Goal: Information Seeking & Learning: Get advice/opinions

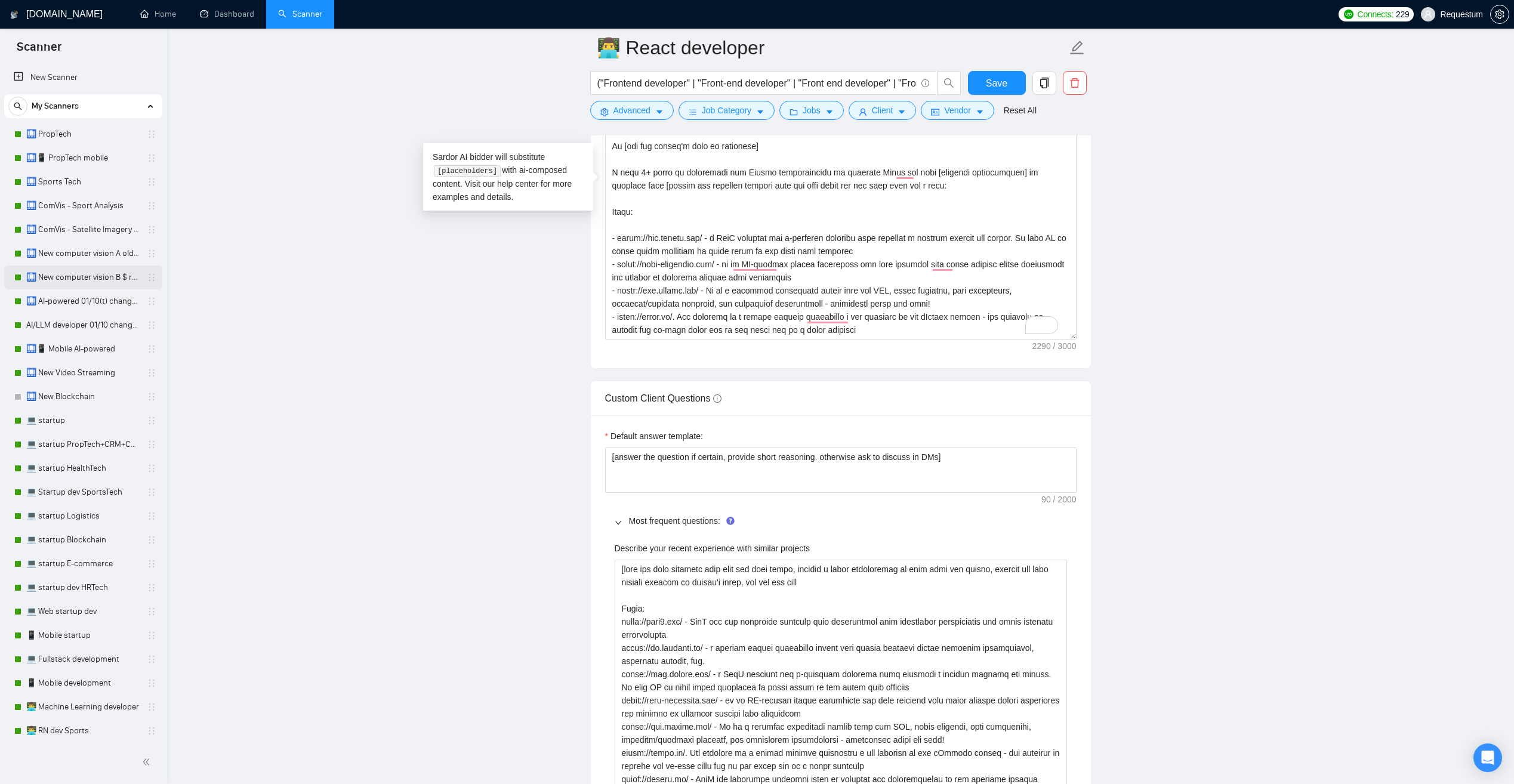
scroll to position [171, 0]
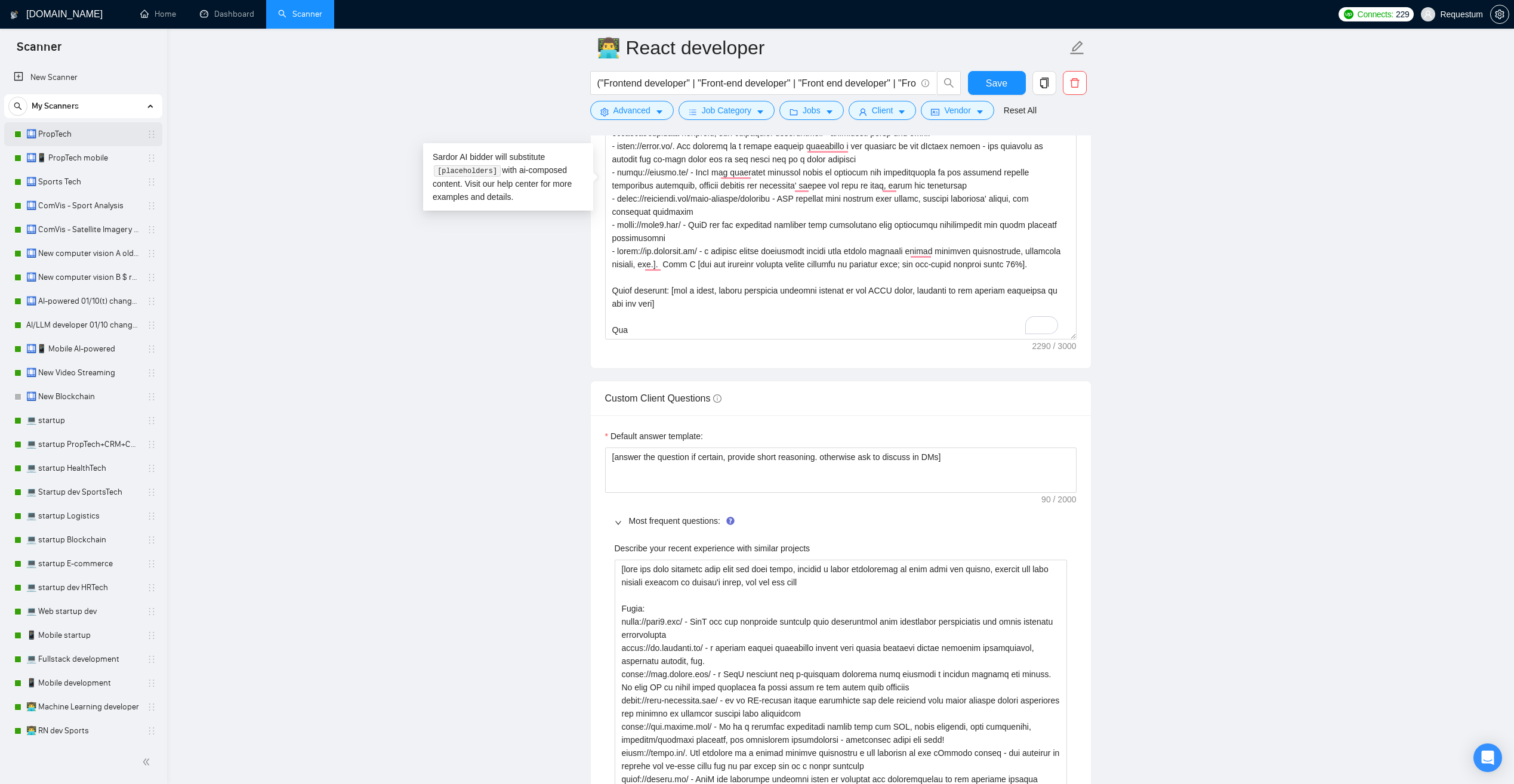
click at [112, 140] on link "🛄 PropTech" at bounding box center [83, 134] width 113 height 24
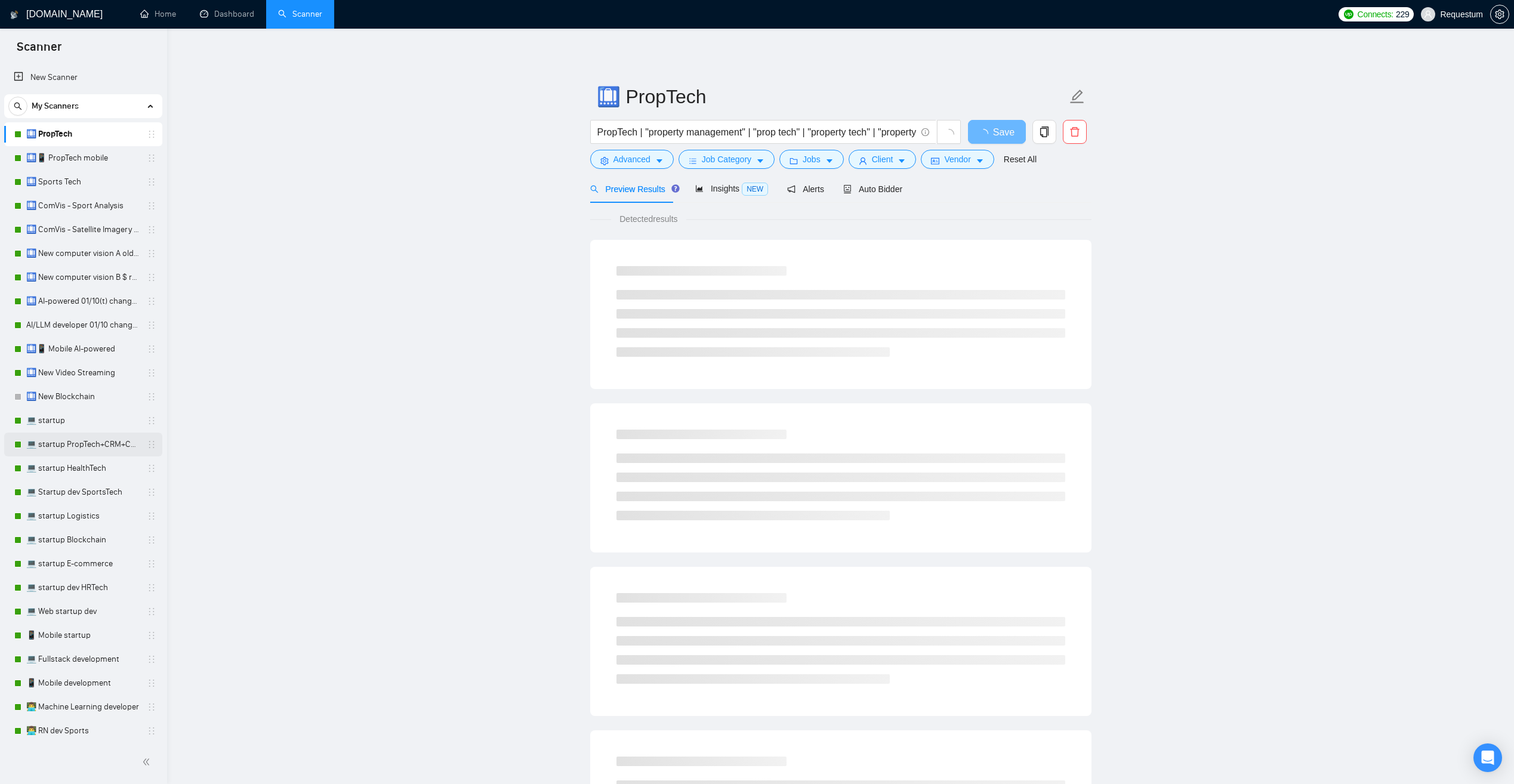
click at [91, 444] on link "💻 startup PropTech+CRM+Construction" at bounding box center [83, 444] width 113 height 24
click at [96, 135] on link "🛄 PropTech" at bounding box center [83, 134] width 113 height 24
click at [877, 192] on span "Auto Bidder" at bounding box center [872, 189] width 59 height 9
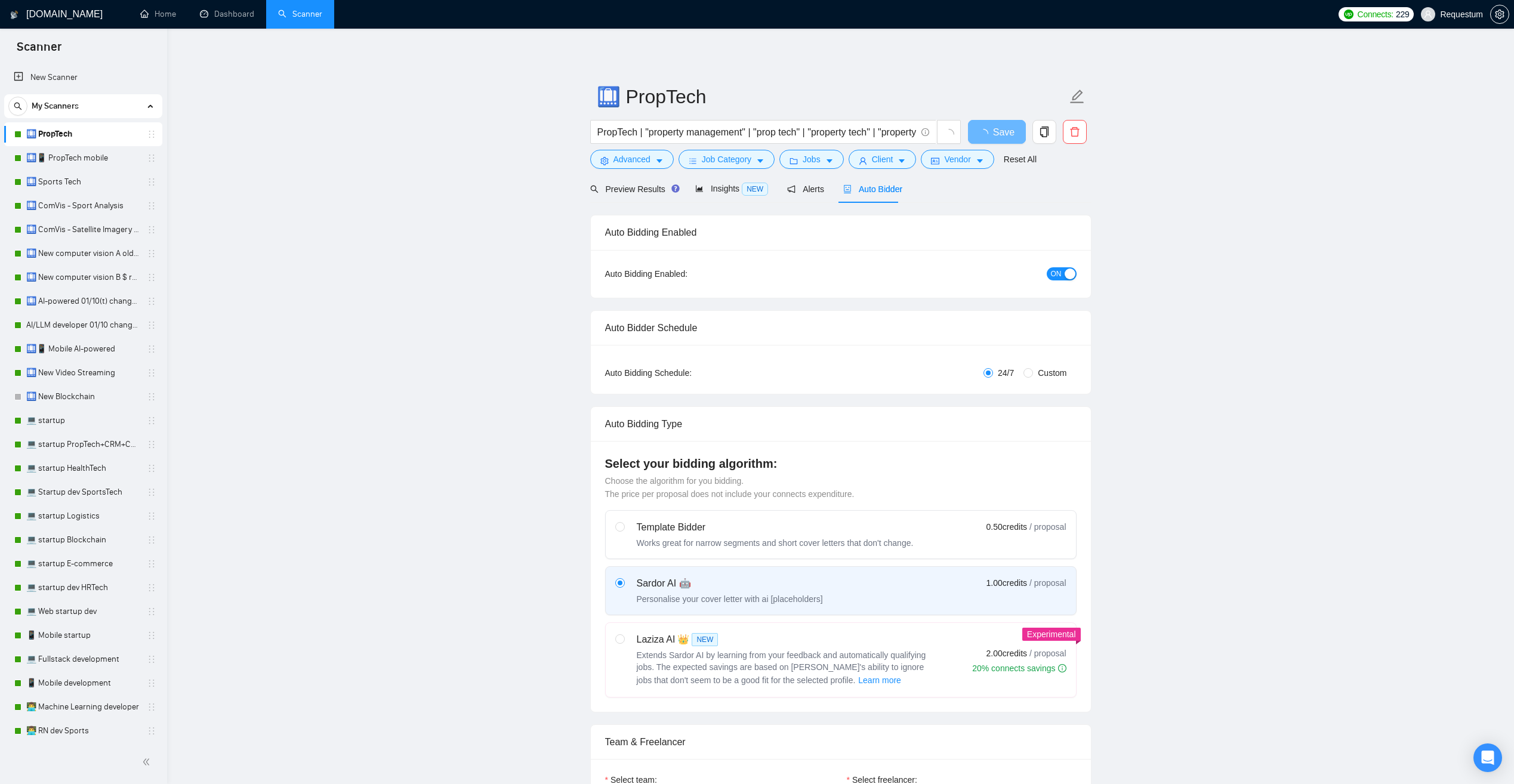
checkbox input "true"
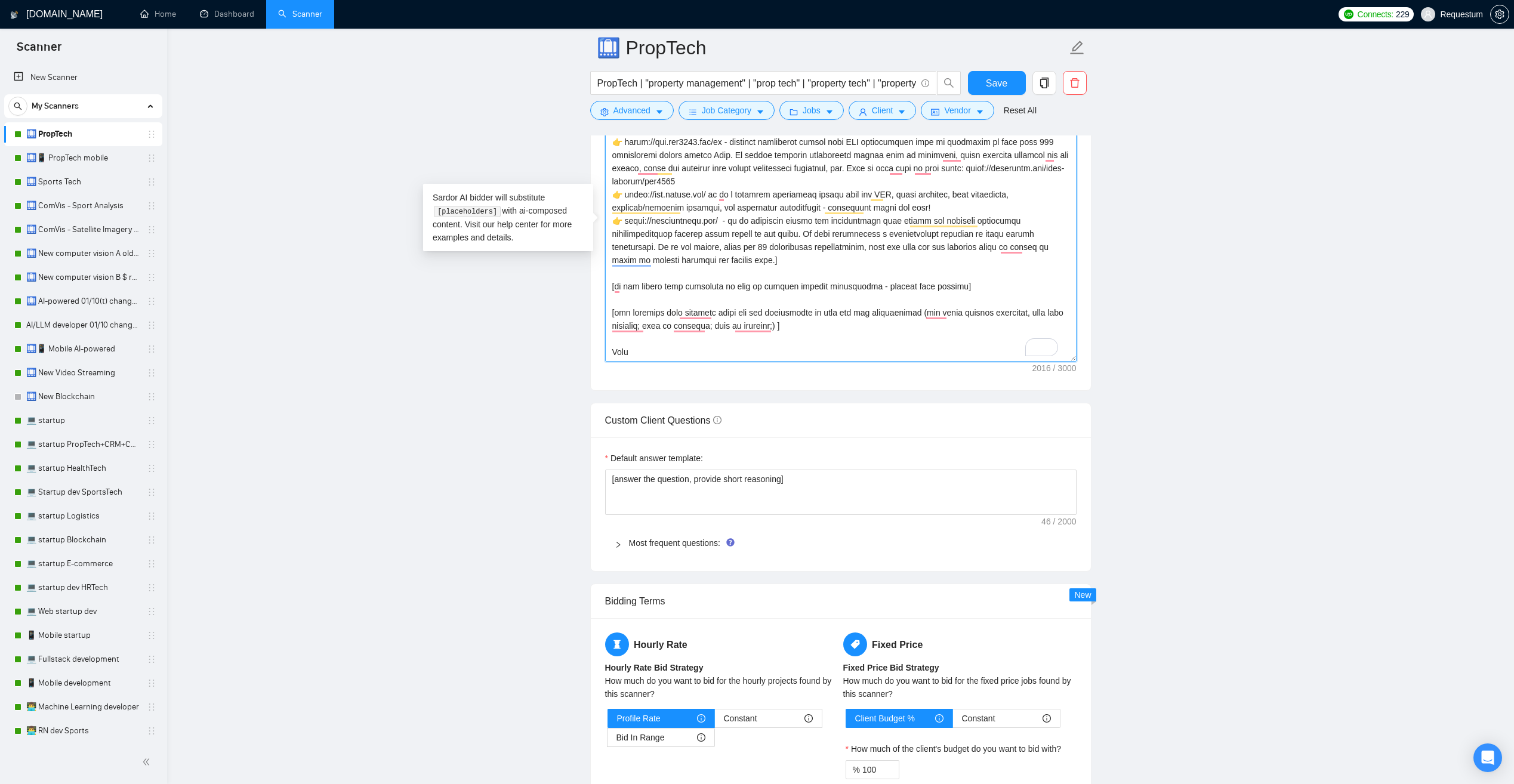
scroll to position [1371, 0]
drag, startPoint x: 610, startPoint y: 222, endPoint x: 819, endPoint y: 338, distance: 239.0
click at [819, 338] on textarea "Cover letter template:" at bounding box center [841, 226] width 471 height 269
click at [217, 19] on link "Dashboard" at bounding box center [227, 14] width 54 height 10
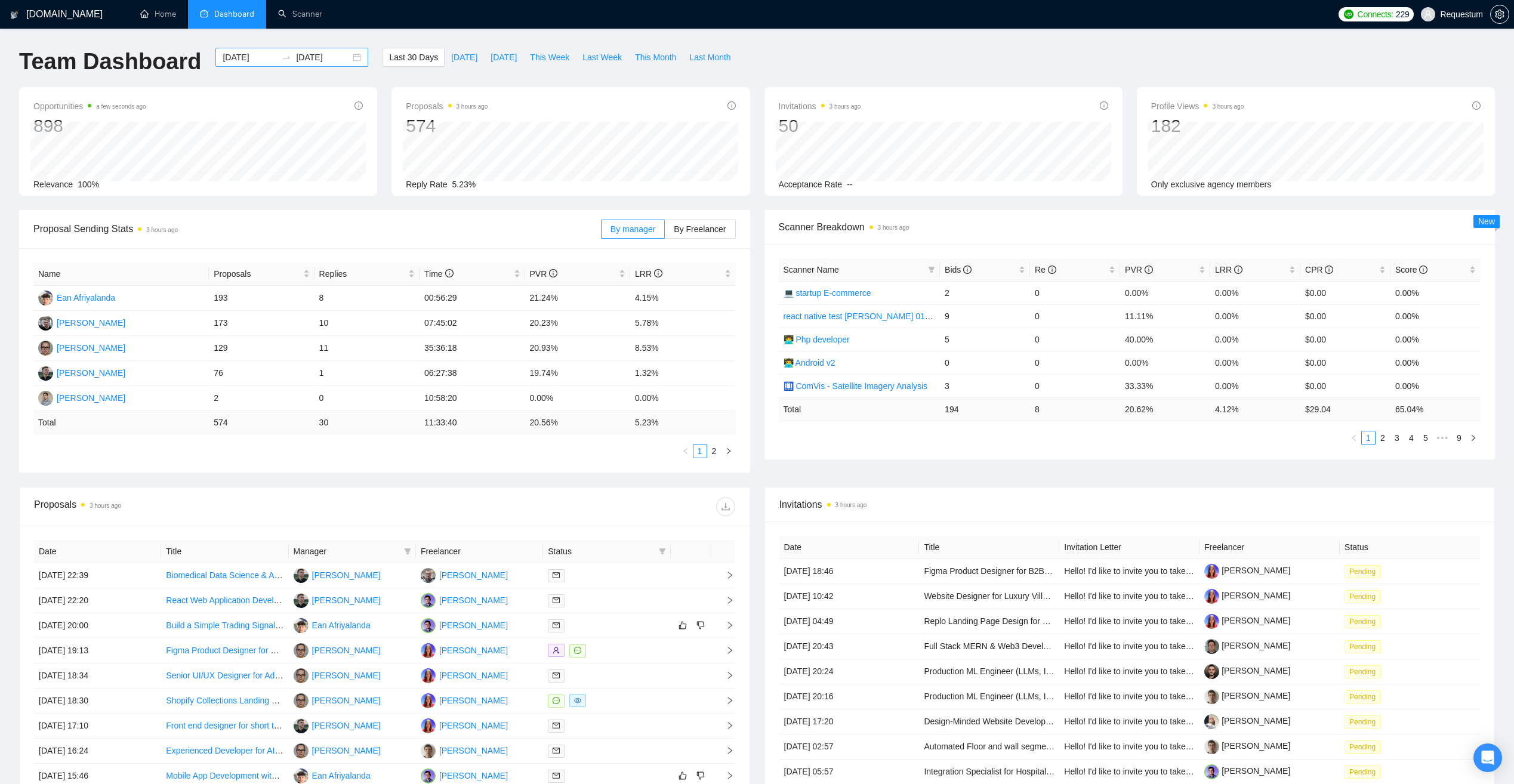
click at [223, 57] on input "[DATE]" at bounding box center [249, 57] width 54 height 13
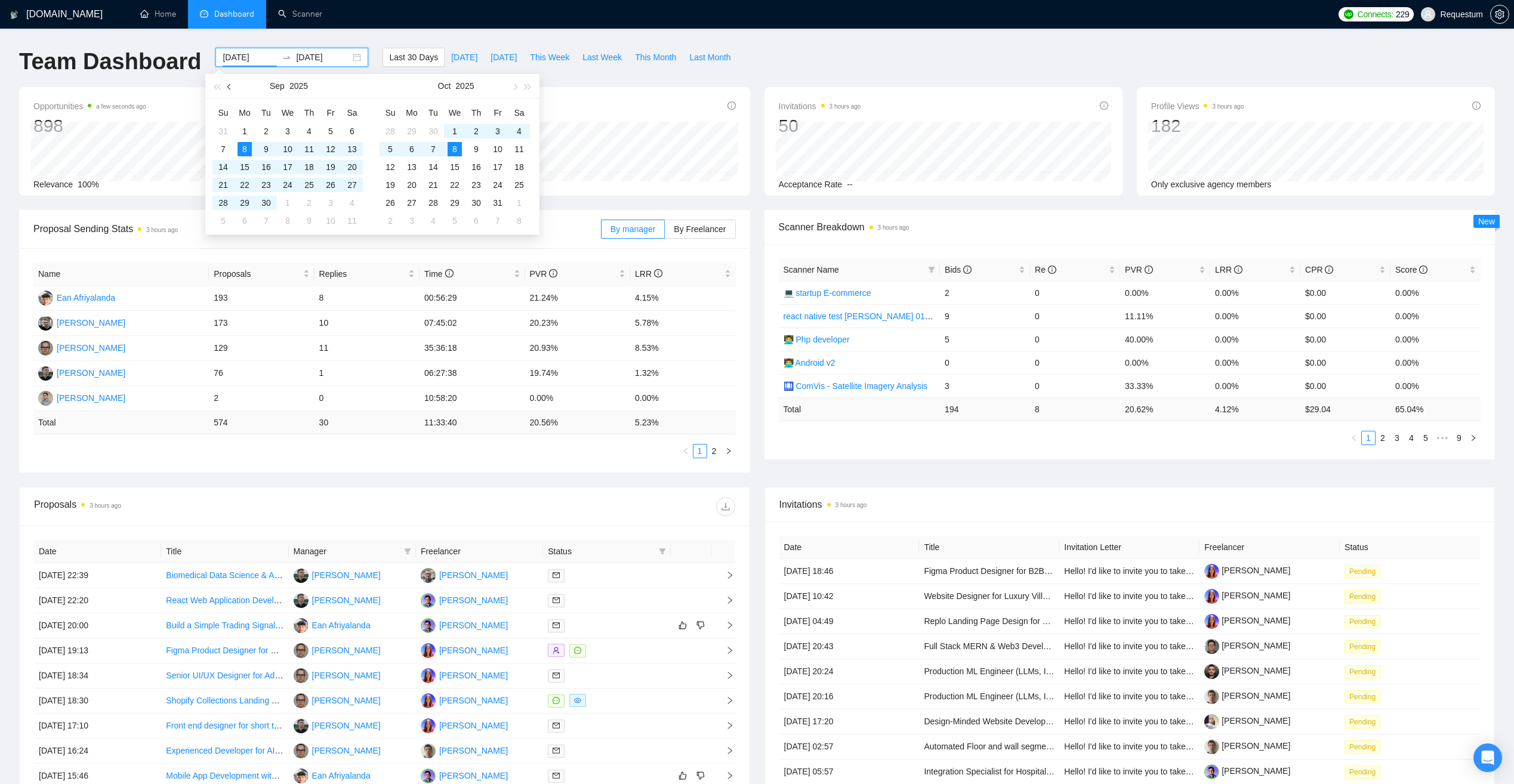
click at [223, 84] on button "button" at bounding box center [229, 86] width 13 height 24
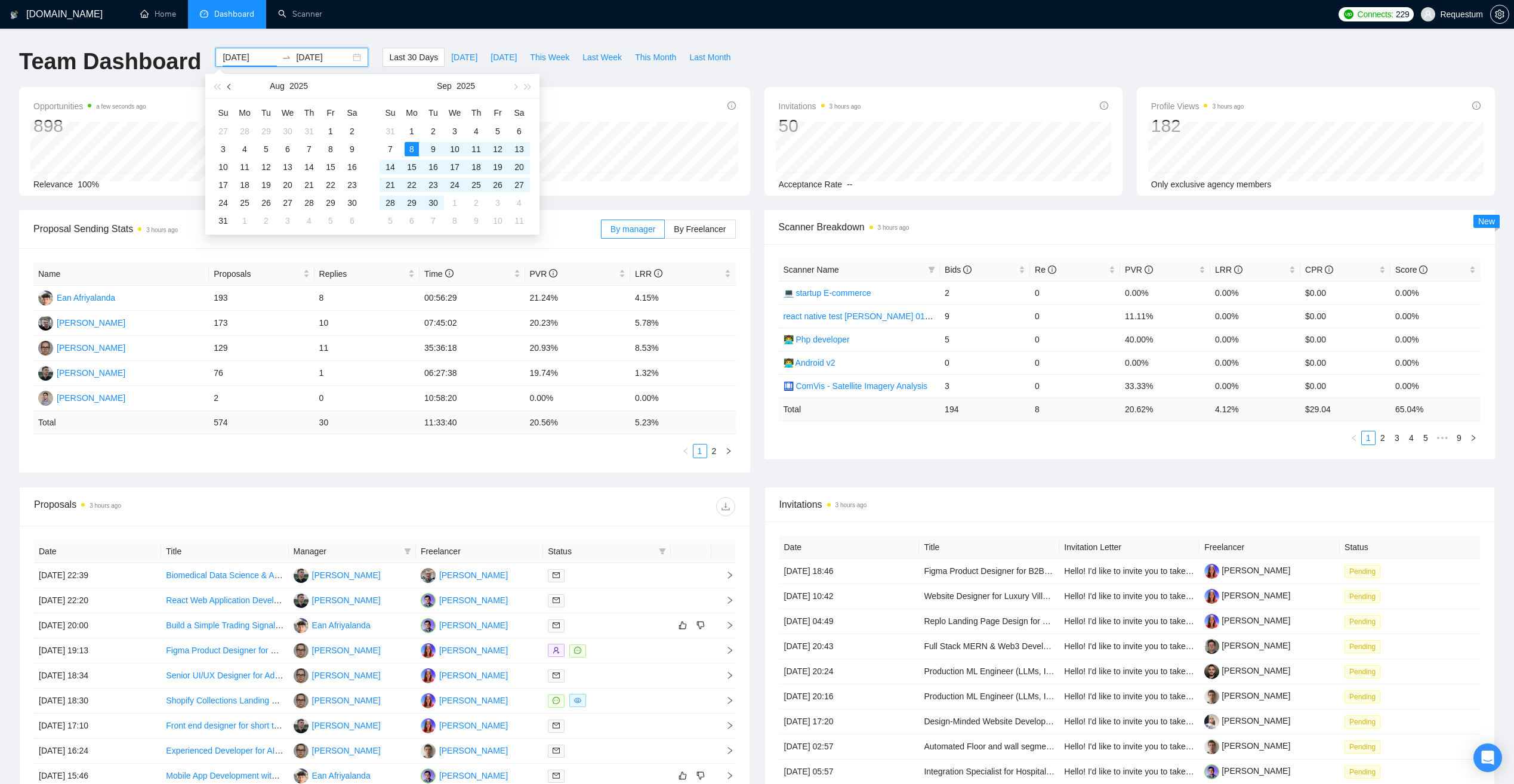
click at [226, 85] on button "button" at bounding box center [229, 86] width 13 height 24
click at [226, 85] on button "button" at bounding box center [229, 86] width 13 height 24
type input "[DATE]"
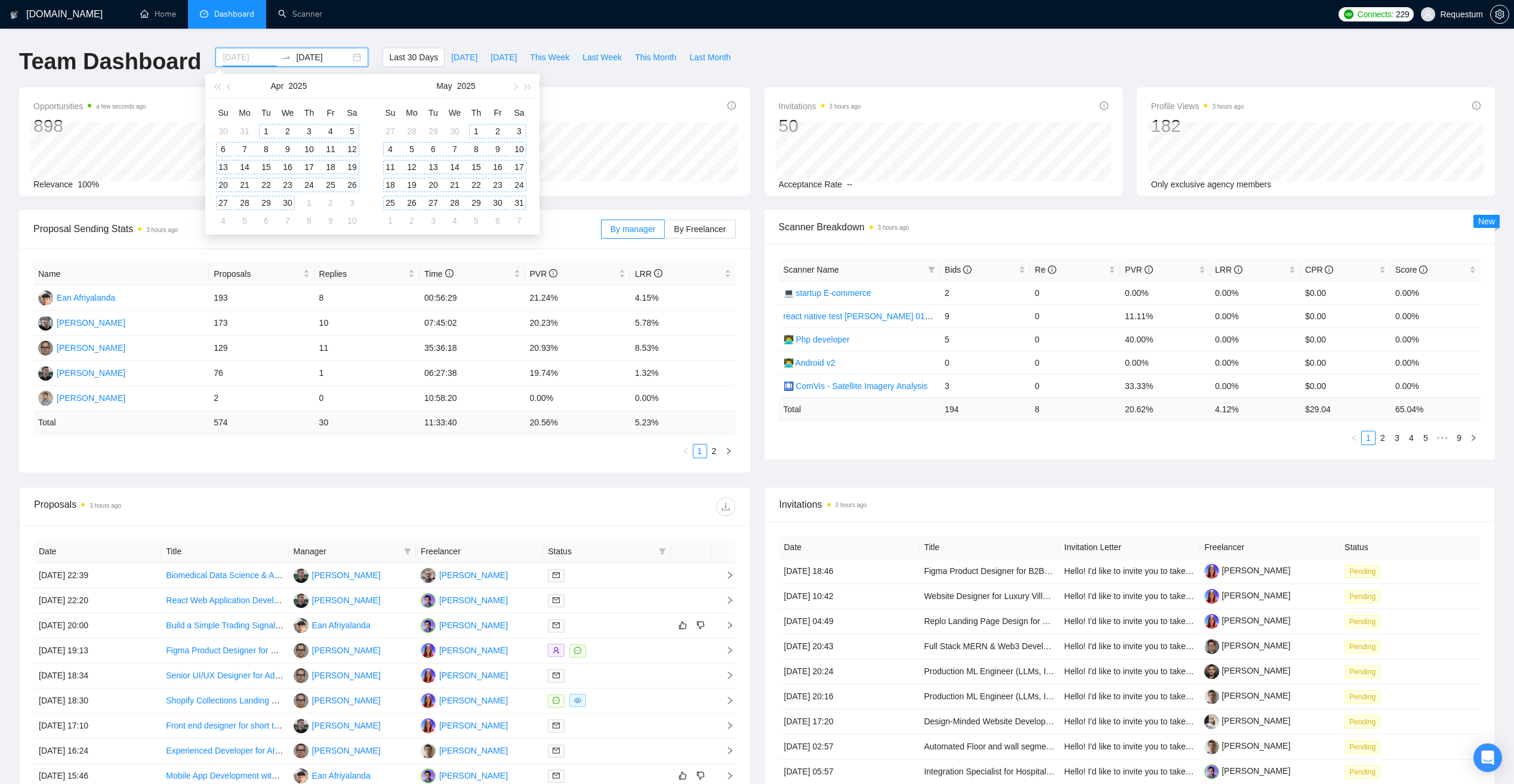
click at [261, 132] on div "1" at bounding box center [266, 131] width 14 height 14
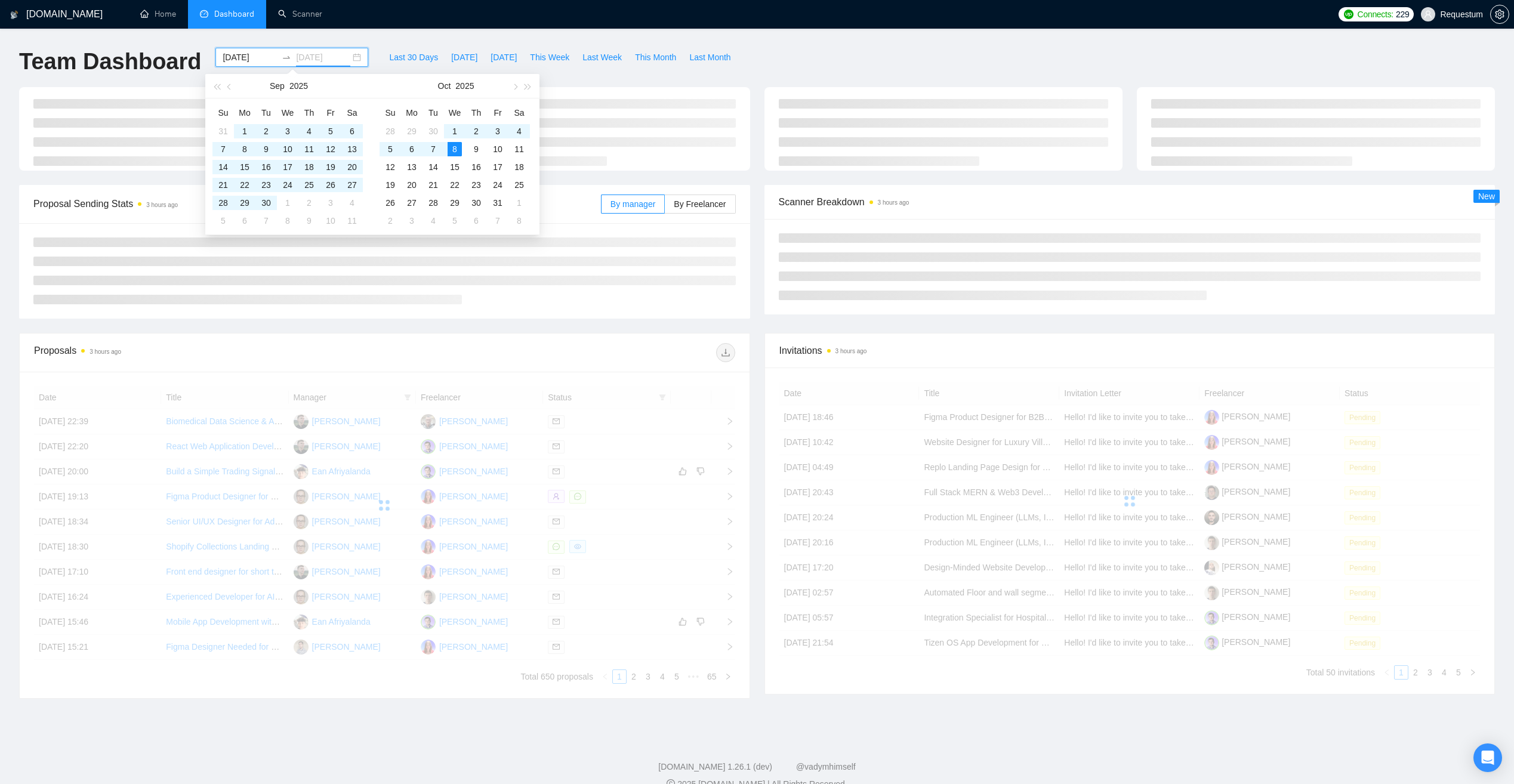
type input "[DATE]"
click at [174, 97] on div at bounding box center [198, 129] width 358 height 84
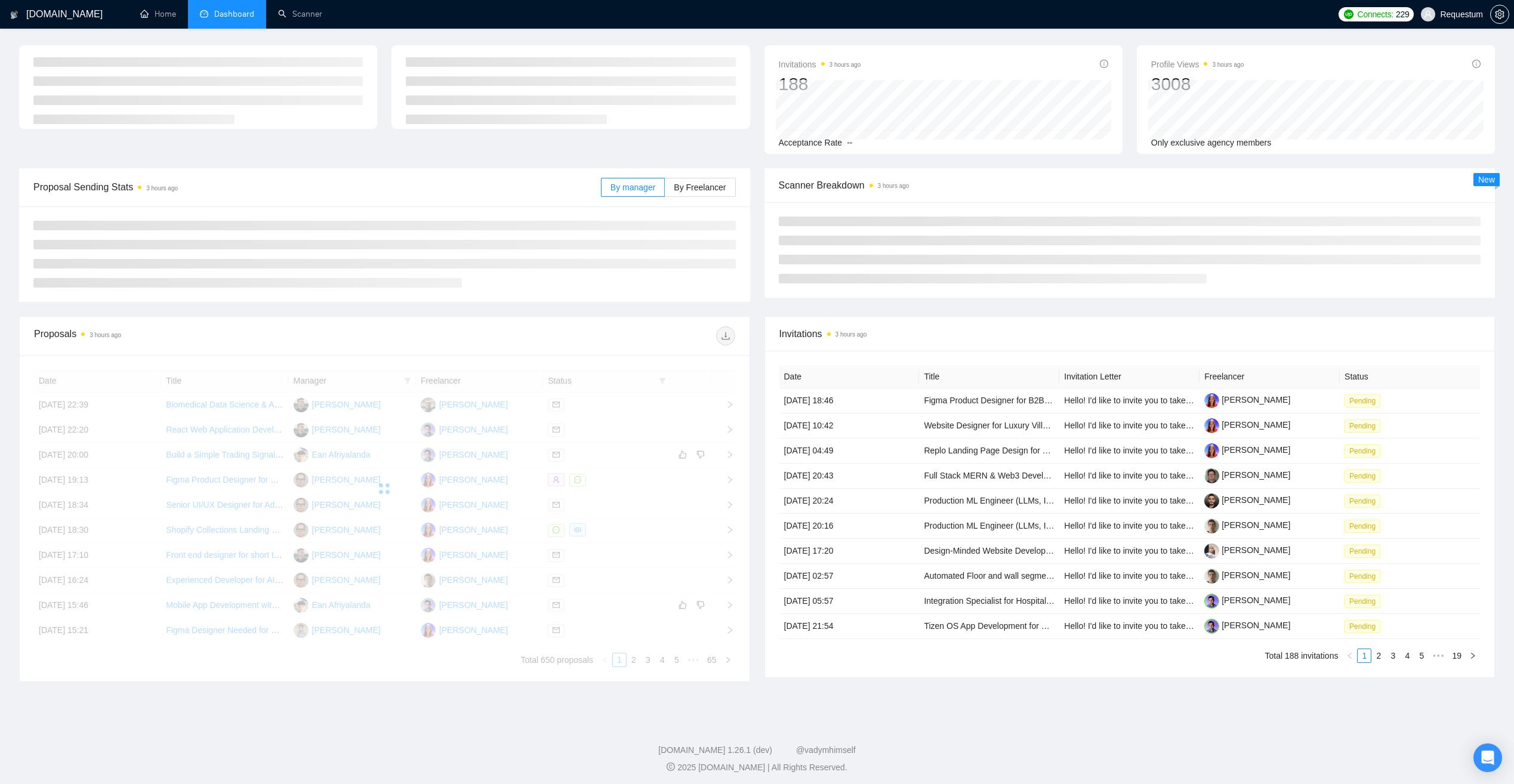
scroll to position [46, 0]
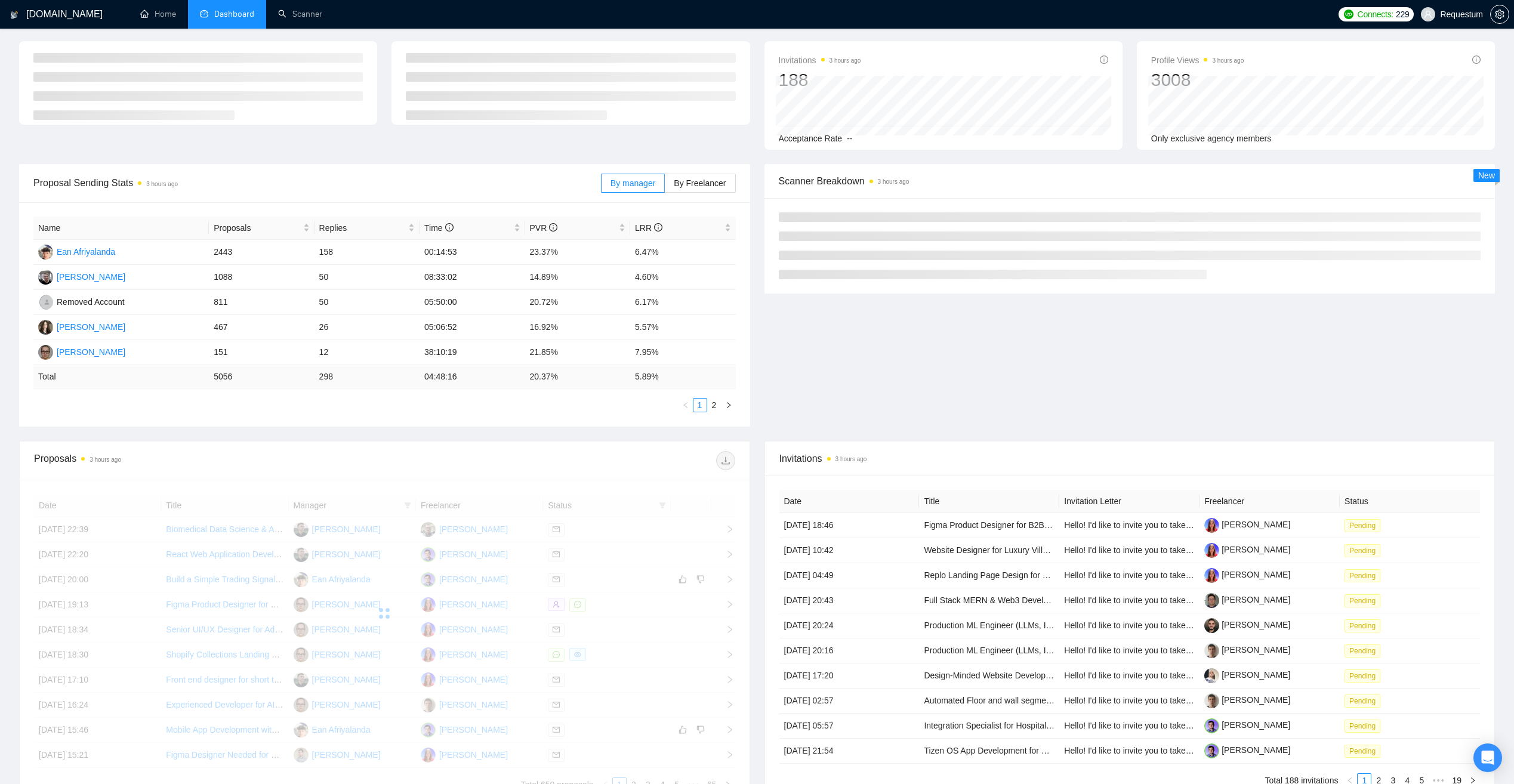
click at [317, 373] on td "298" at bounding box center [367, 376] width 105 height 23
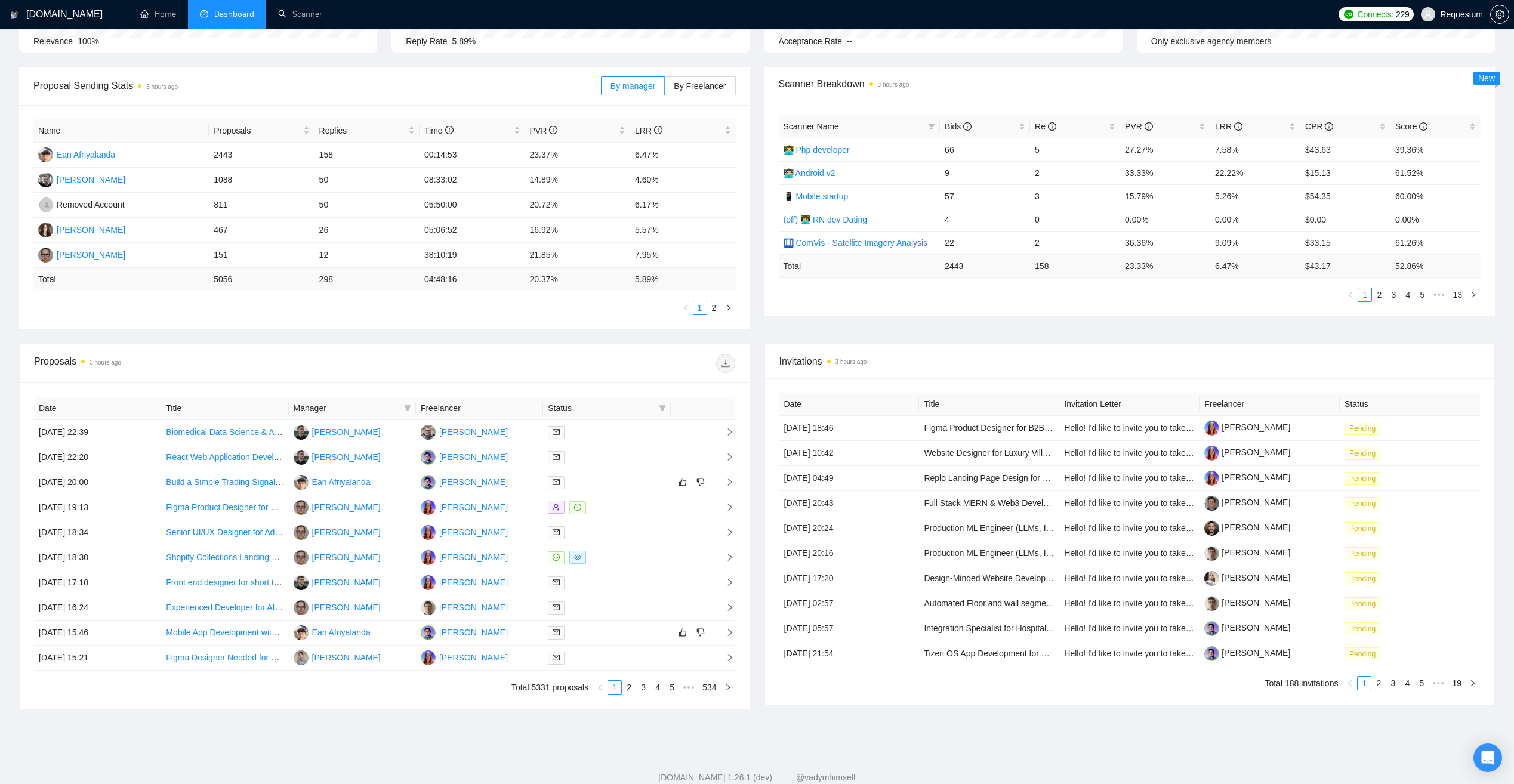
scroll to position [165, 0]
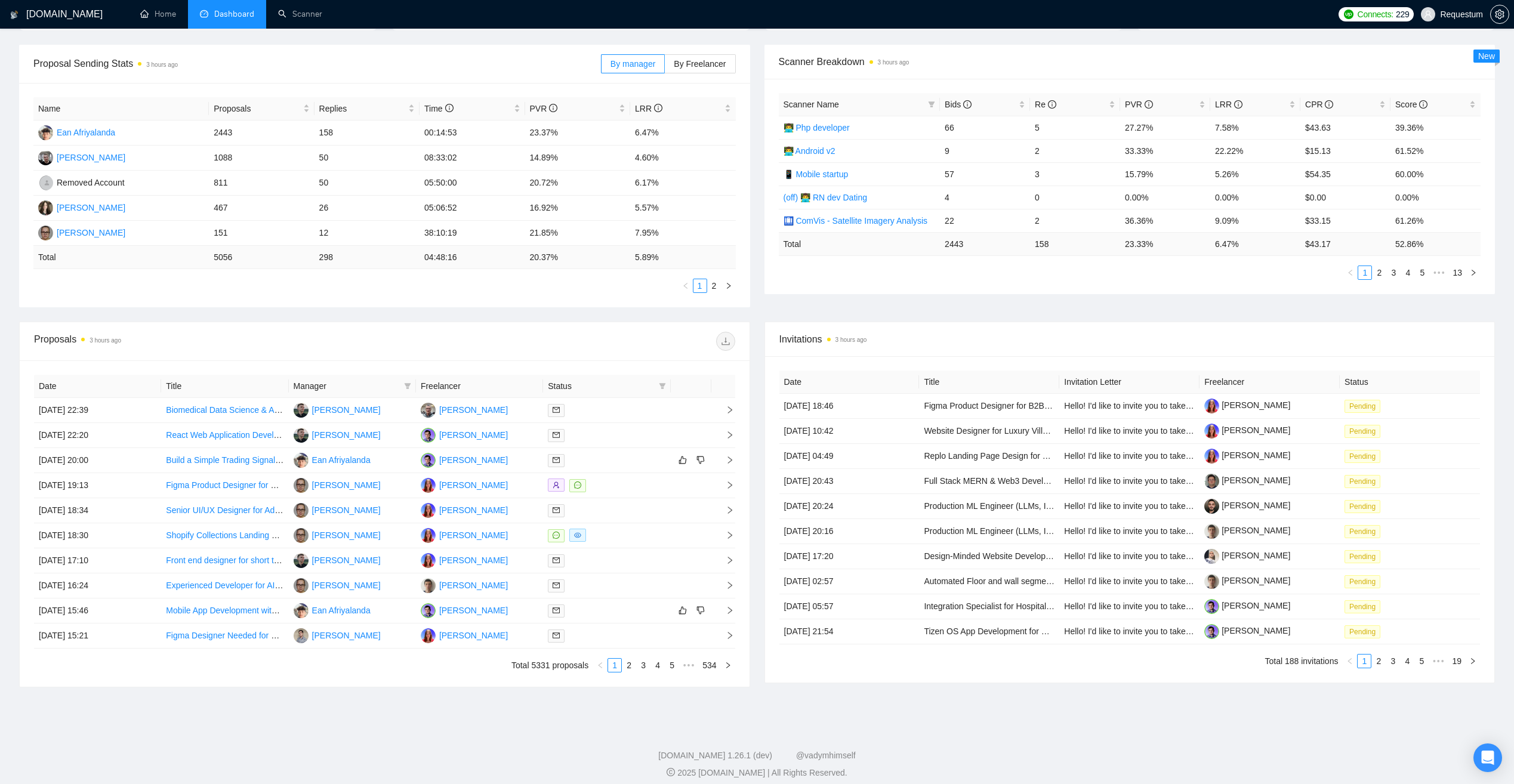
click at [358, 390] on span "Manager" at bounding box center [346, 386] width 105 height 13
click at [355, 390] on span "Manager" at bounding box center [346, 386] width 105 height 13
click at [410, 384] on icon "filter" at bounding box center [408, 386] width 7 height 6
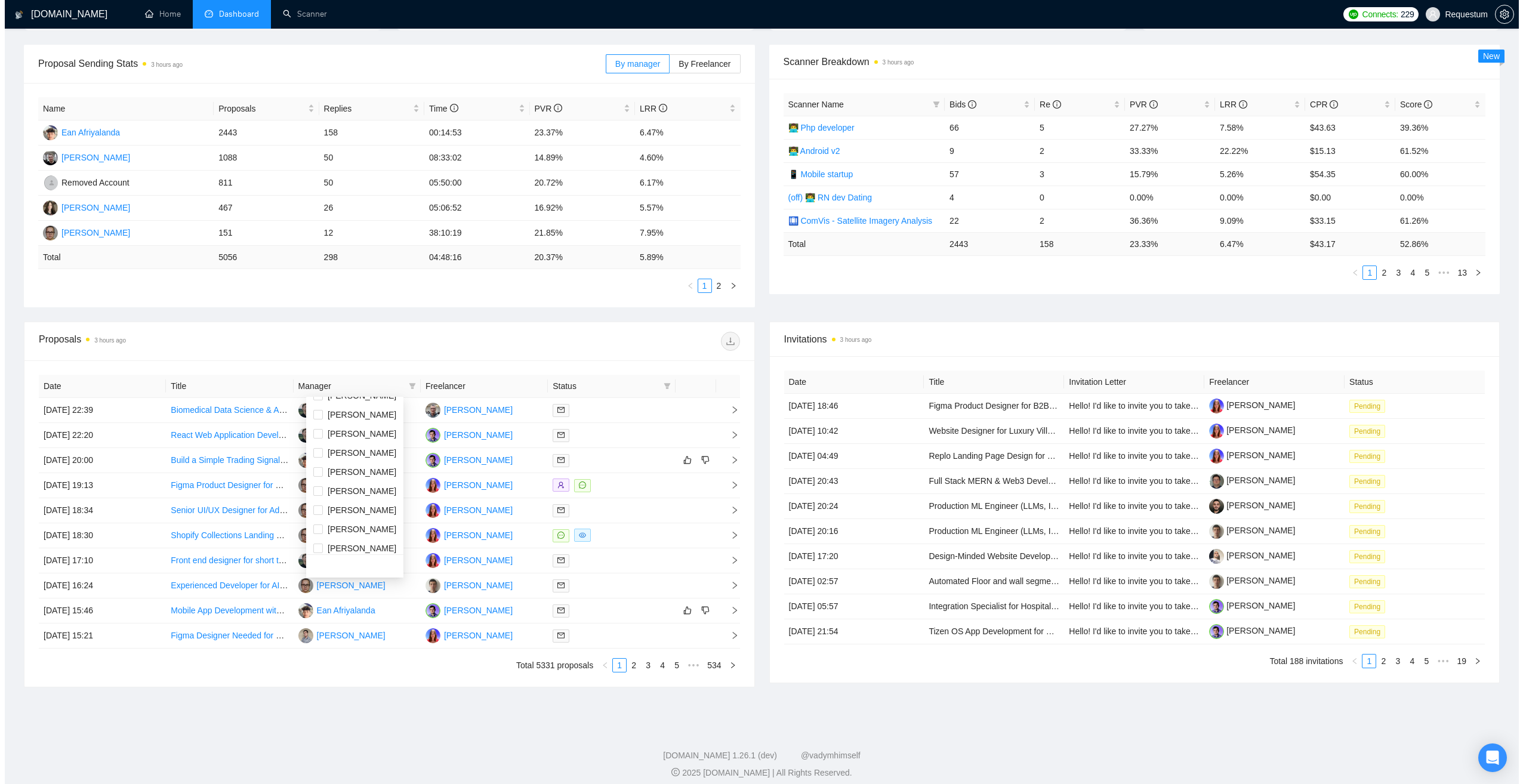
scroll to position [0, 0]
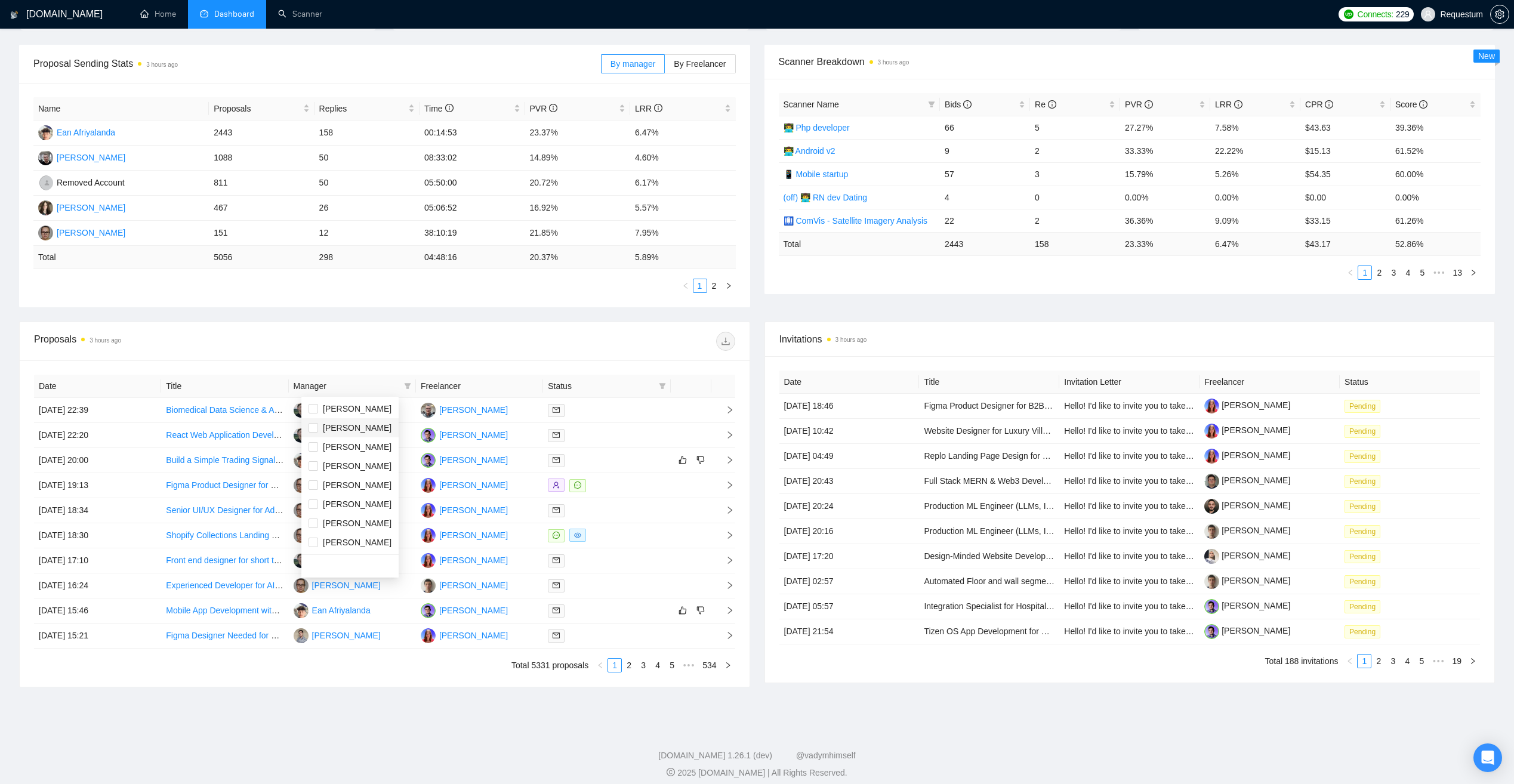
click at [357, 424] on span "[PERSON_NAME]" at bounding box center [357, 428] width 69 height 9
checkbox input "true"
click at [364, 351] on div "Proposals 3 hours ago" at bounding box center [385, 341] width 702 height 38
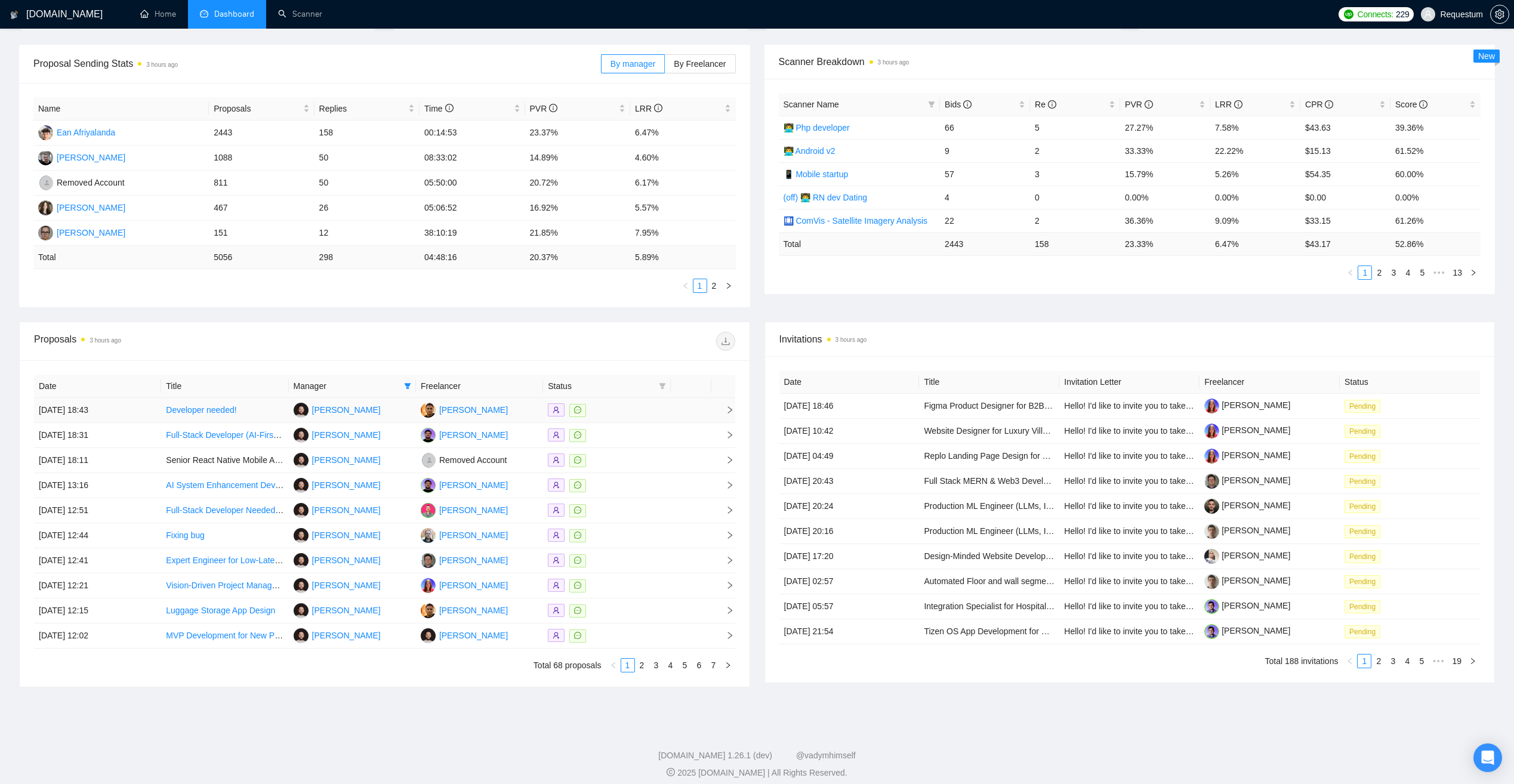
click at [612, 410] on div at bounding box center [607, 410] width 118 height 14
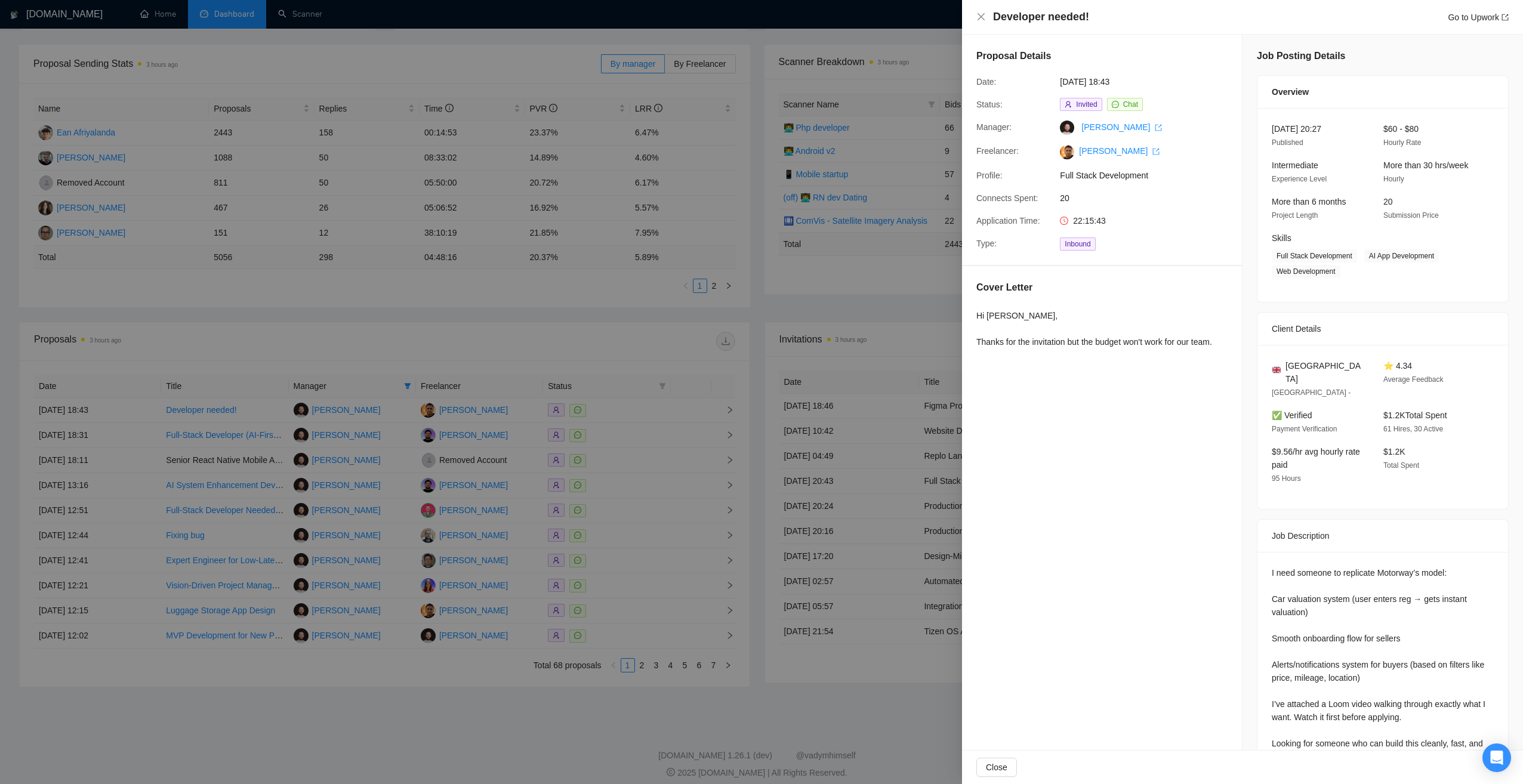
click at [623, 398] on div at bounding box center [761, 392] width 1523 height 784
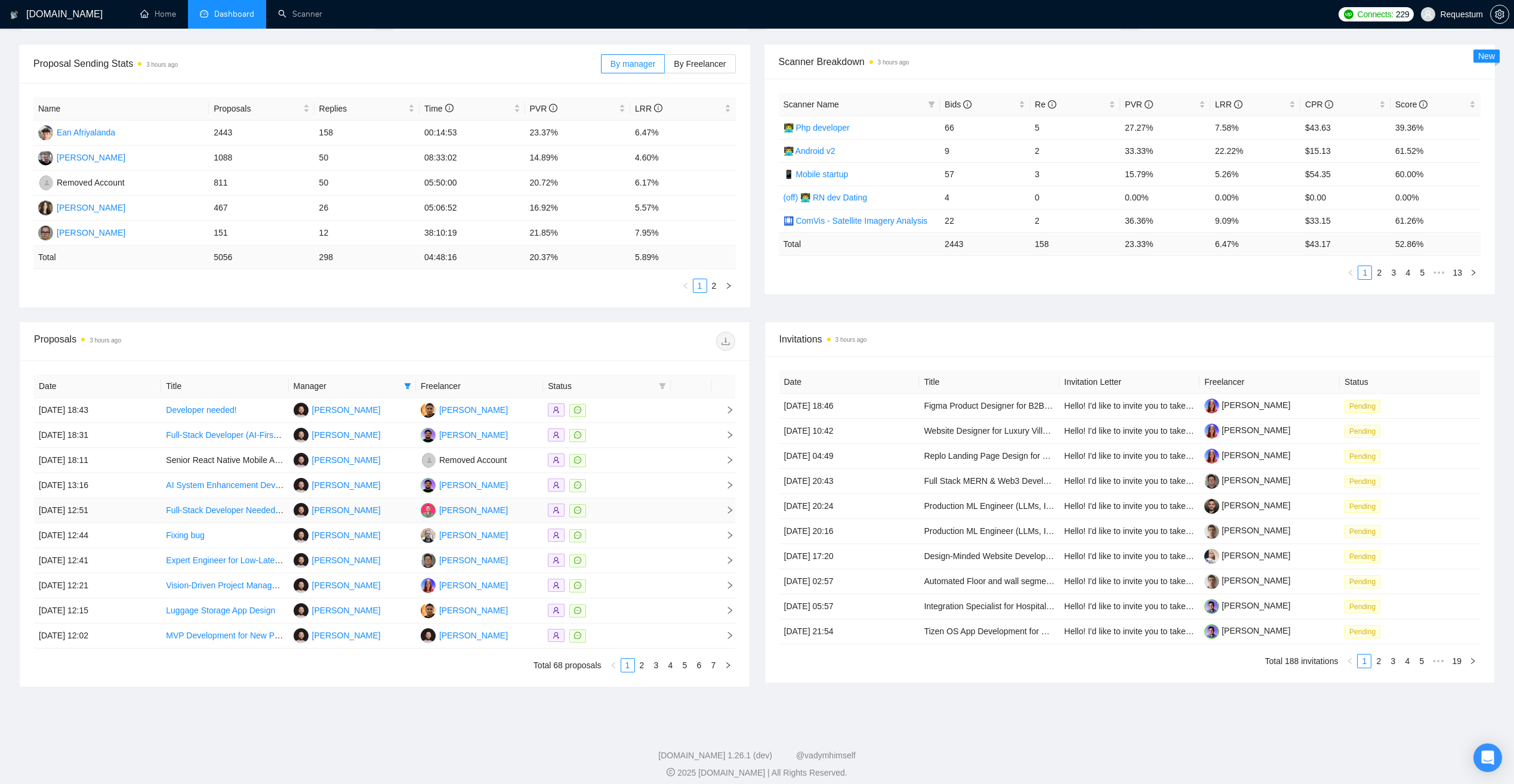
click at [632, 515] on div at bounding box center [607, 510] width 118 height 14
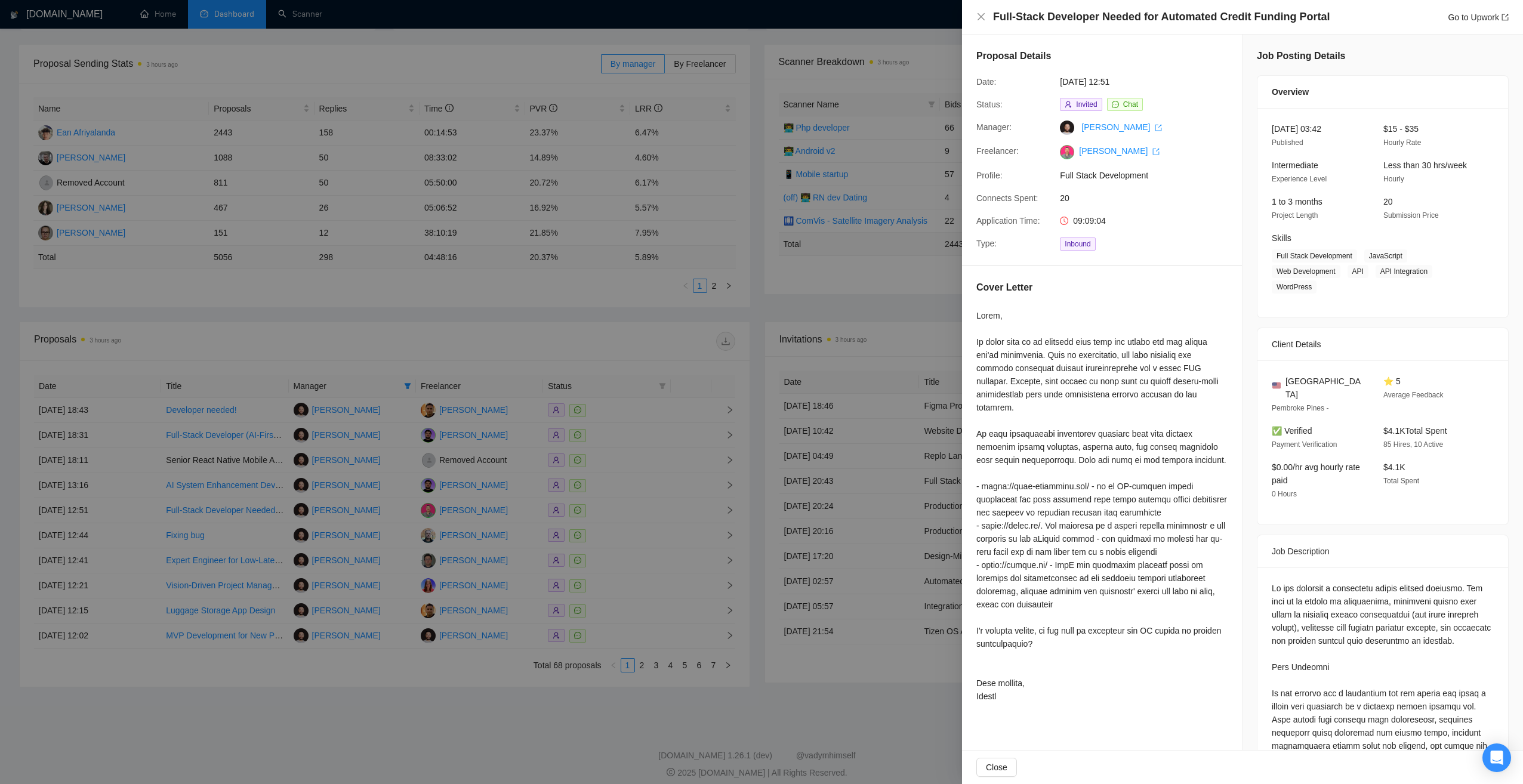
click at [578, 322] on div at bounding box center [761, 392] width 1523 height 784
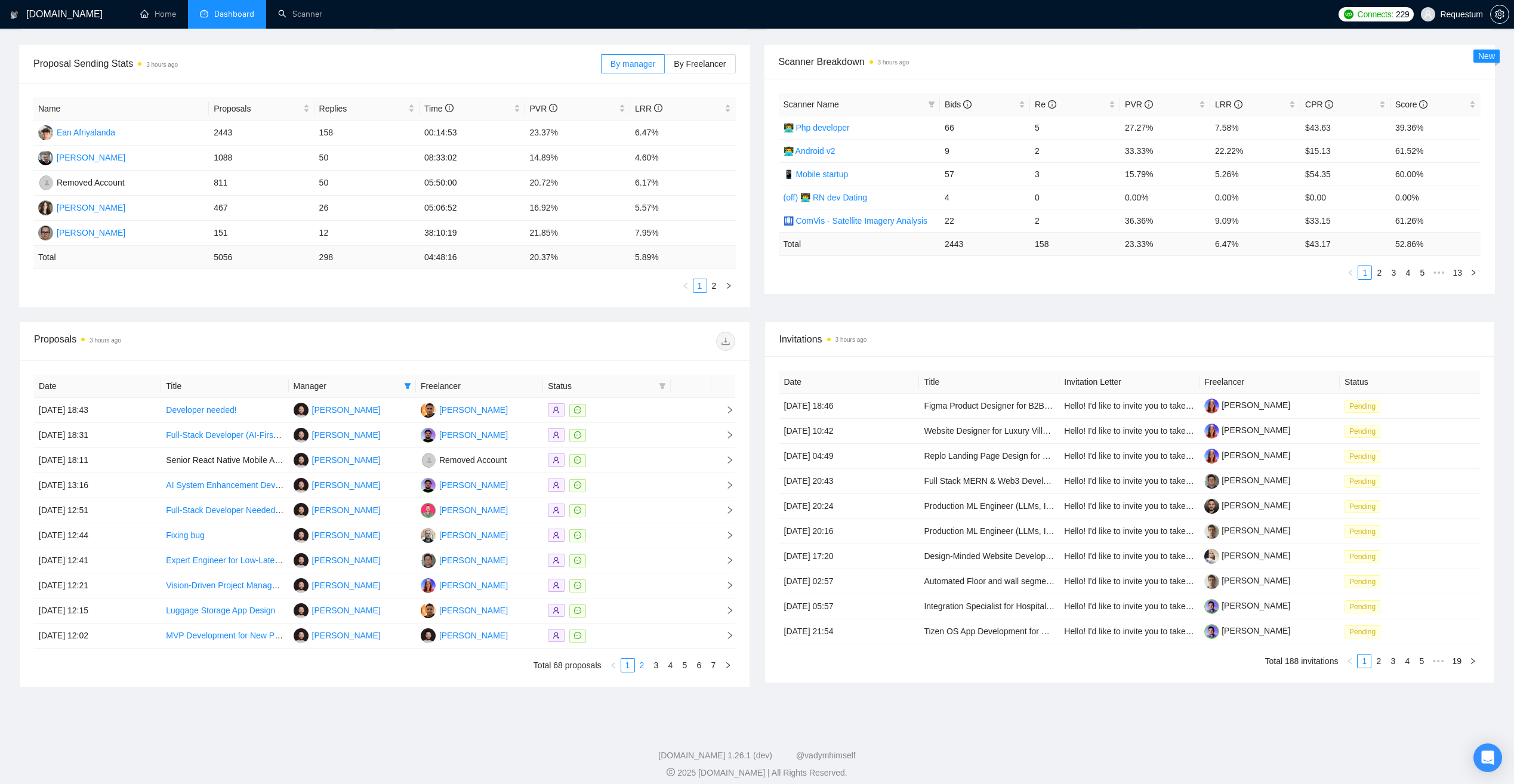
click at [642, 665] on link "2" at bounding box center [642, 665] width 13 height 13
click at [655, 402] on td at bounding box center [607, 410] width 127 height 25
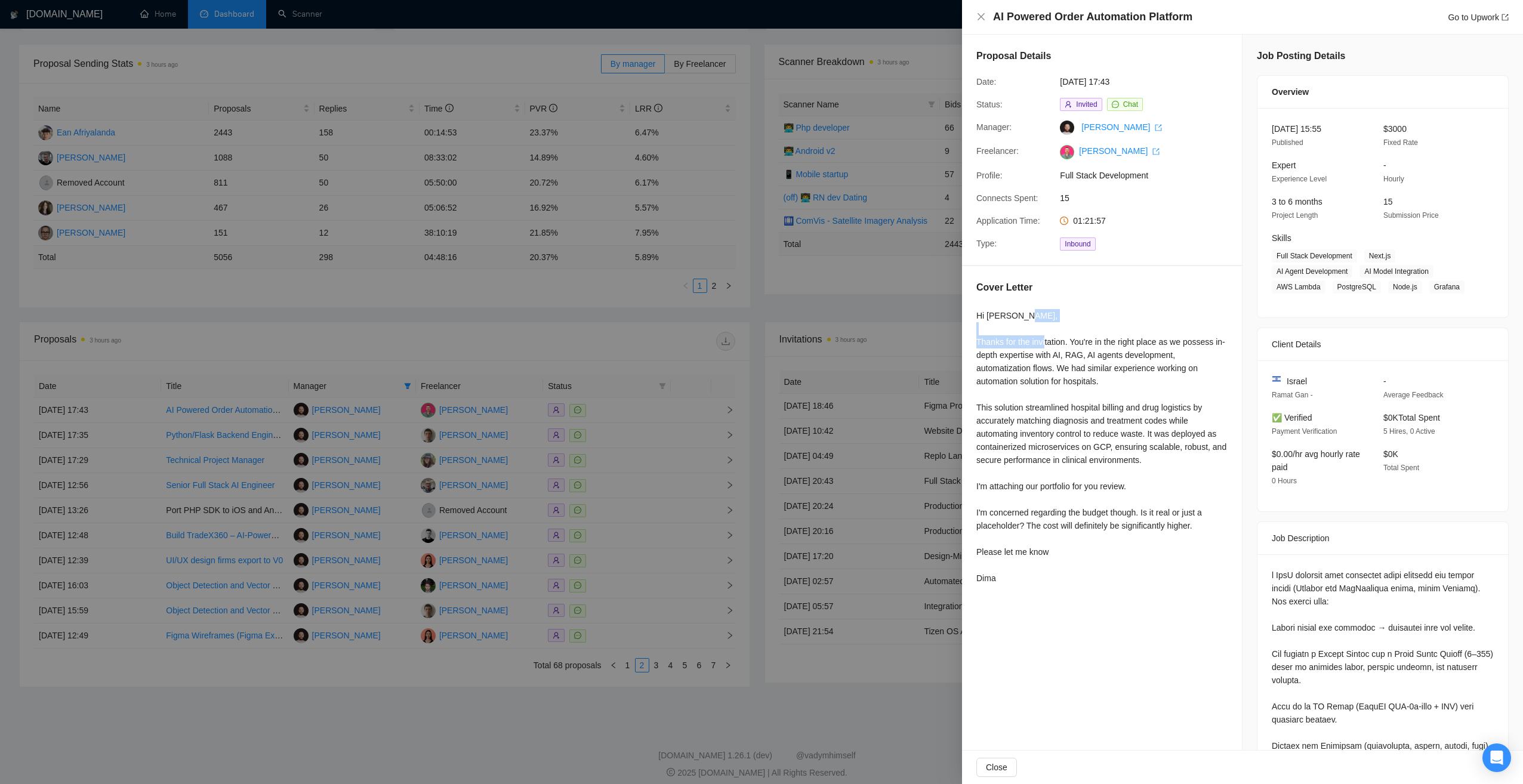
drag, startPoint x: 973, startPoint y: 340, endPoint x: 1067, endPoint y: 342, distance: 94.0
click at [1067, 342] on div "Cover Letter Hi [PERSON_NAME], Thanks for the invitation. You're in the right p…" at bounding box center [1102, 435] width 280 height 338
copy div "Thanks for the invitation."
click at [969, 337] on div "Cover Letter Hi [PERSON_NAME], Thanks for the invitation. You're in the right p…" at bounding box center [1102, 435] width 280 height 338
drag, startPoint x: 979, startPoint y: 342, endPoint x: 1012, endPoint y: 341, distance: 33.0
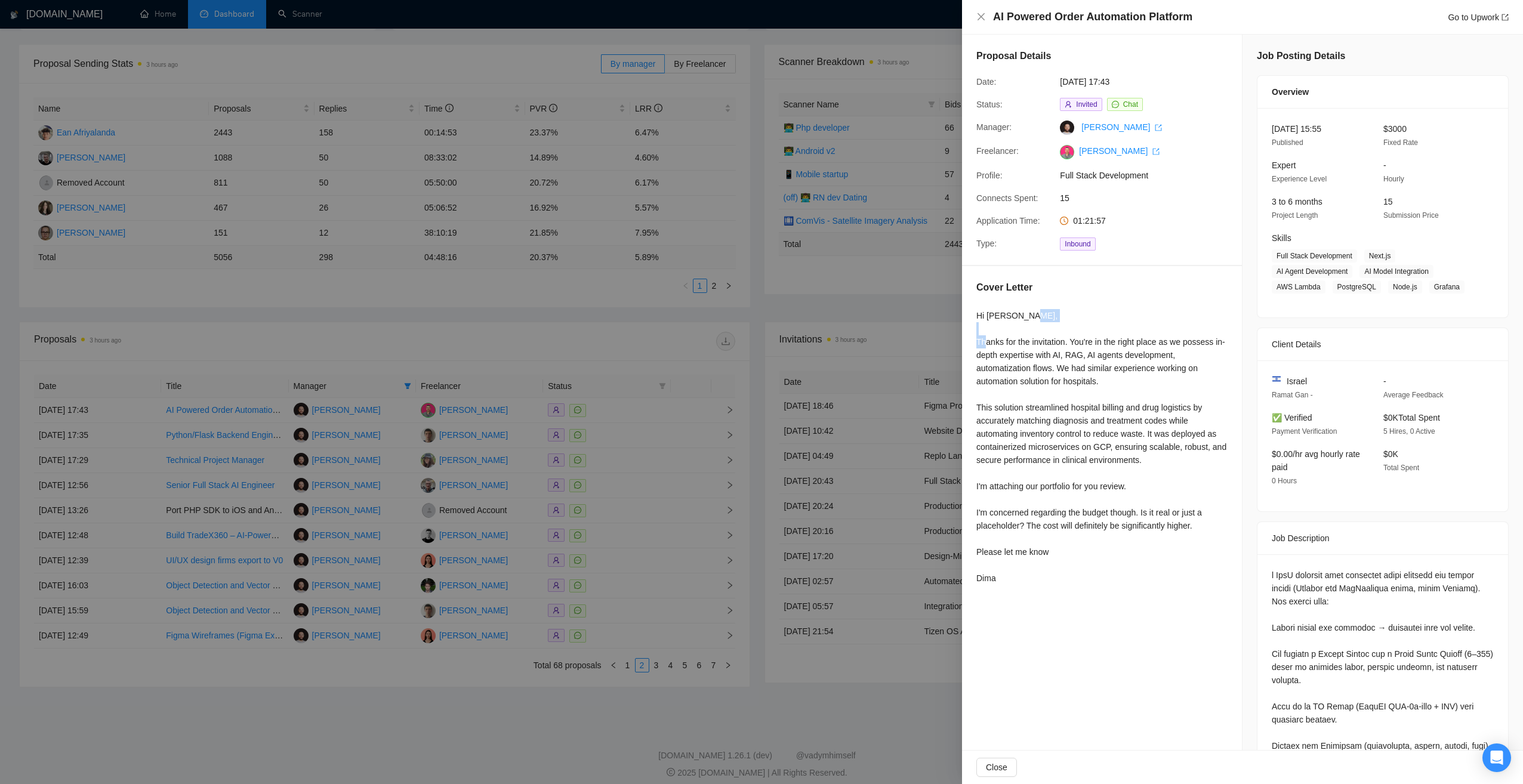
click at [1012, 341] on div "Hi [PERSON_NAME], Thanks for the invitation. You're in the right place as we po…" at bounding box center [1102, 447] width 251 height 275
drag, startPoint x: 1012, startPoint y: 341, endPoint x: 977, endPoint y: 336, distance: 35.4
click at [977, 336] on div "Hi [PERSON_NAME], Thanks for the invitation. You're in the right place as we po…" at bounding box center [1102, 447] width 251 height 275
drag, startPoint x: 978, startPoint y: 340, endPoint x: 1068, endPoint y: 348, distance: 90.4
click at [1068, 348] on div "Cover Letter Hi [PERSON_NAME], Thanks for the invitation. You're in the right p…" at bounding box center [1102, 435] width 280 height 338
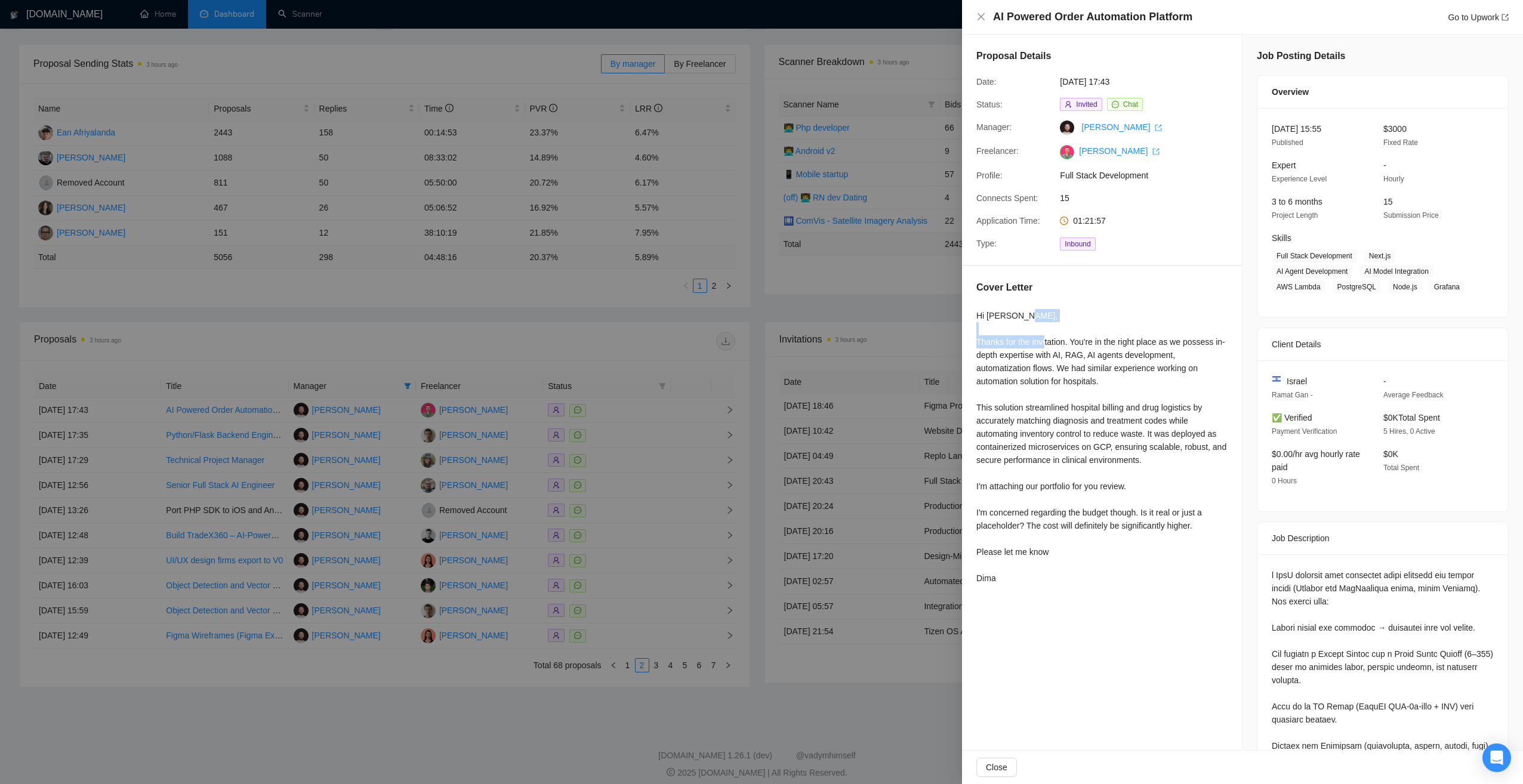
copy div "Thanks for the invitation."
click at [480, 730] on div at bounding box center [761, 392] width 1523 height 784
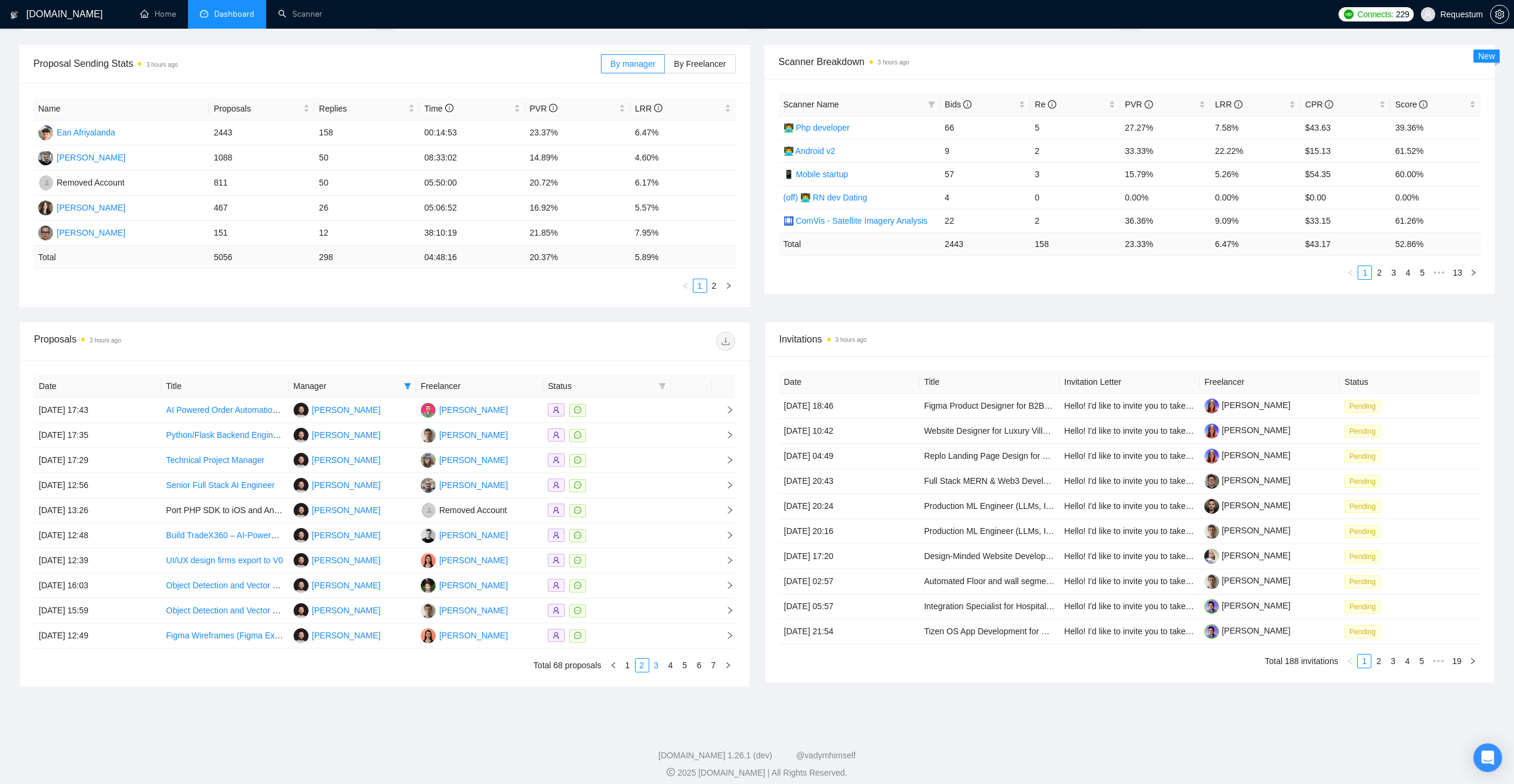
click at [655, 666] on link "3" at bounding box center [656, 665] width 13 height 13
click at [615, 510] on div at bounding box center [607, 510] width 118 height 14
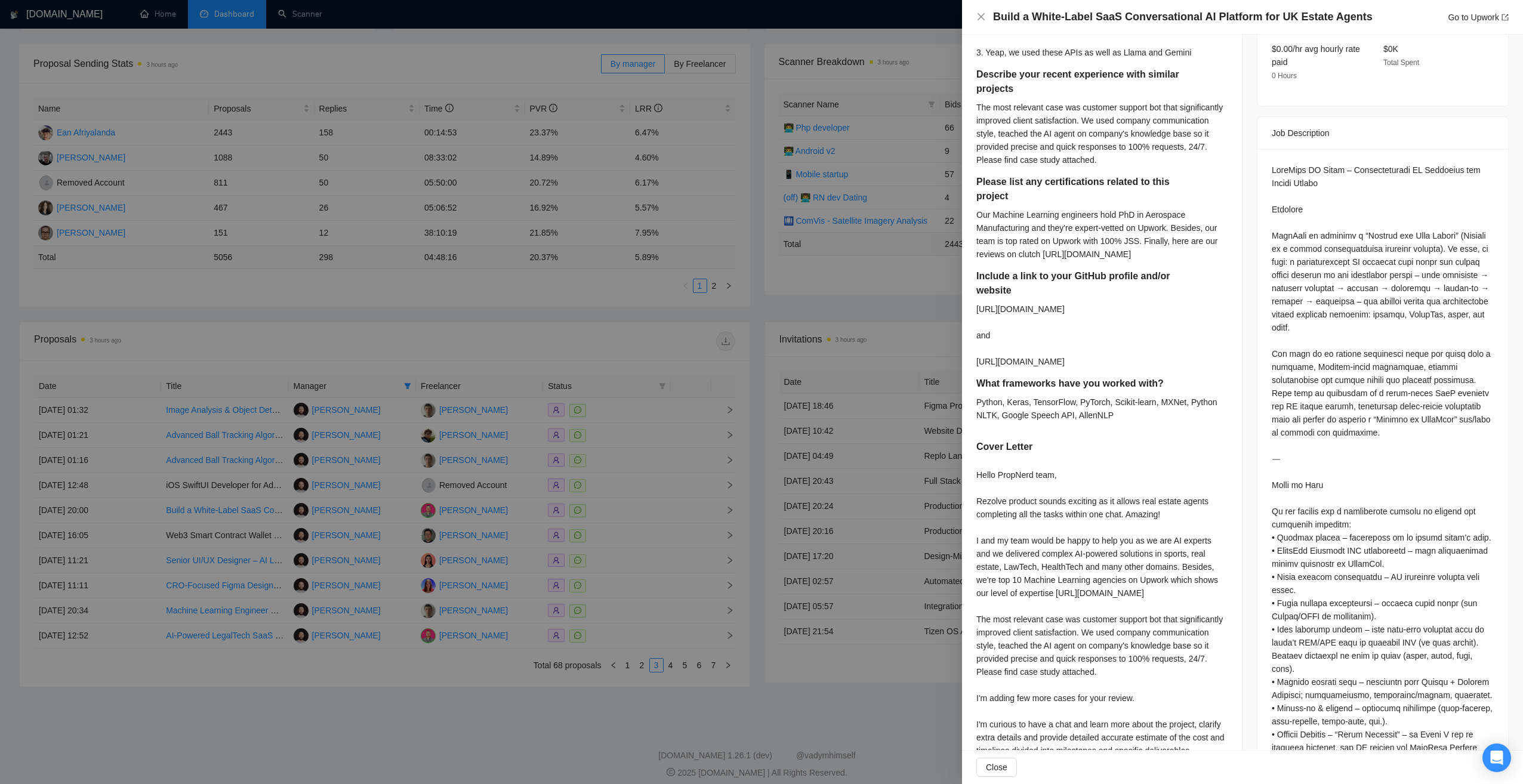
scroll to position [477, 0]
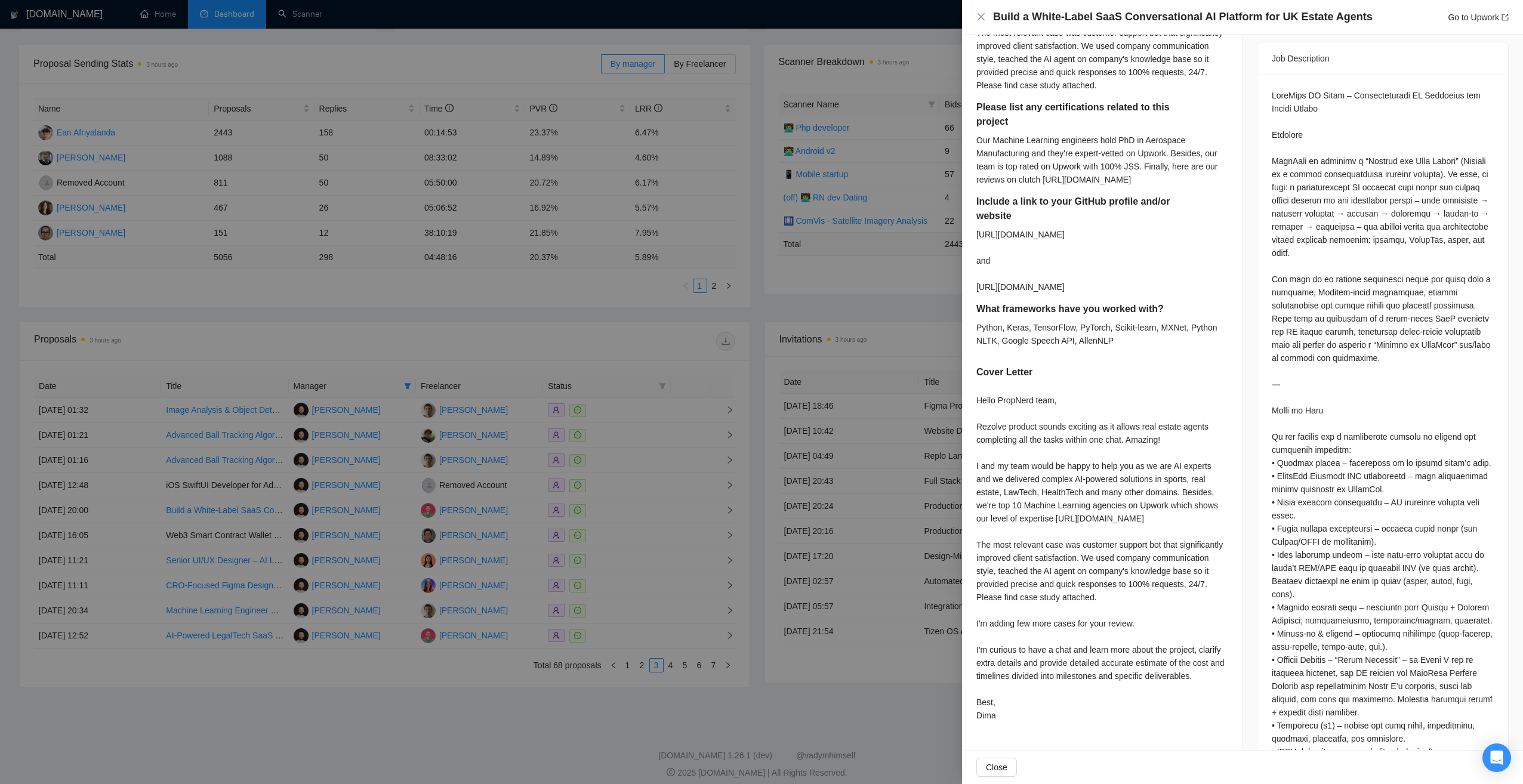
click at [623, 691] on div at bounding box center [761, 392] width 1523 height 784
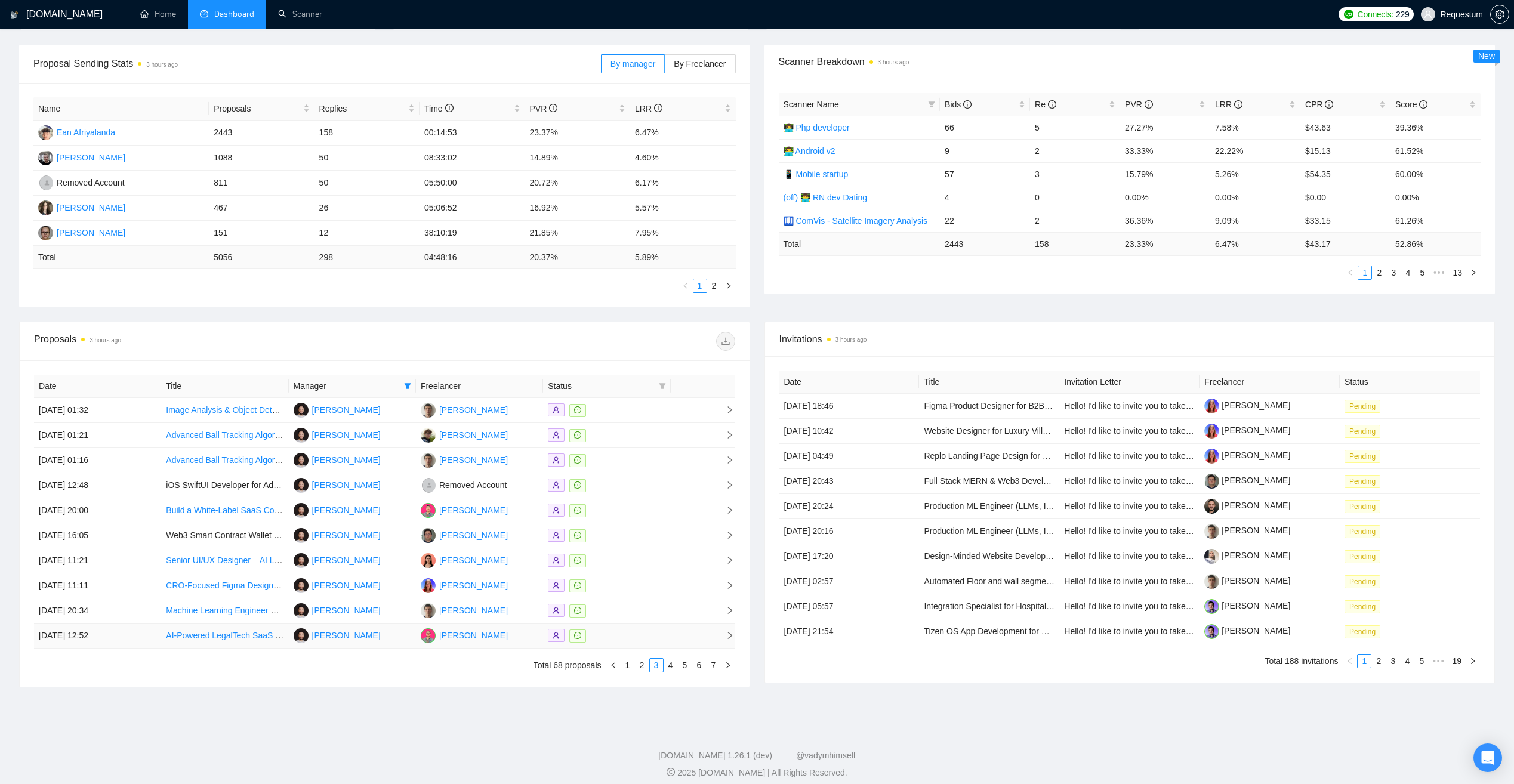
click at [644, 633] on div at bounding box center [607, 636] width 118 height 14
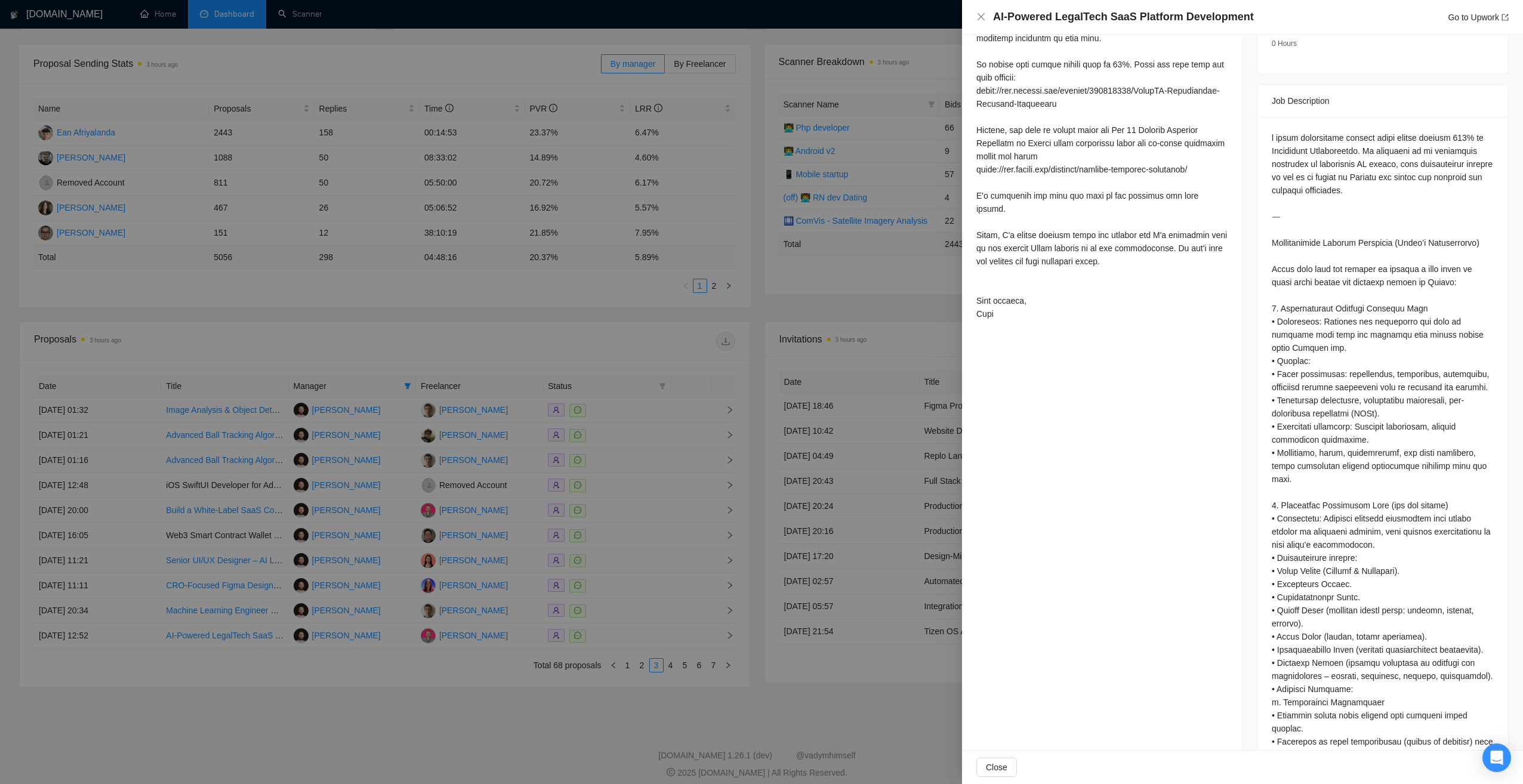
scroll to position [179, 0]
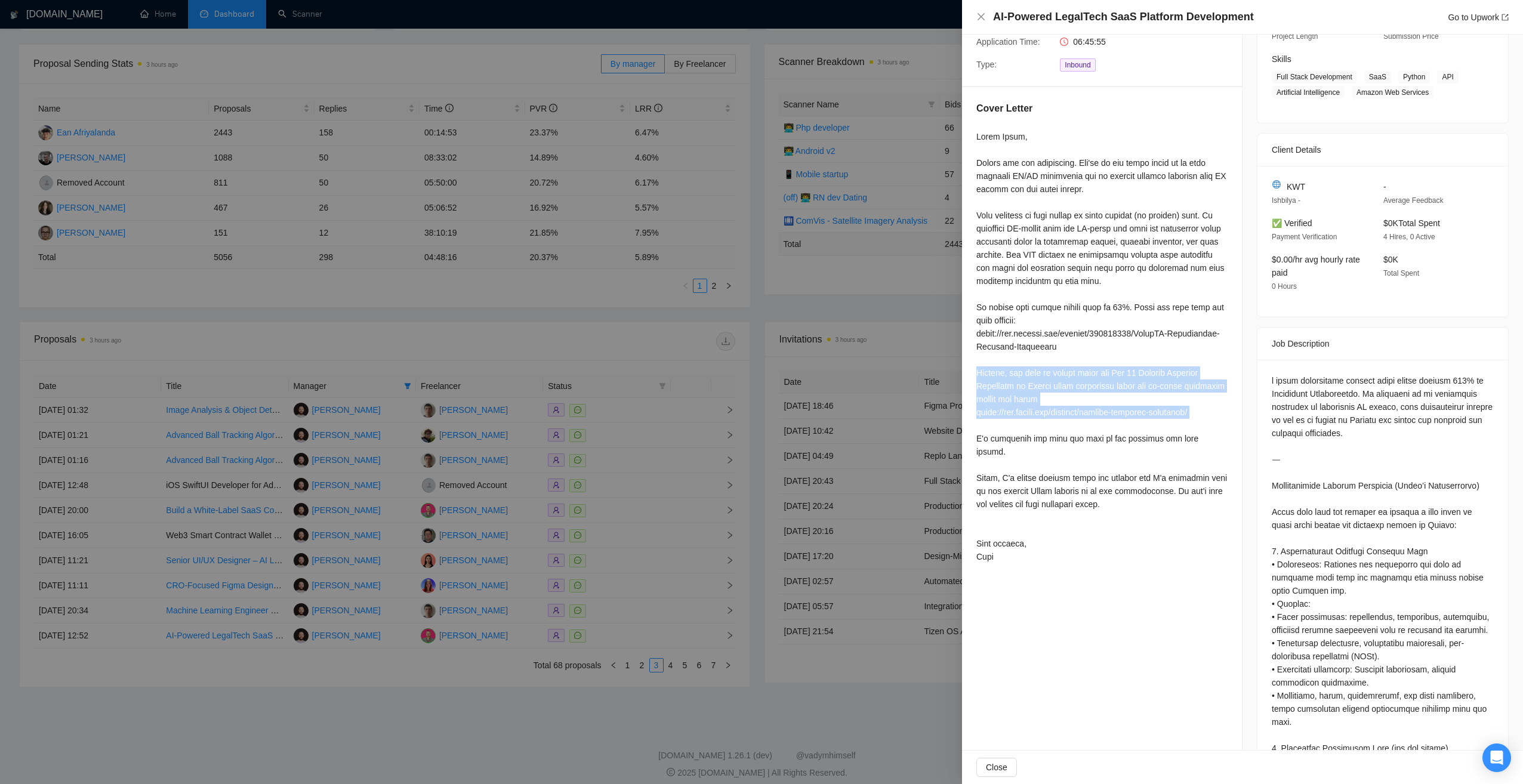
drag, startPoint x: 979, startPoint y: 369, endPoint x: 1228, endPoint y: 419, distance: 254.0
click at [1228, 419] on div "Cover Letter" at bounding box center [1102, 335] width 280 height 495
copy div "Besides, our team is ranked among the Top 10 Machine Learning Companies on Upwo…"
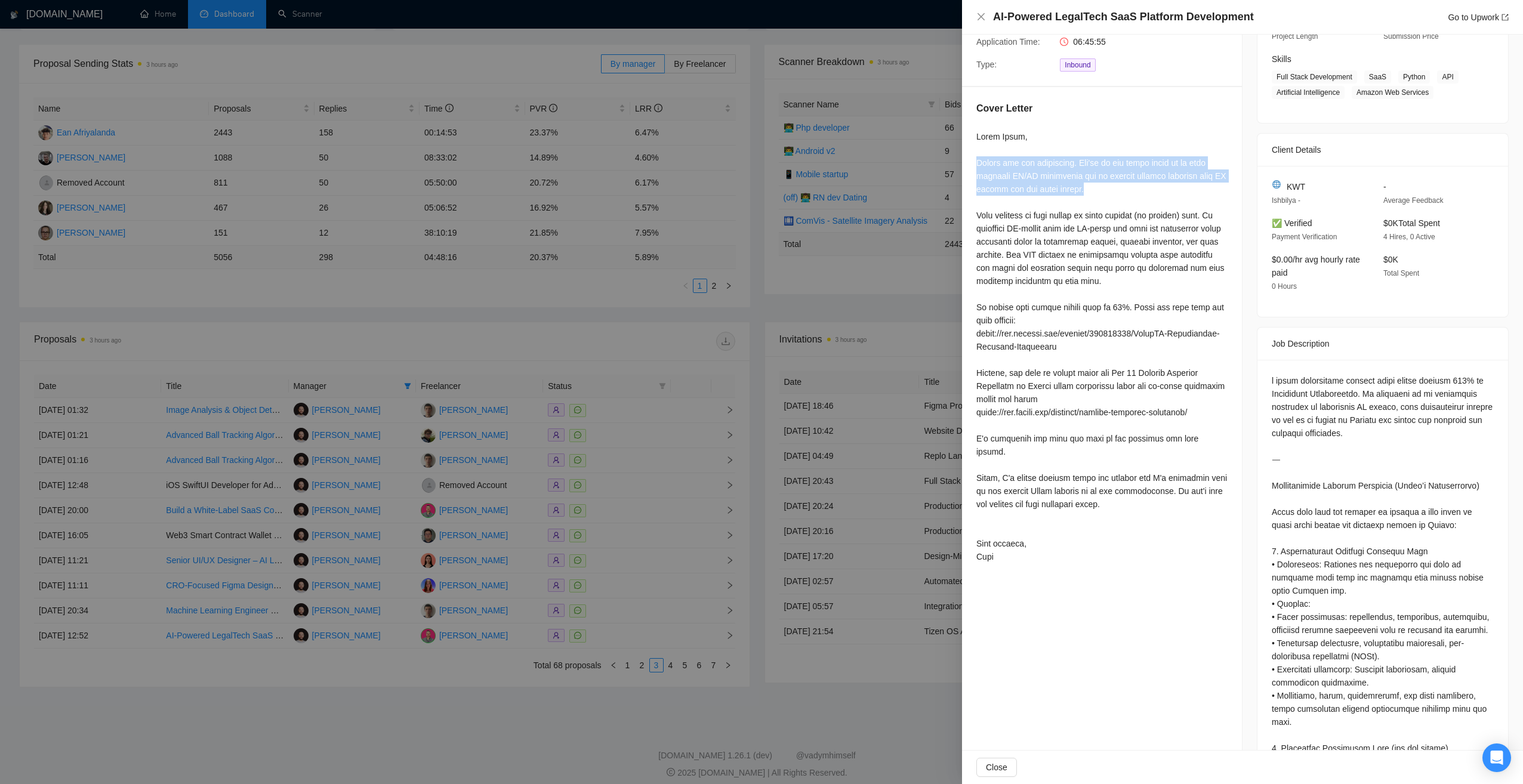
drag, startPoint x: 978, startPoint y: 162, endPoint x: 1097, endPoint y: 191, distance: 122.5
click at [1097, 191] on div at bounding box center [1102, 347] width 251 height 433
copy div "Thanks for the invitation. You're in the right place as we have advanced AI/ML …"
click at [480, 689] on div at bounding box center [761, 392] width 1523 height 784
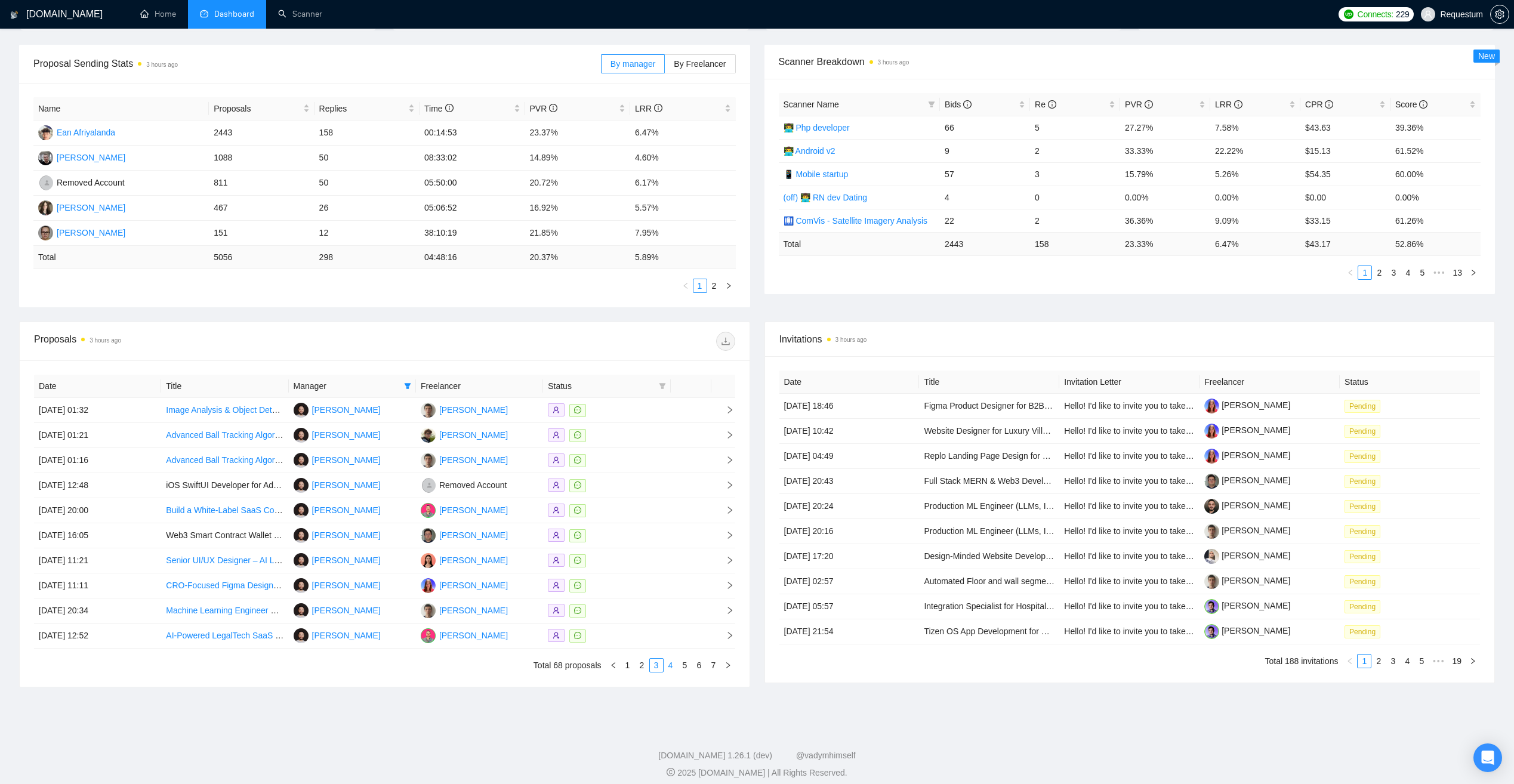
click at [673, 664] on link "4" at bounding box center [670, 665] width 13 height 13
click at [616, 408] on div at bounding box center [607, 410] width 118 height 14
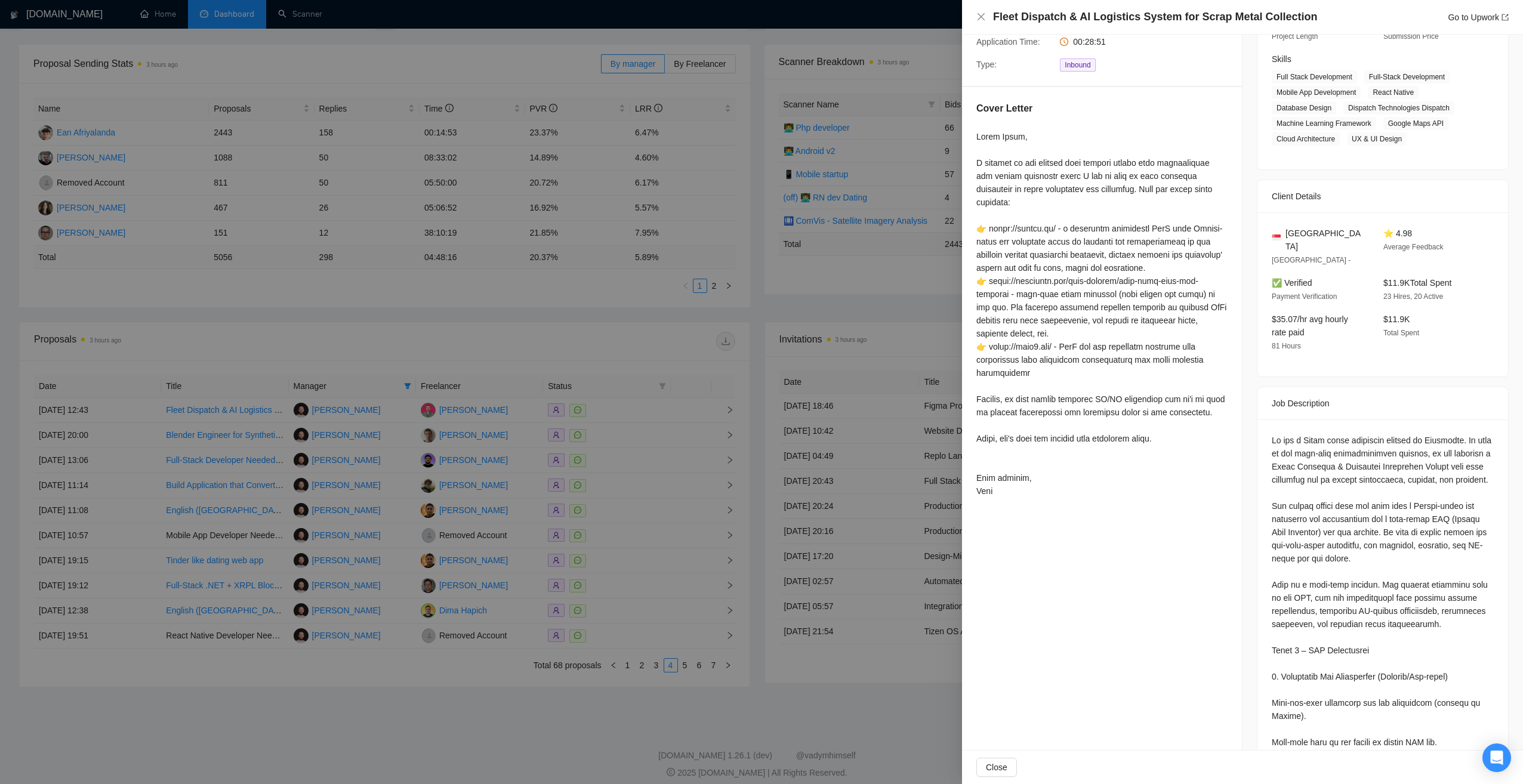
click at [531, 341] on div at bounding box center [761, 392] width 1523 height 784
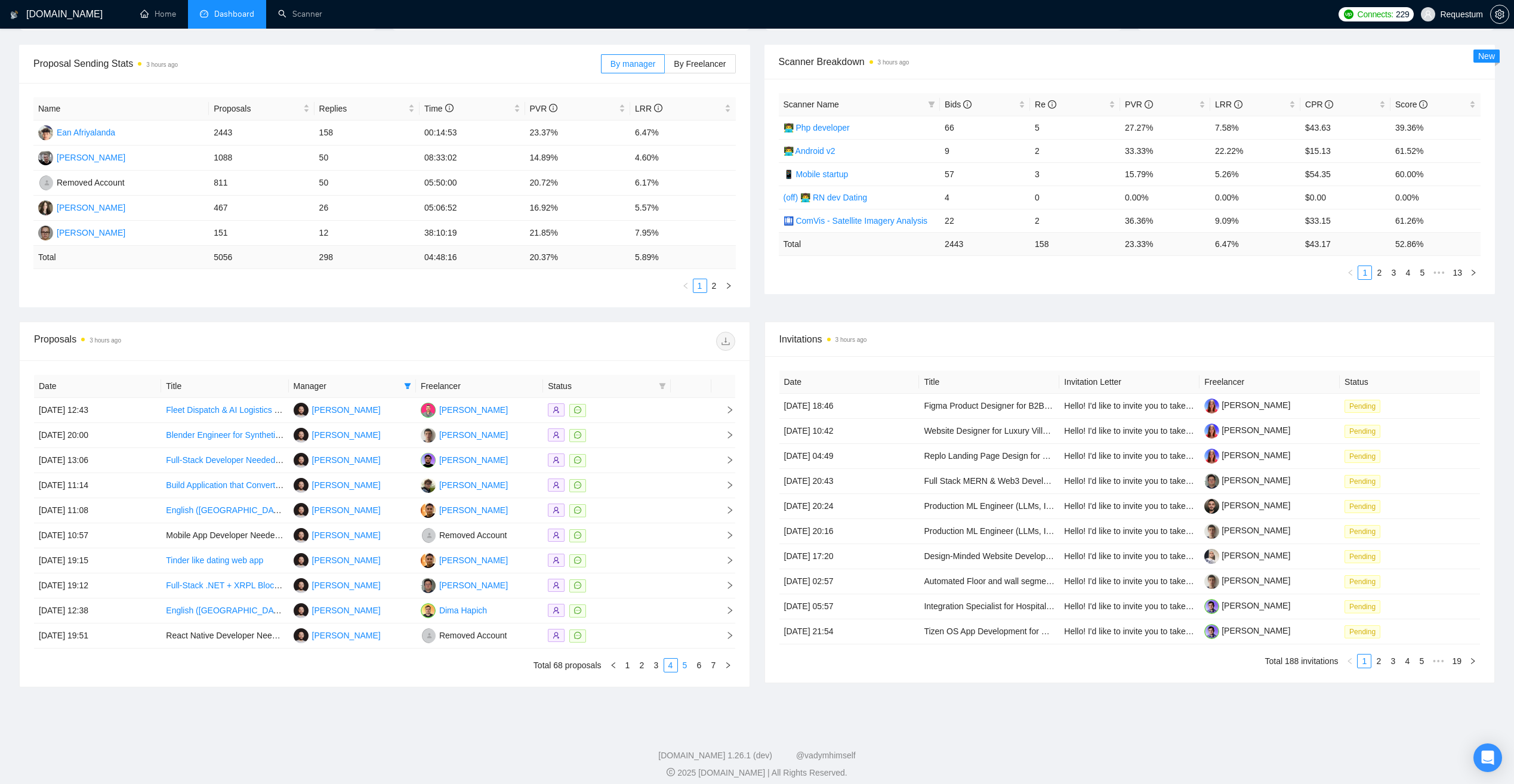
click at [687, 669] on link "5" at bounding box center [685, 665] width 13 height 13
click at [672, 665] on link "4" at bounding box center [670, 665] width 13 height 13
click at [618, 563] on div at bounding box center [607, 560] width 118 height 14
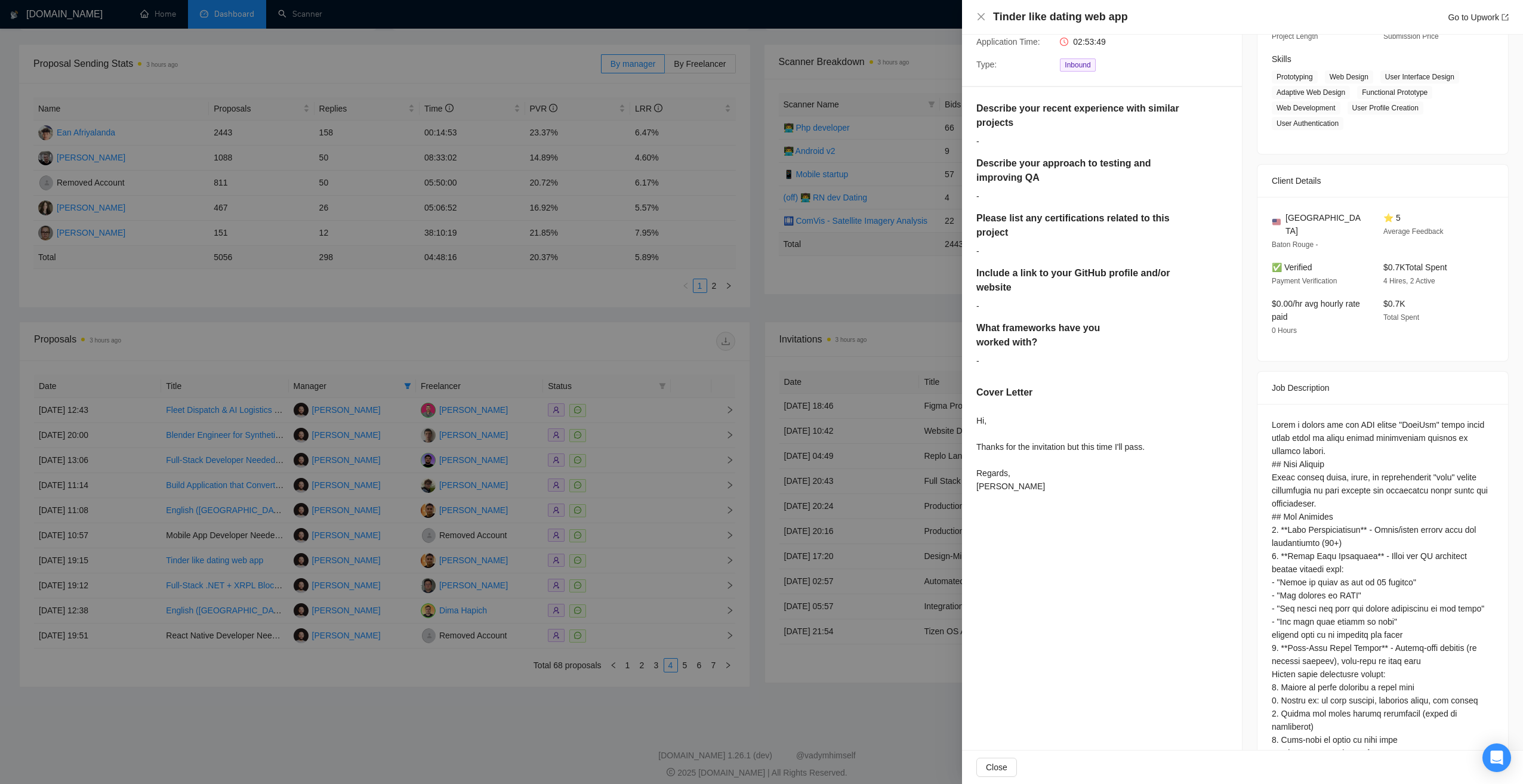
click at [554, 729] on div at bounding box center [761, 392] width 1523 height 784
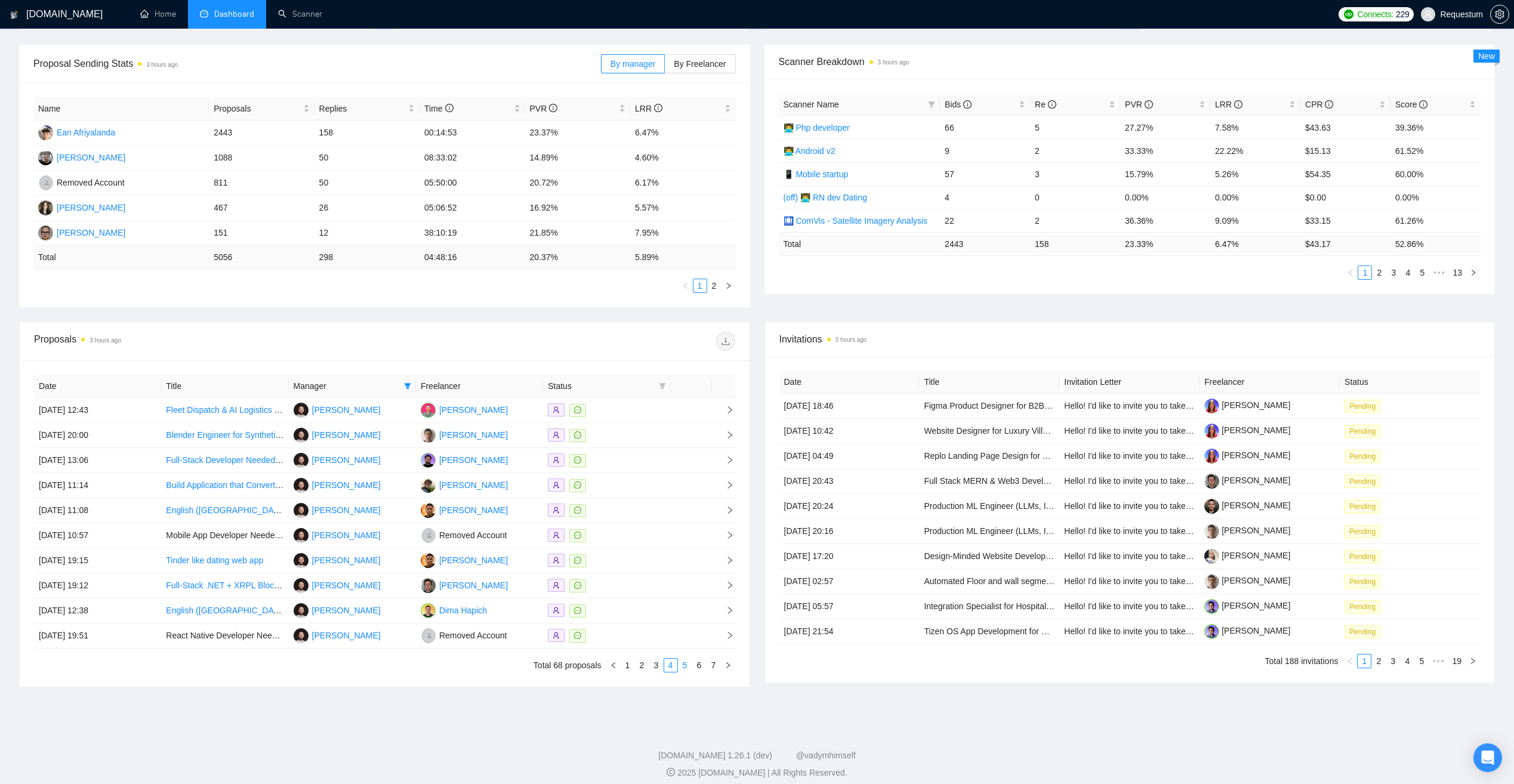
click at [687, 665] on link "5" at bounding box center [685, 665] width 13 height 13
click at [637, 613] on div at bounding box center [607, 611] width 118 height 14
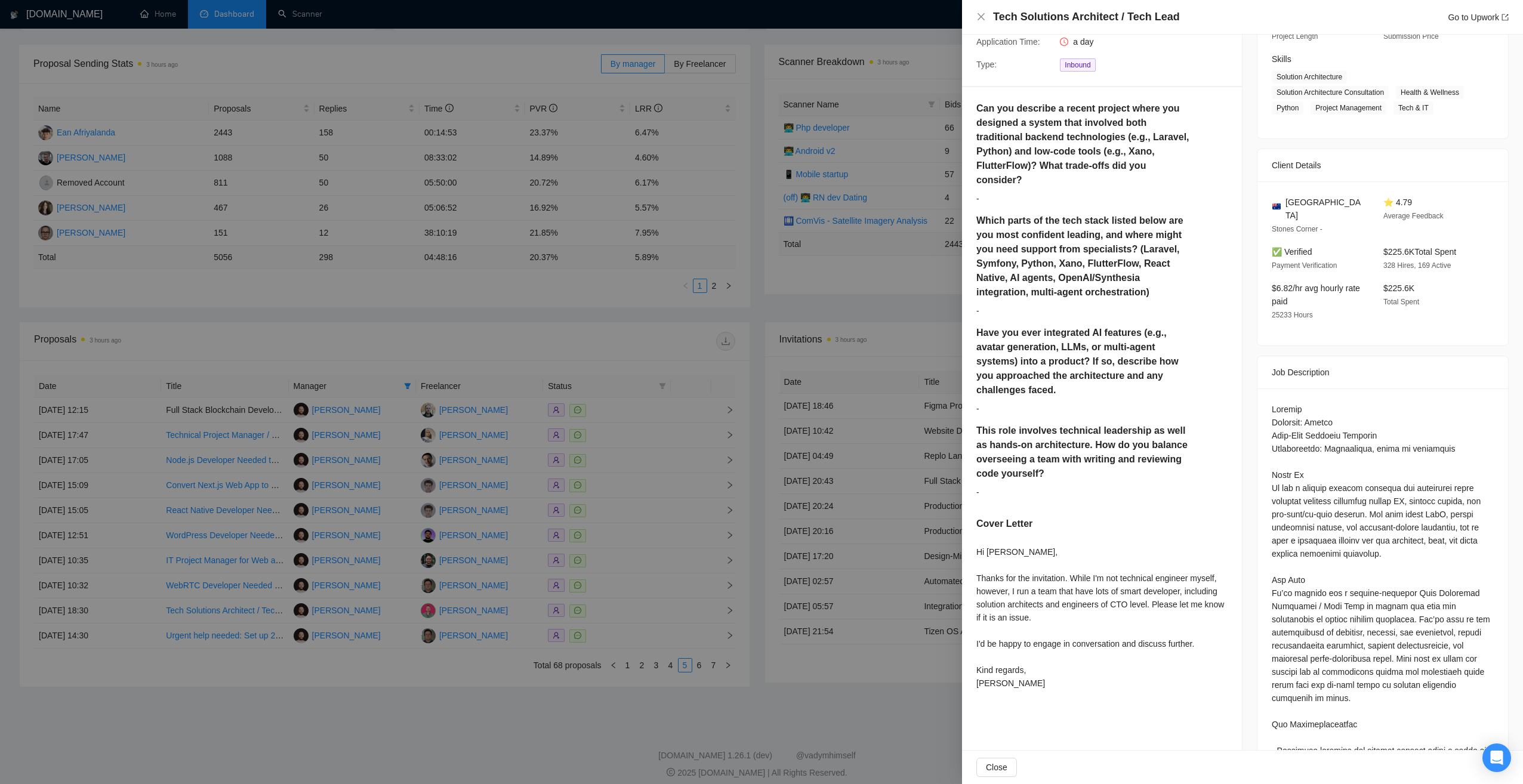
click at [469, 714] on div at bounding box center [761, 392] width 1523 height 784
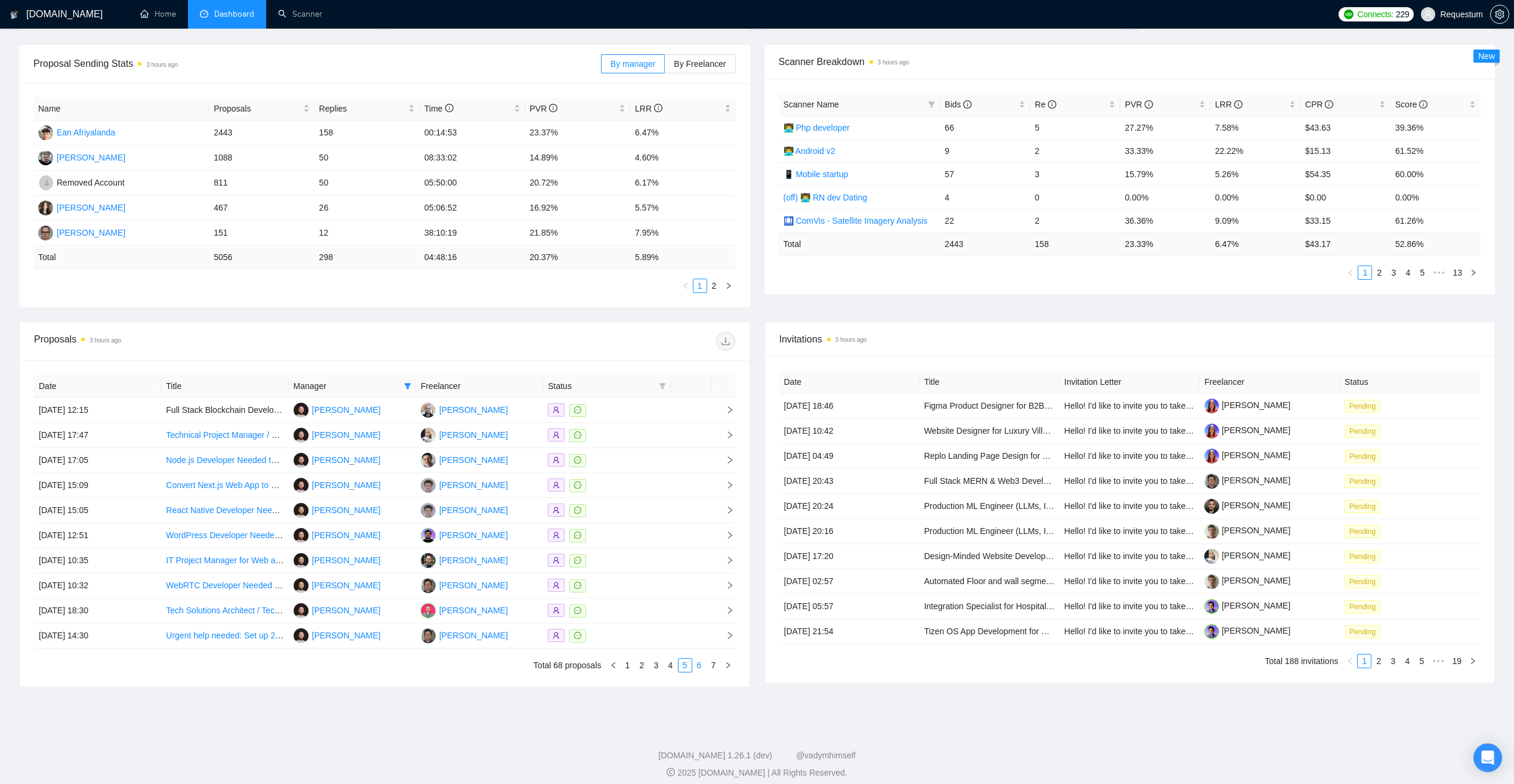
click at [702, 670] on link "6" at bounding box center [699, 665] width 13 height 13
click at [621, 587] on div at bounding box center [607, 585] width 118 height 14
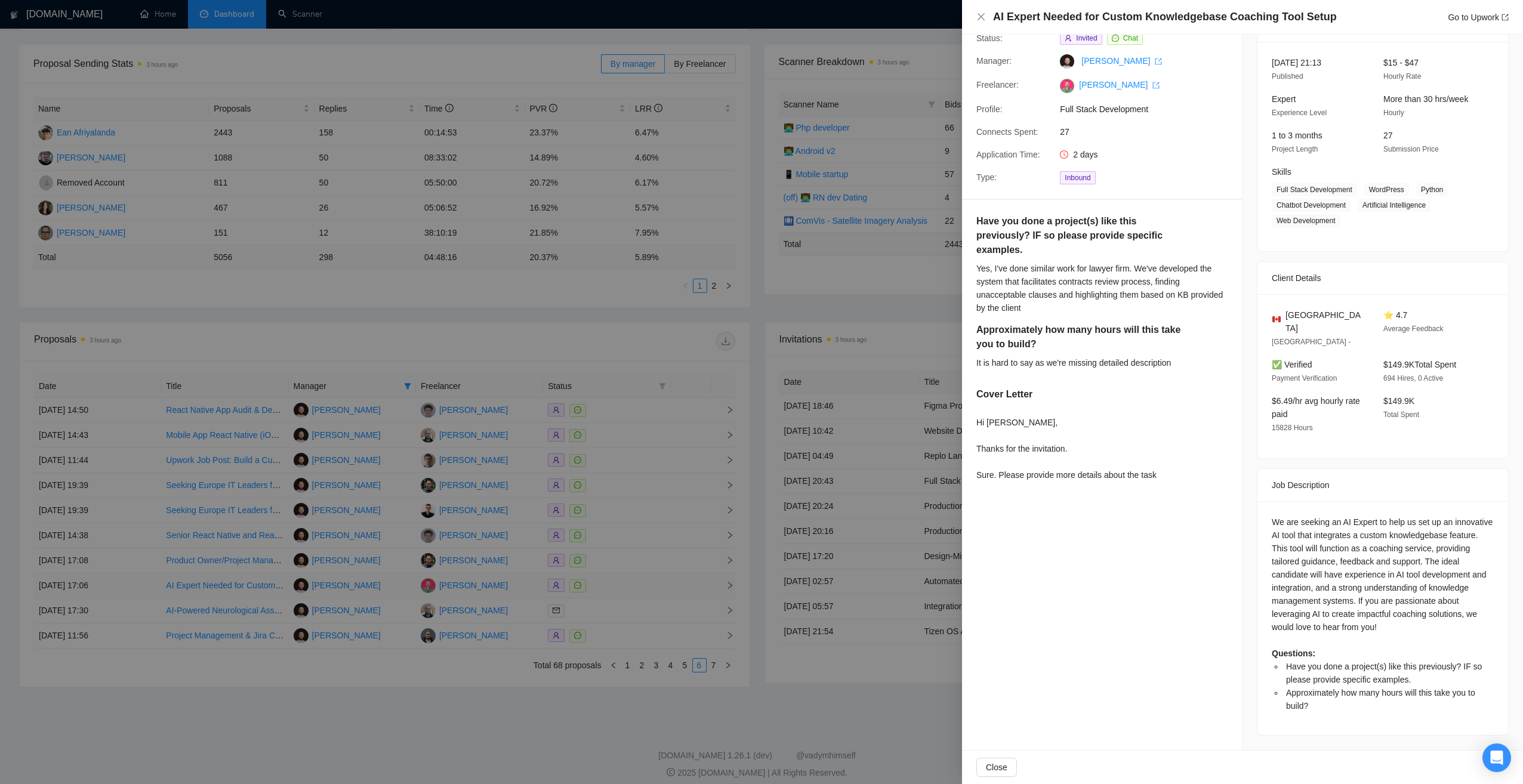
scroll to position [49, 0]
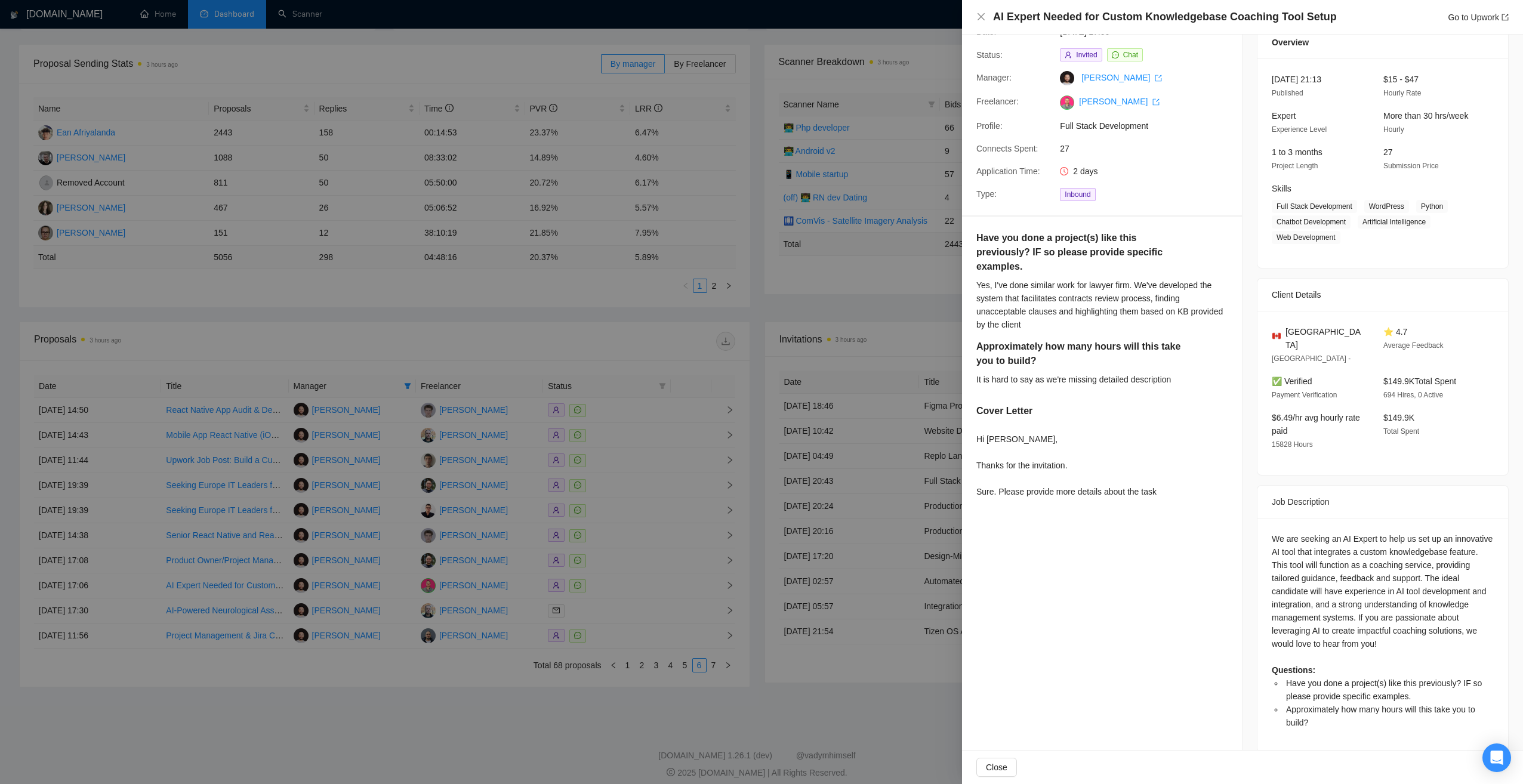
click at [564, 712] on div at bounding box center [761, 392] width 1523 height 784
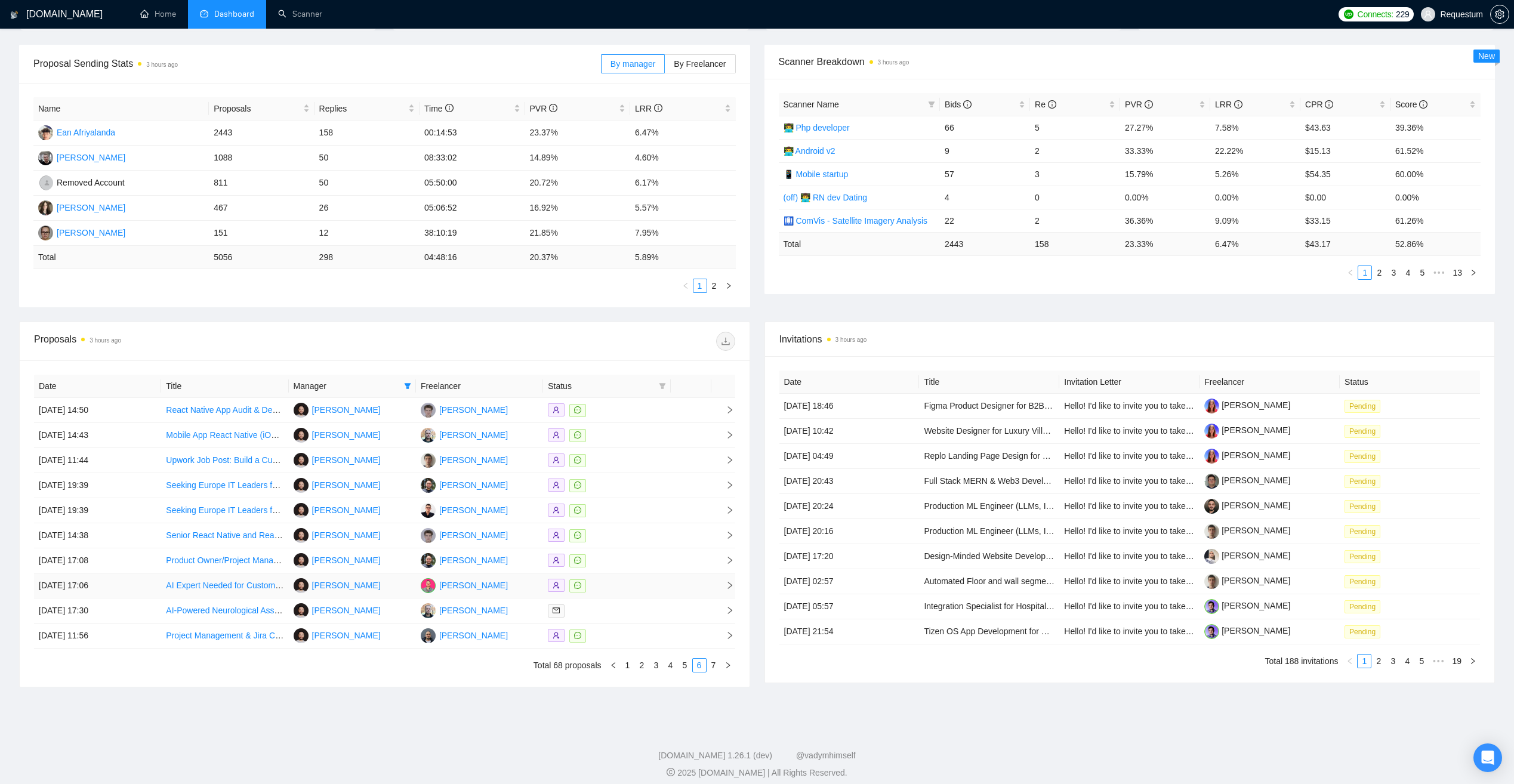
click at [637, 582] on div at bounding box center [607, 585] width 118 height 14
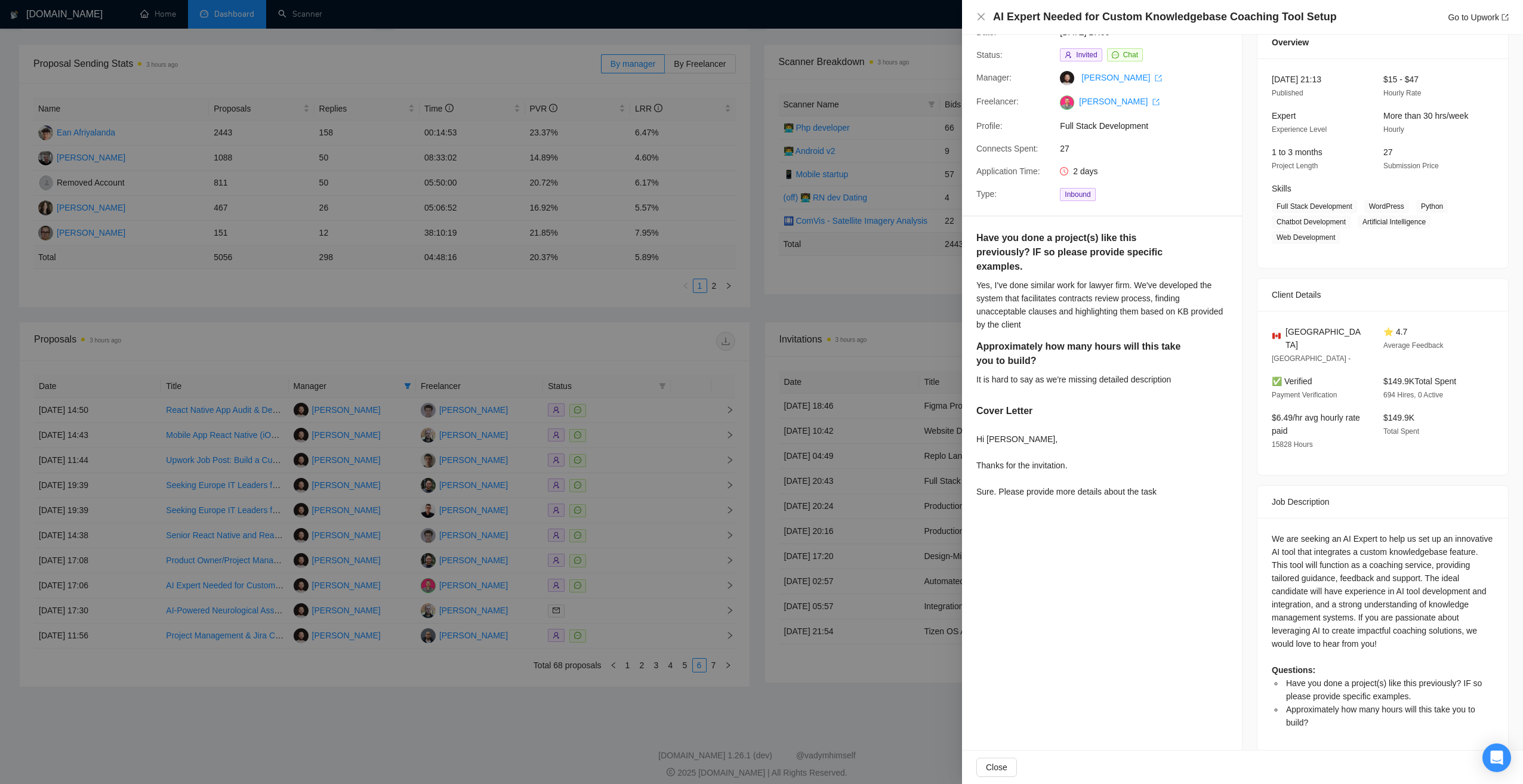
click at [675, 676] on div at bounding box center [761, 392] width 1523 height 784
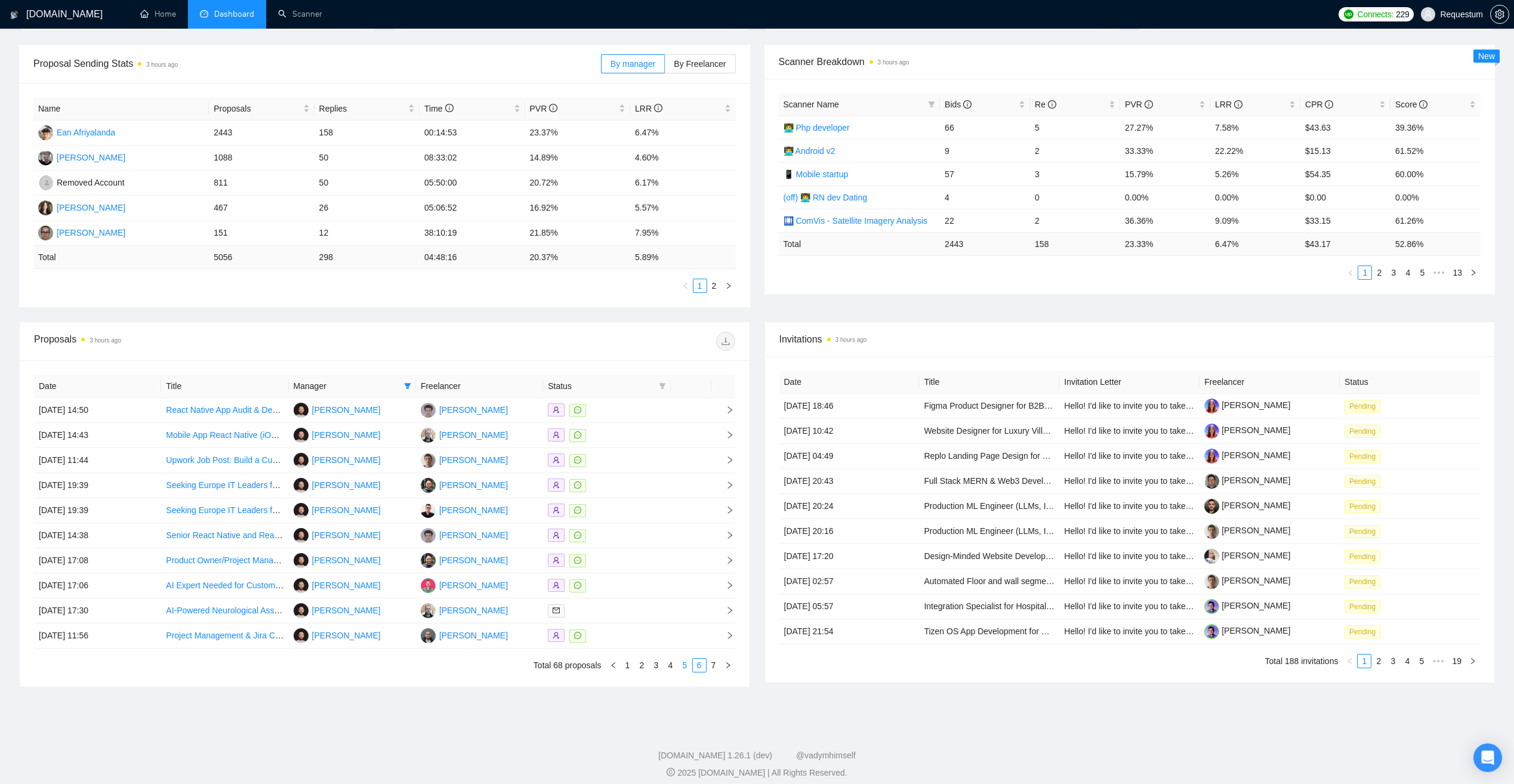
click at [686, 666] on link "5" at bounding box center [685, 665] width 13 height 13
click at [636, 608] on div at bounding box center [607, 611] width 118 height 14
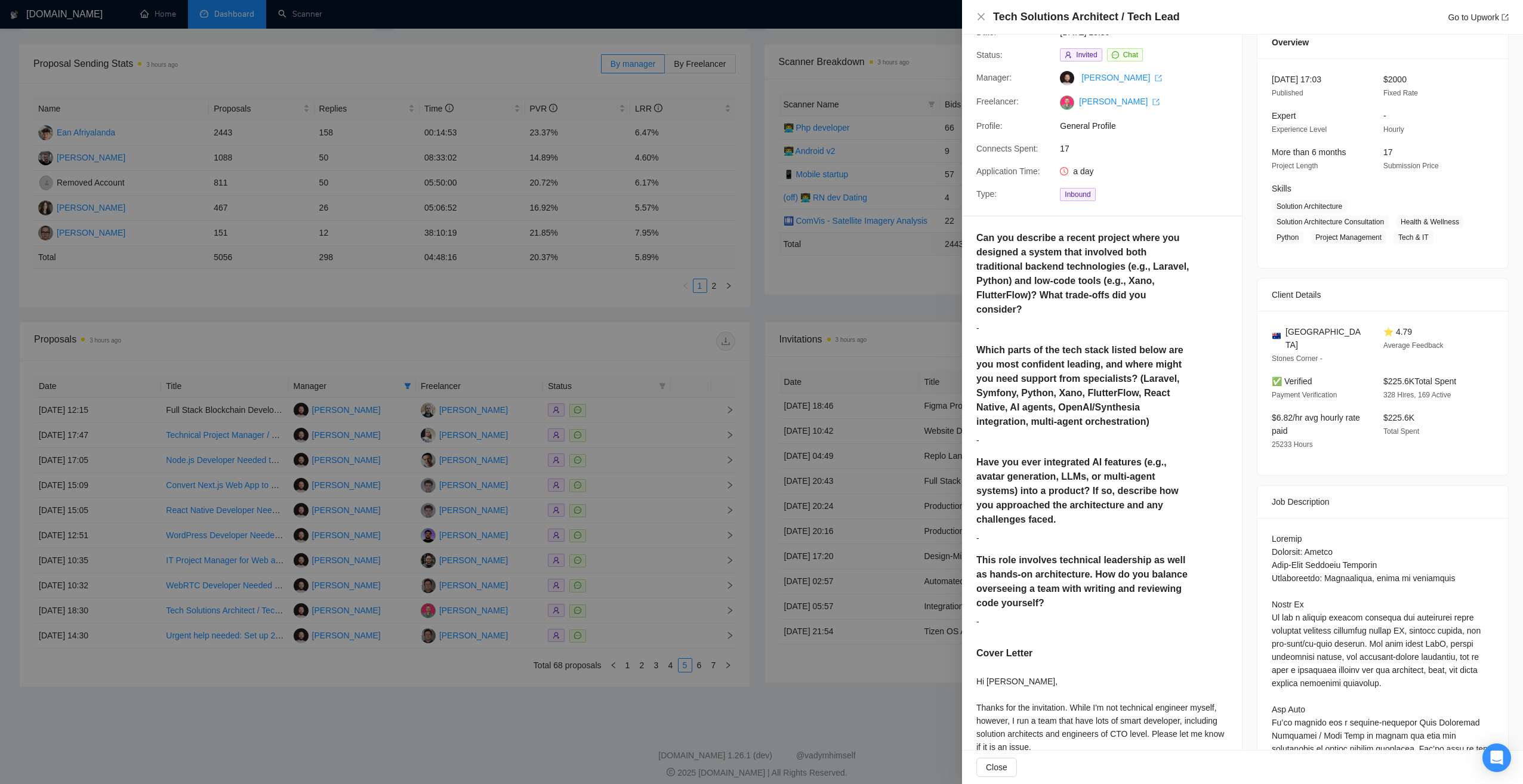
drag, startPoint x: 597, startPoint y: 714, endPoint x: 608, endPoint y: 709, distance: 12.1
click at [596, 714] on div at bounding box center [761, 392] width 1523 height 784
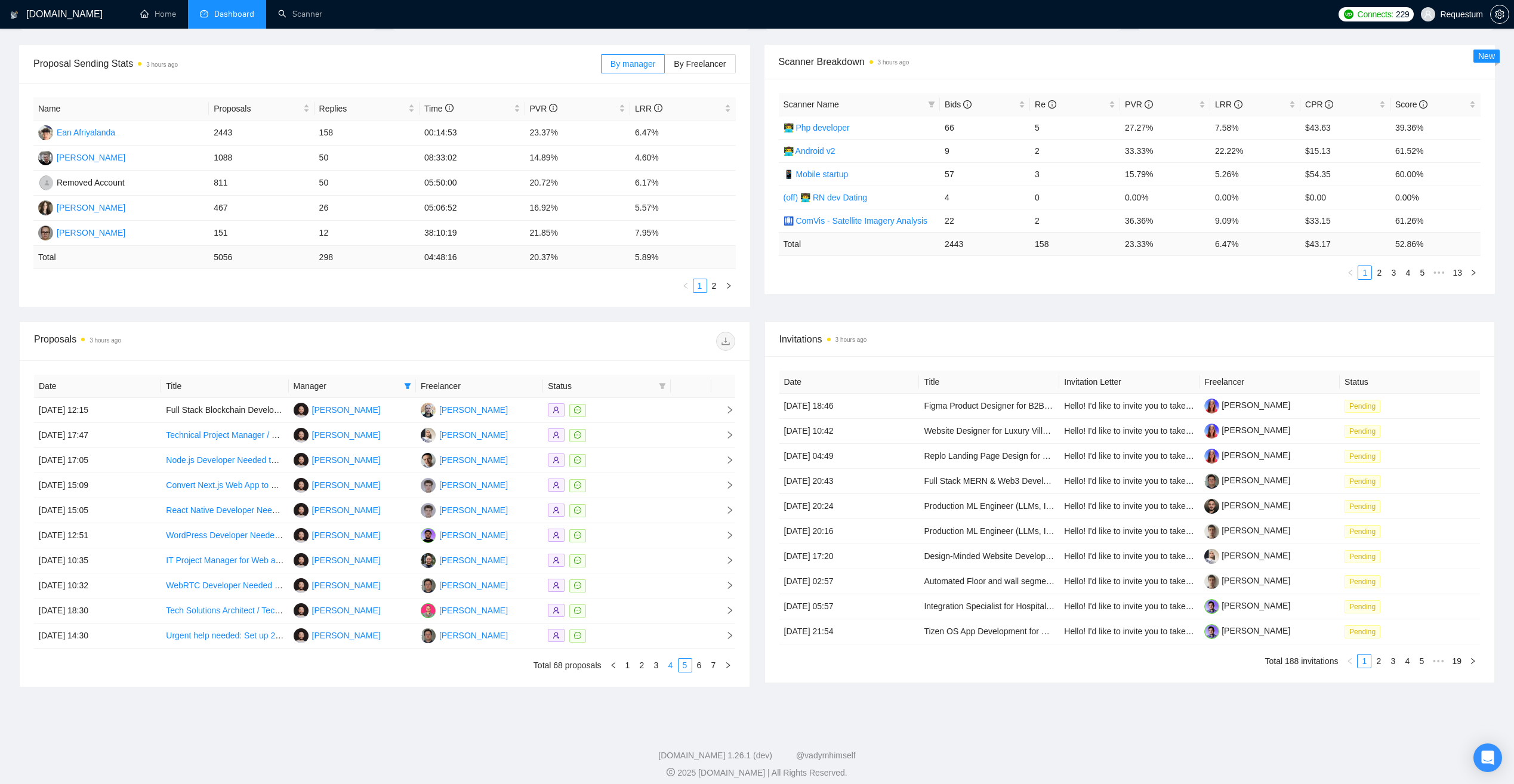
click at [668, 669] on link "4" at bounding box center [670, 665] width 13 height 13
click at [623, 412] on div at bounding box center [607, 410] width 118 height 14
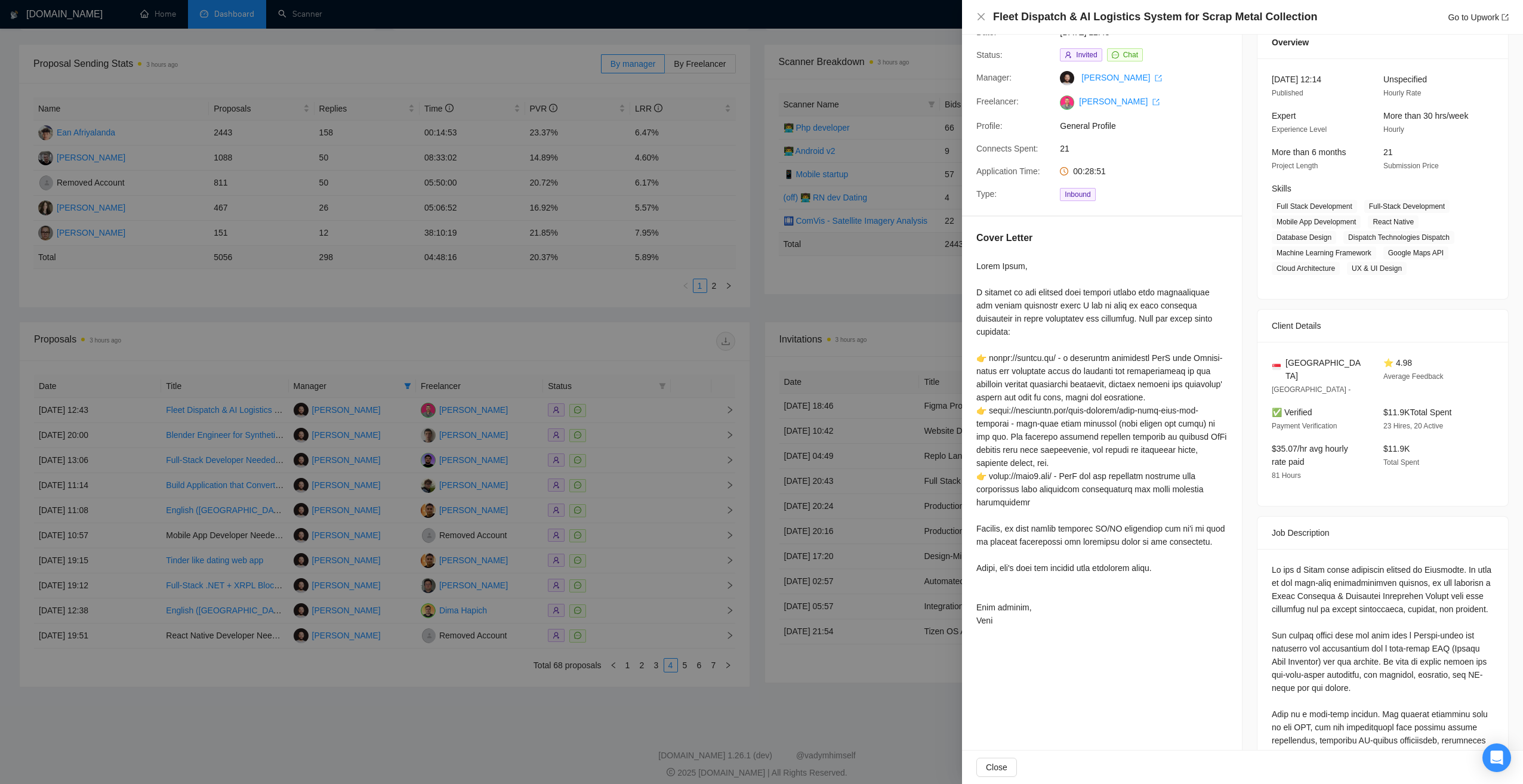
click at [524, 718] on div at bounding box center [761, 392] width 1523 height 784
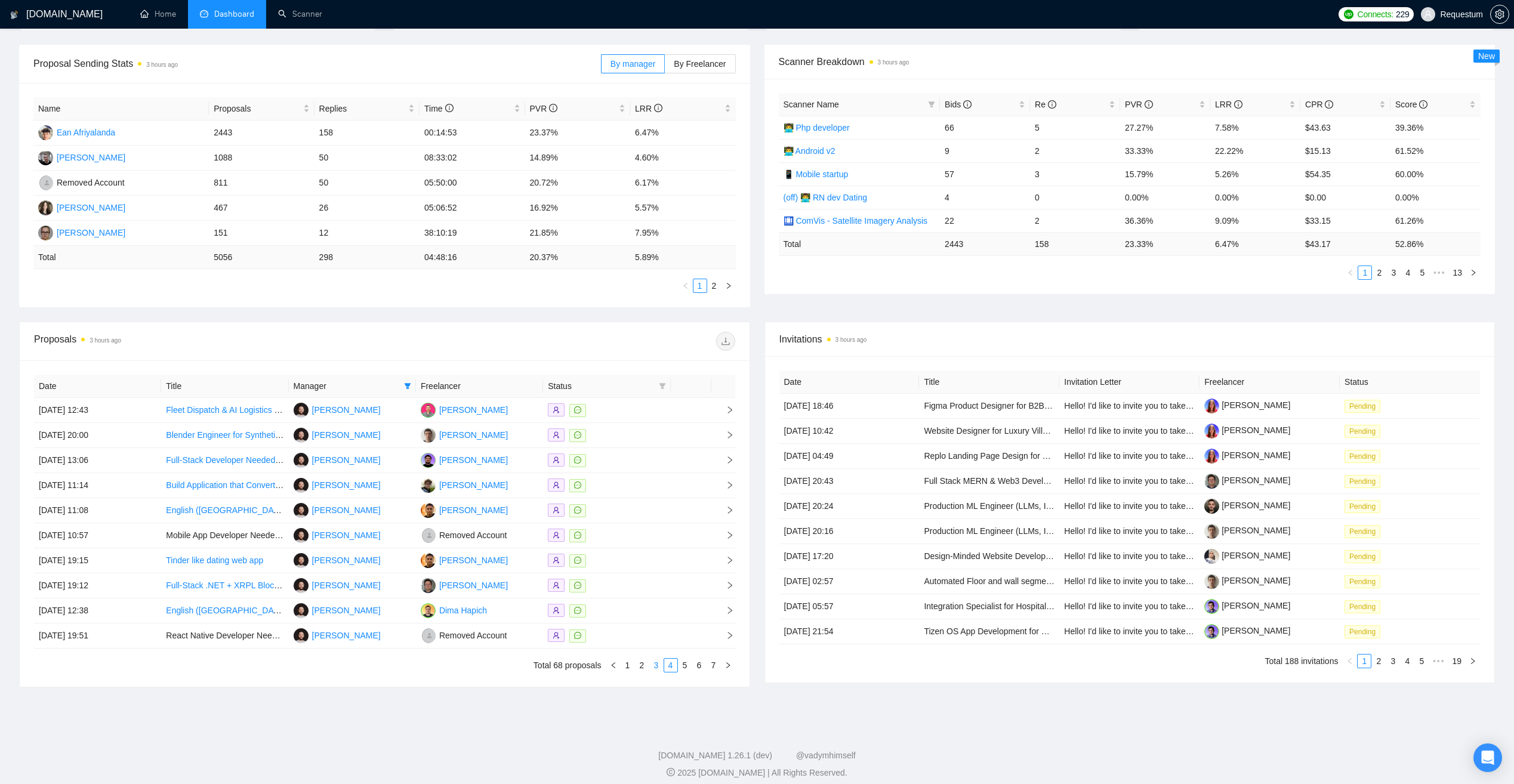
click at [655, 662] on link "3" at bounding box center [656, 665] width 13 height 13
click at [629, 633] on div at bounding box center [607, 636] width 118 height 14
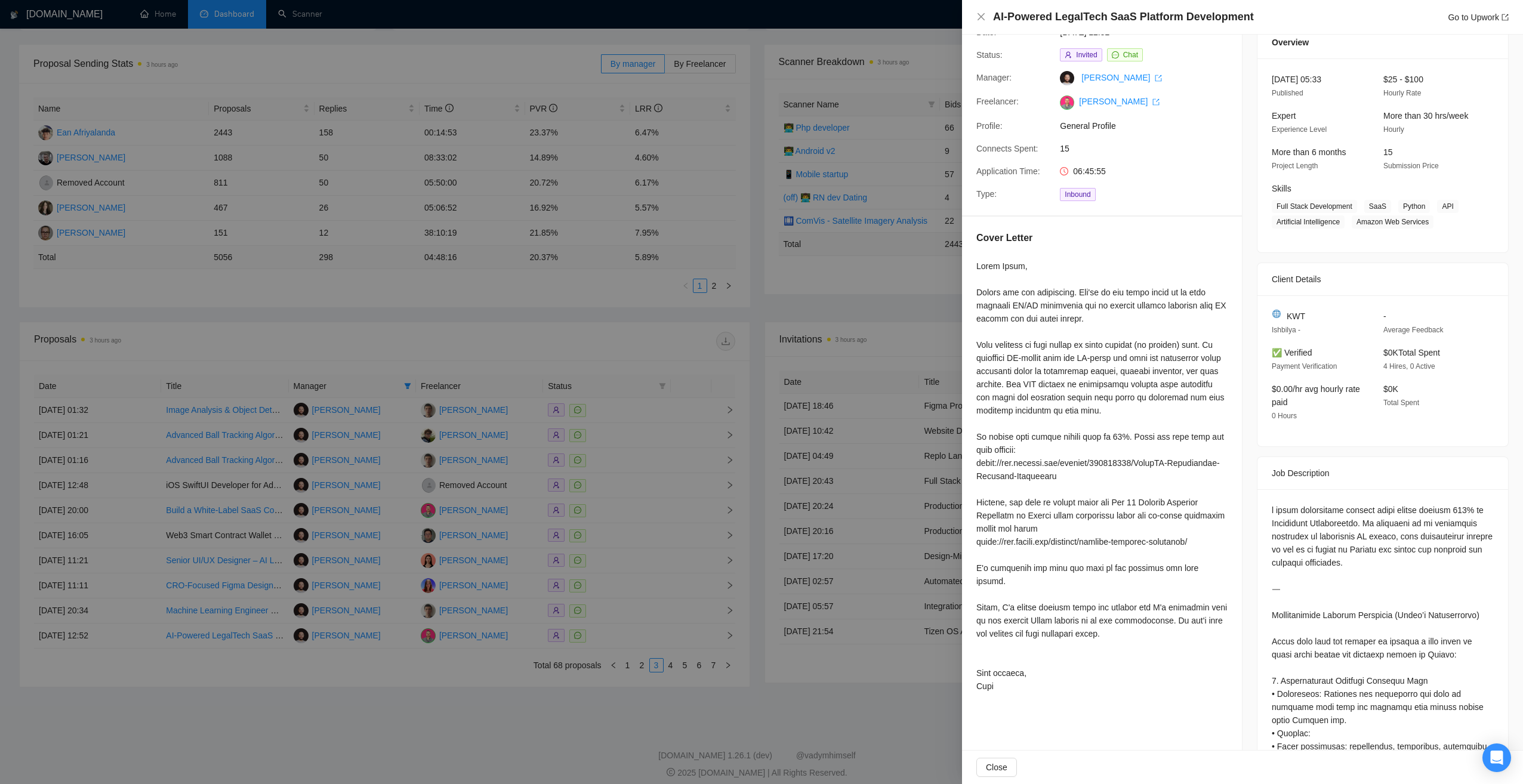
click at [474, 693] on div at bounding box center [761, 392] width 1523 height 784
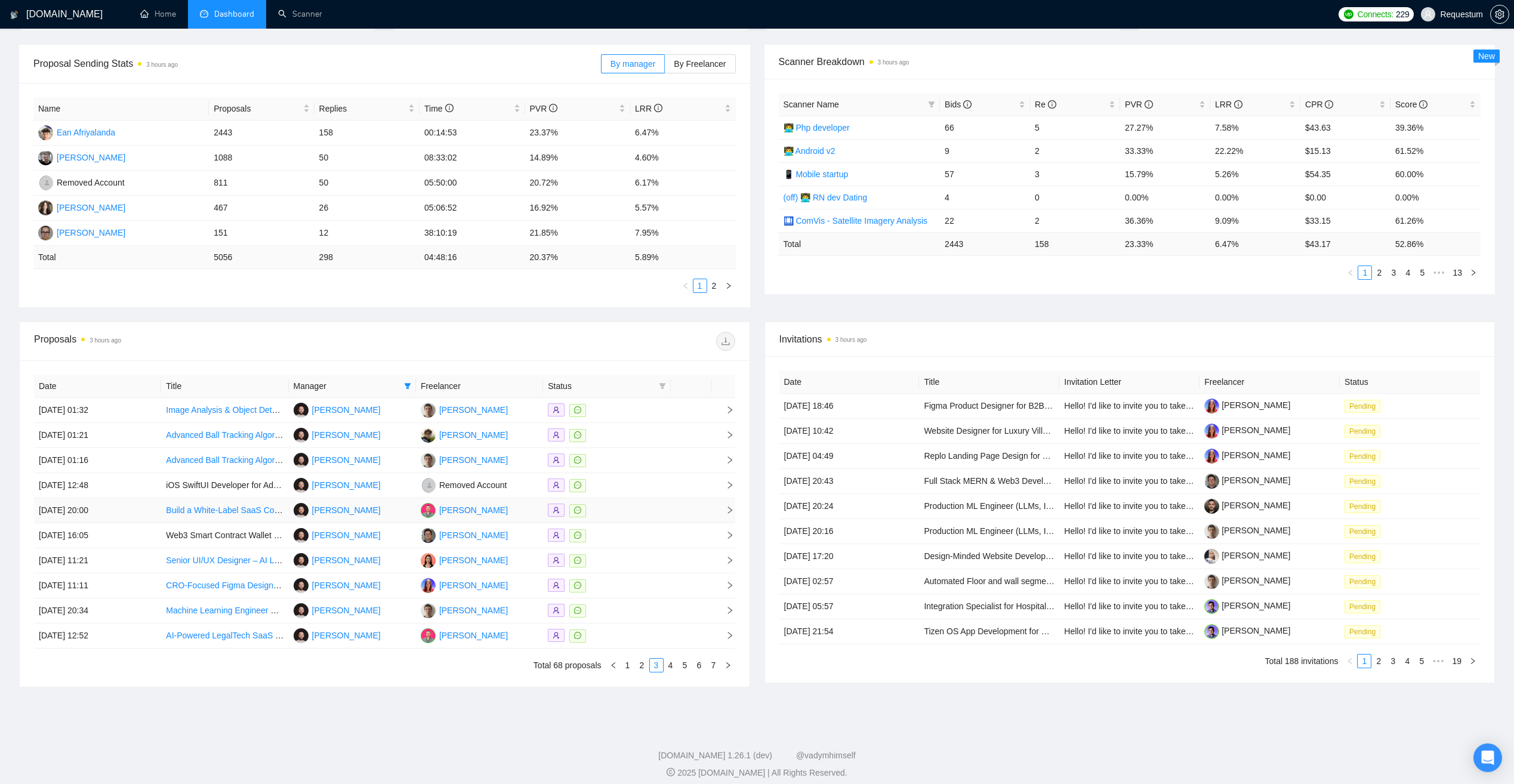
click at [618, 515] on div at bounding box center [607, 510] width 118 height 14
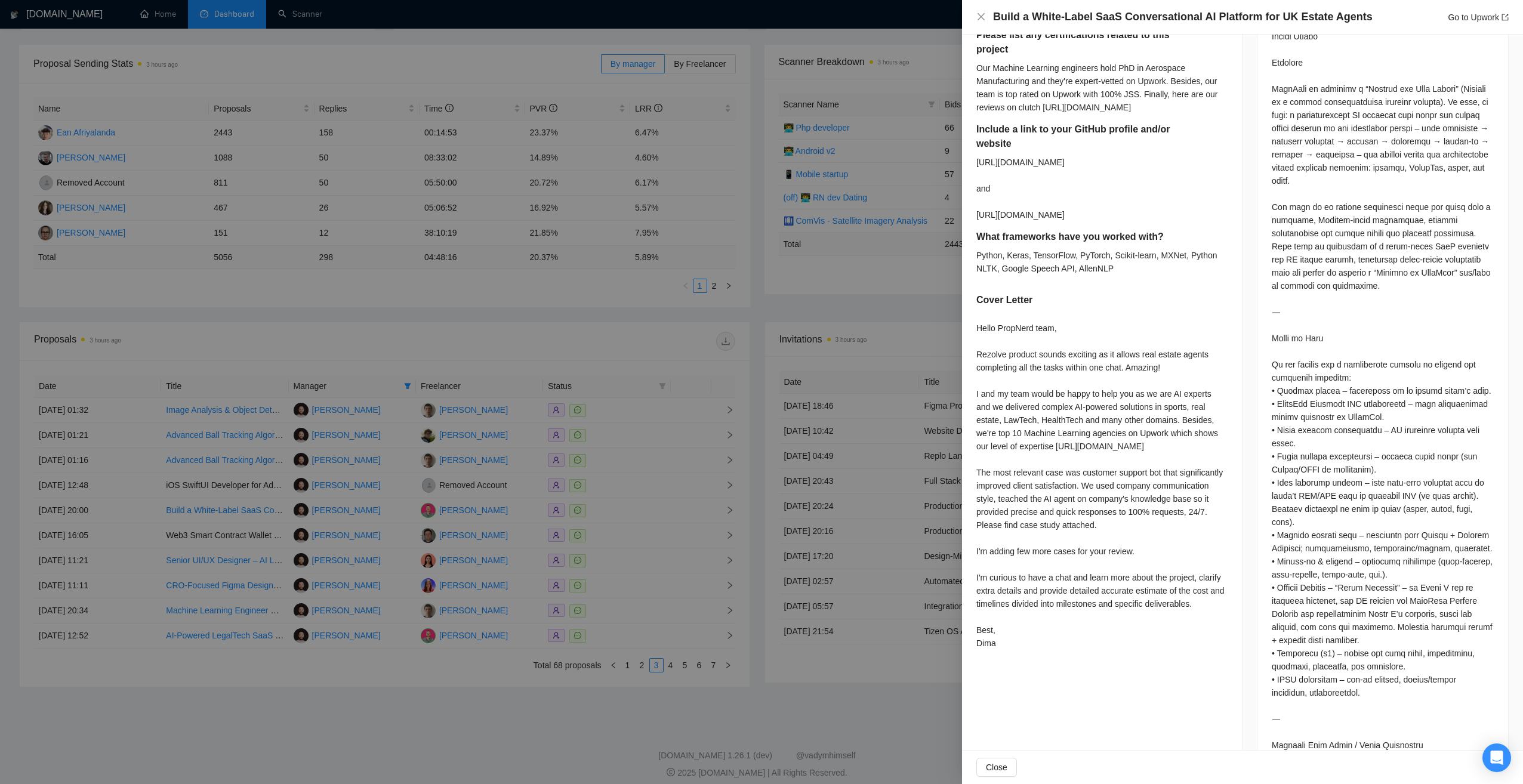
scroll to position [646, 0]
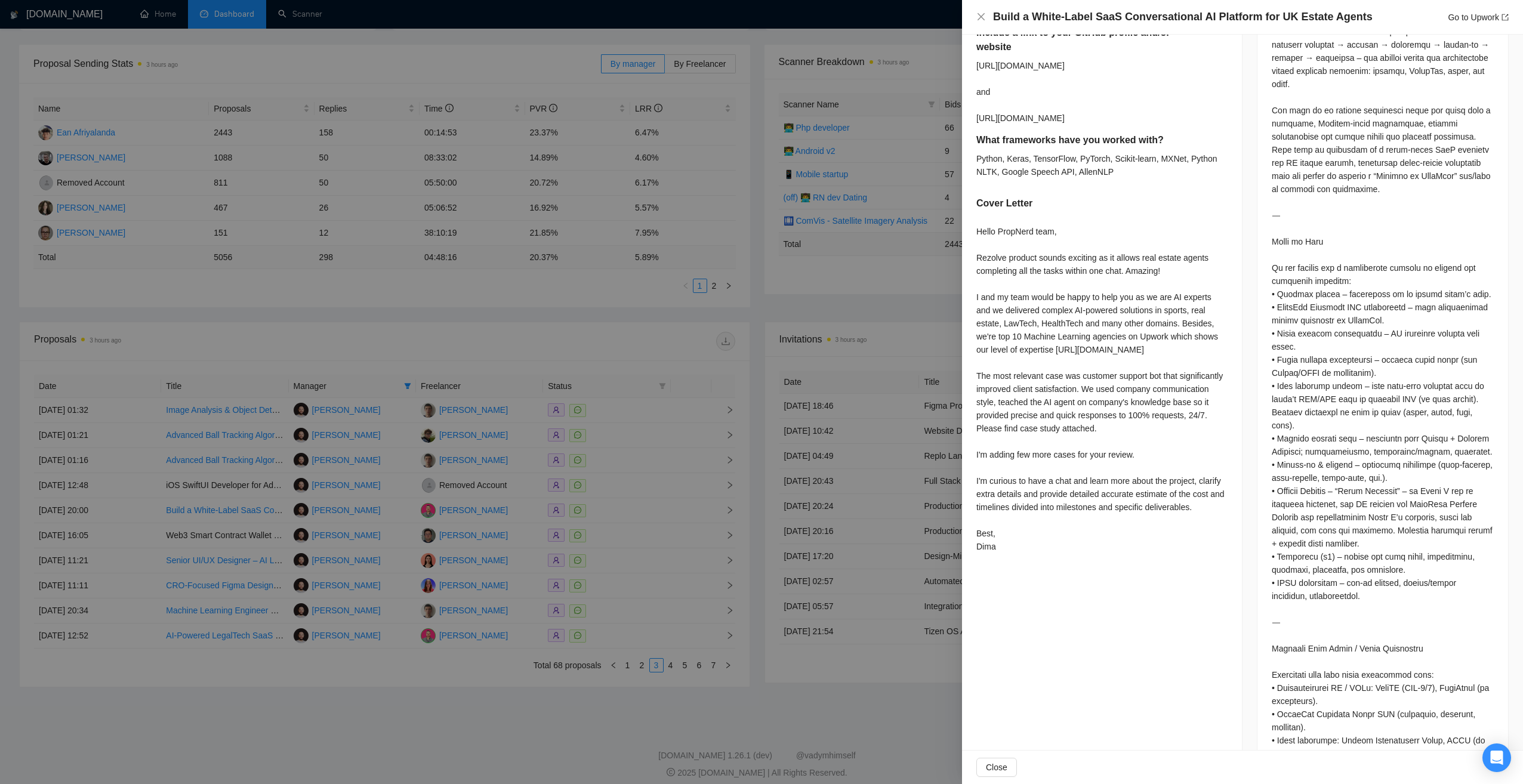
click at [882, 677] on div at bounding box center [761, 392] width 1523 height 784
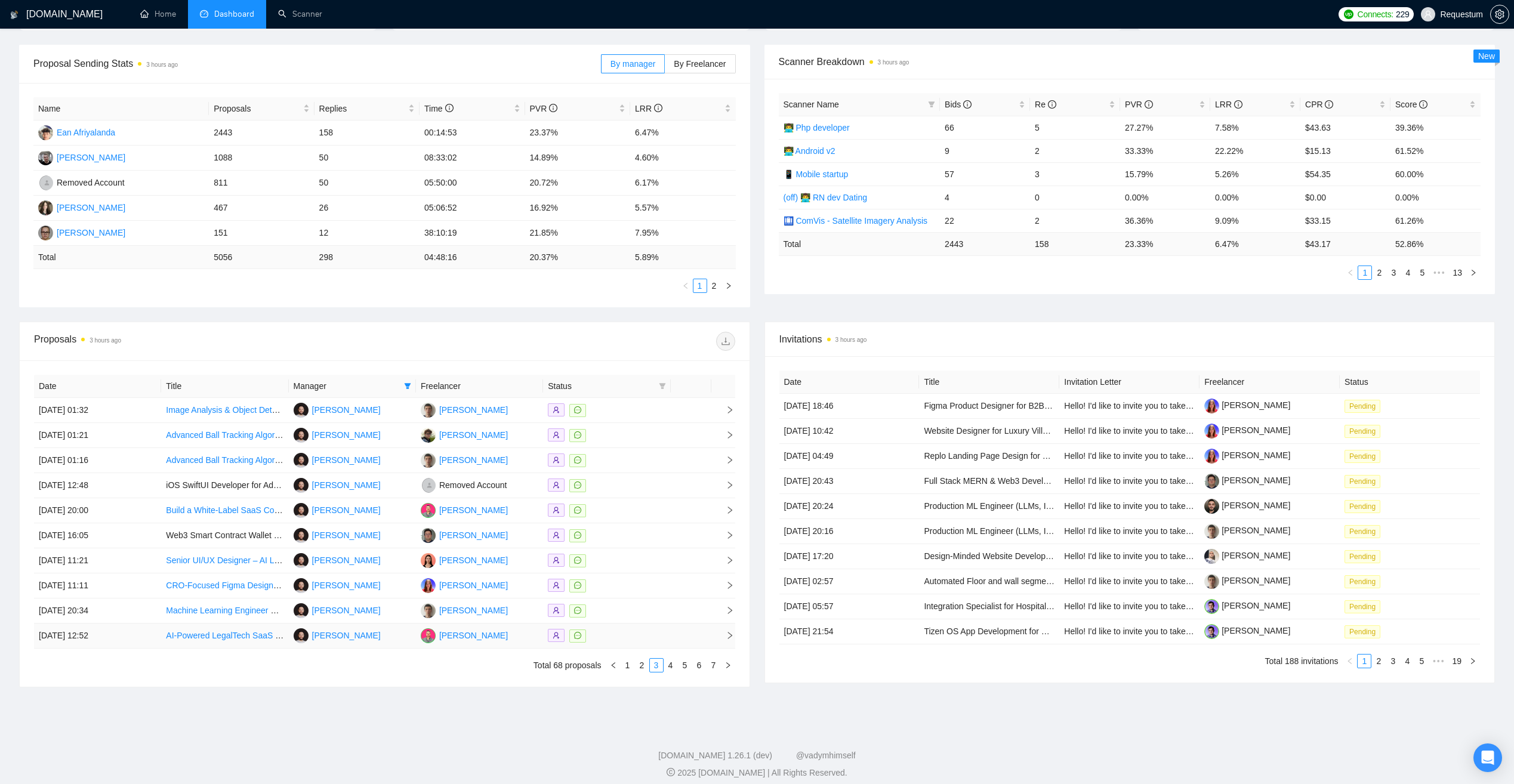
click at [632, 634] on div at bounding box center [607, 636] width 118 height 14
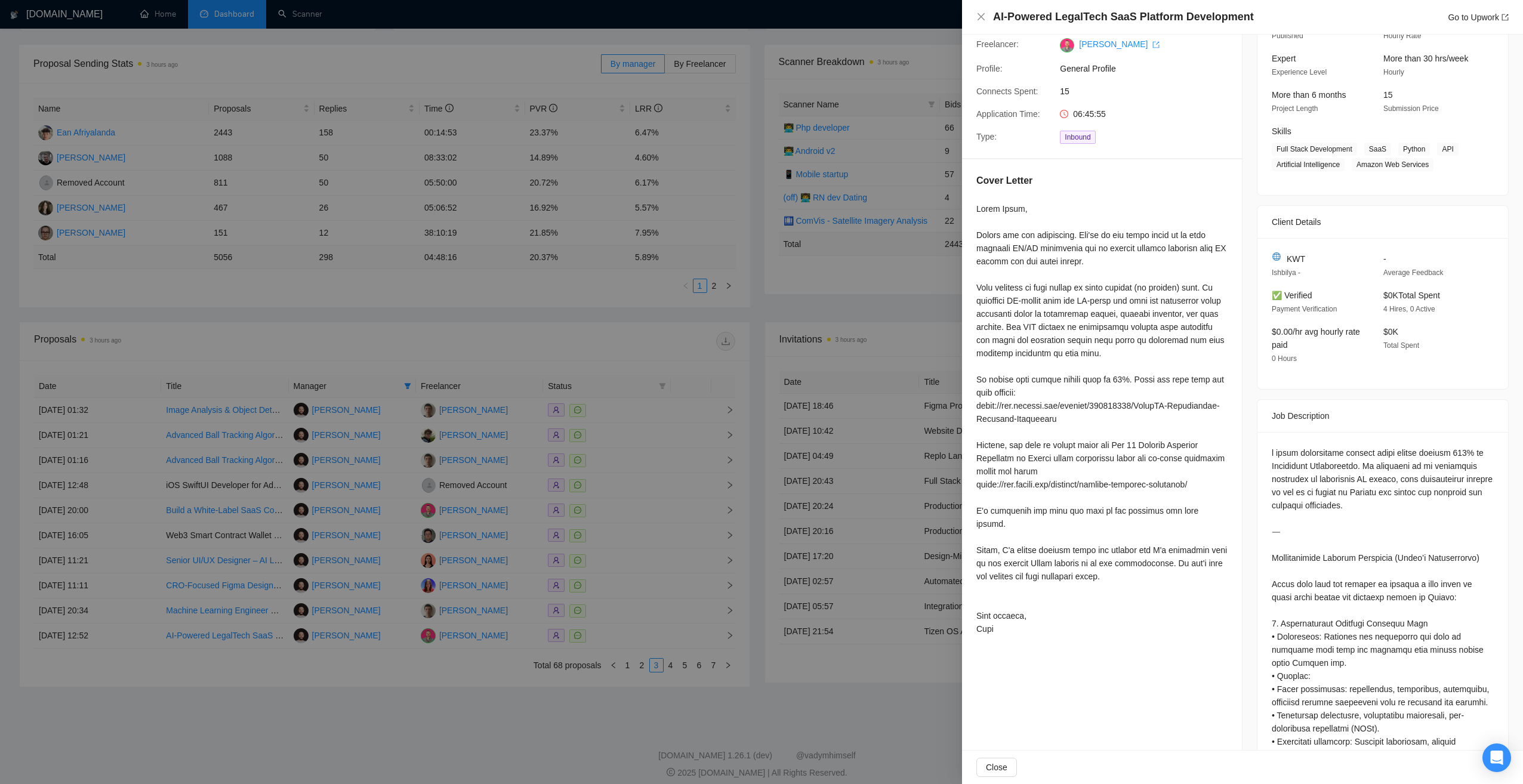
scroll to position [49, 0]
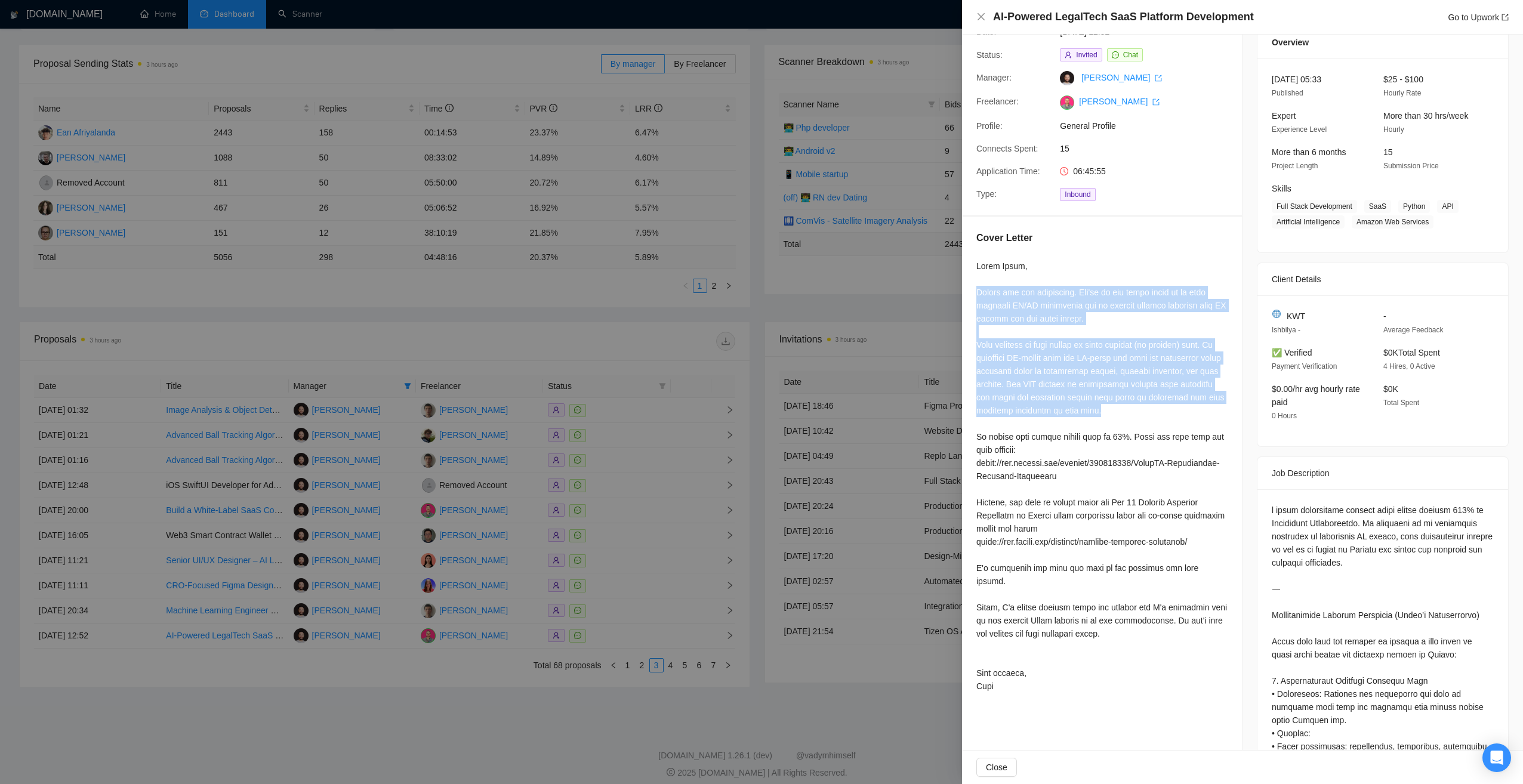
drag, startPoint x: 972, startPoint y: 289, endPoint x: 1134, endPoint y: 409, distance: 201.6
click at [1134, 409] on div "Cover Letter" at bounding box center [1102, 464] width 280 height 495
copy div "Thanks for the invitation. You're in the right place as we have advanced AI/ML …"
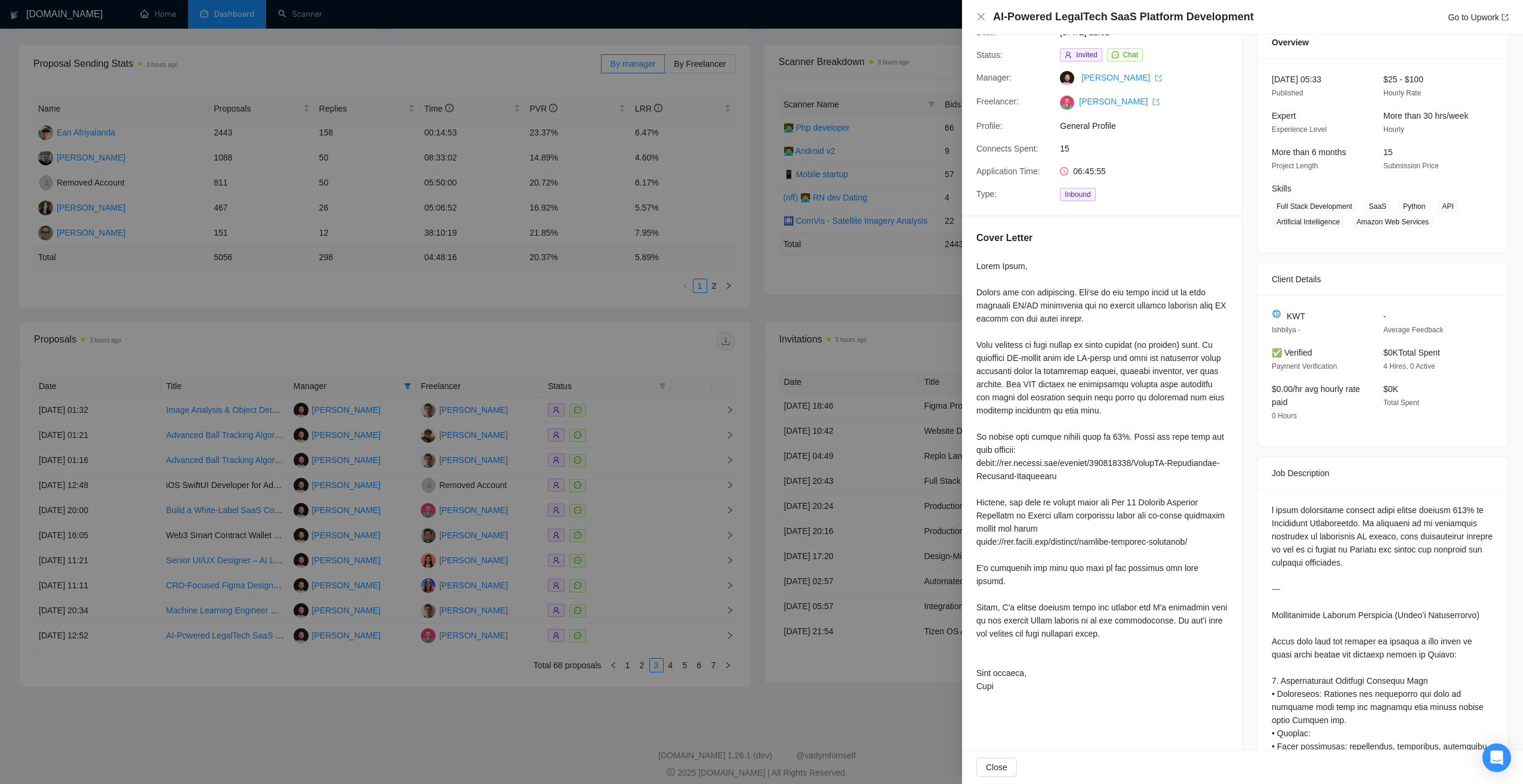
click at [382, 739] on div at bounding box center [761, 392] width 1523 height 784
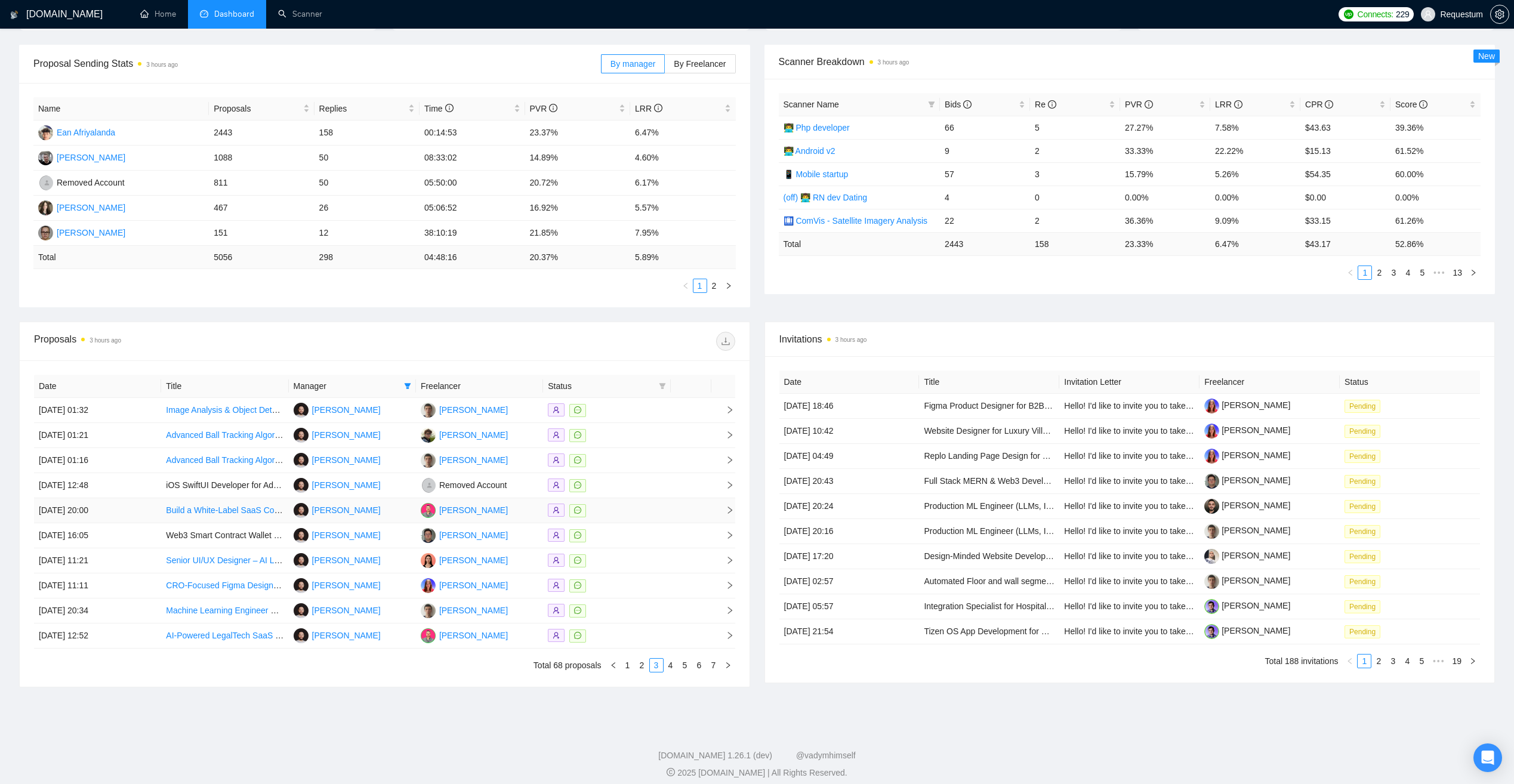
click at [624, 511] on div at bounding box center [607, 510] width 118 height 14
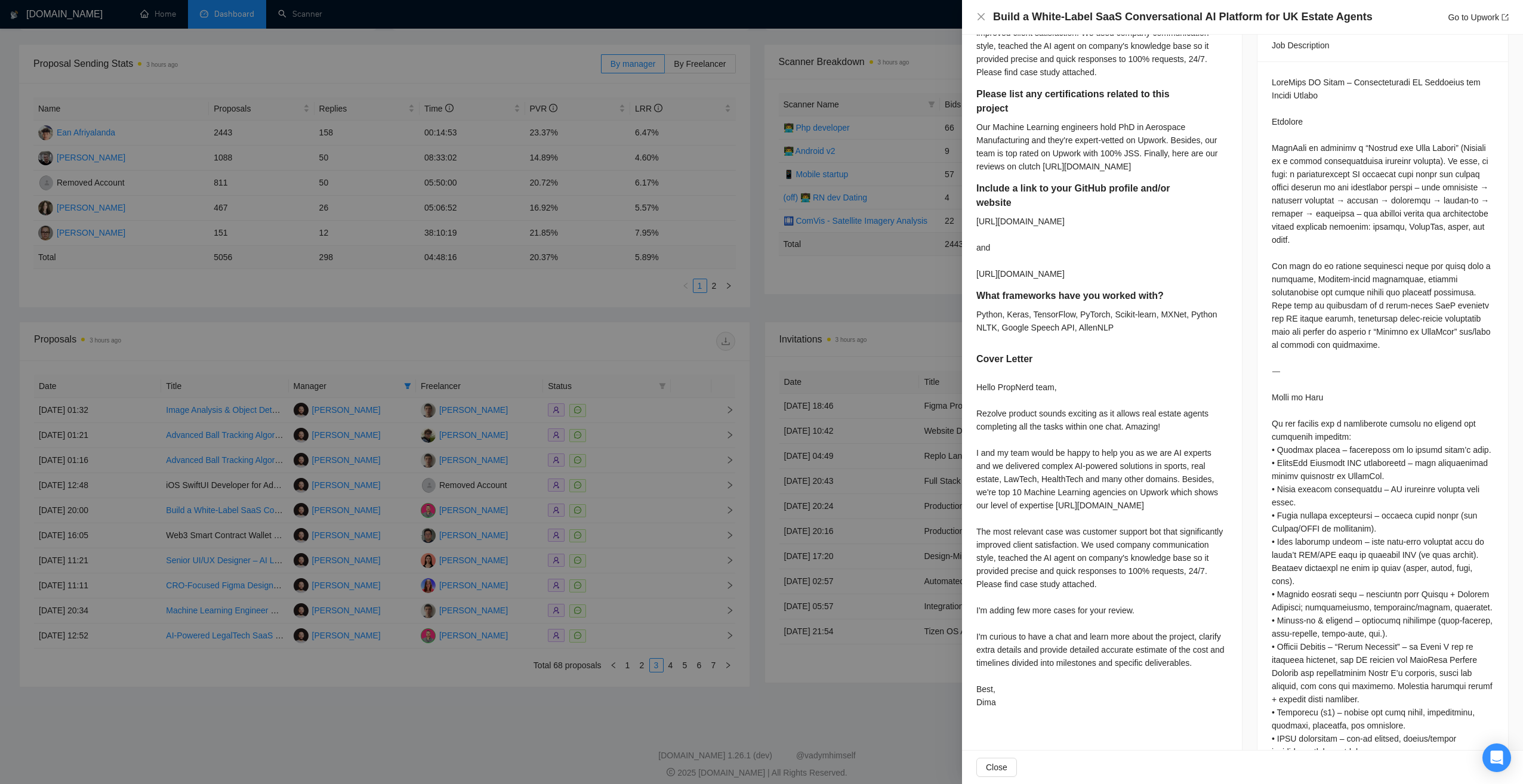
scroll to position [527, 0]
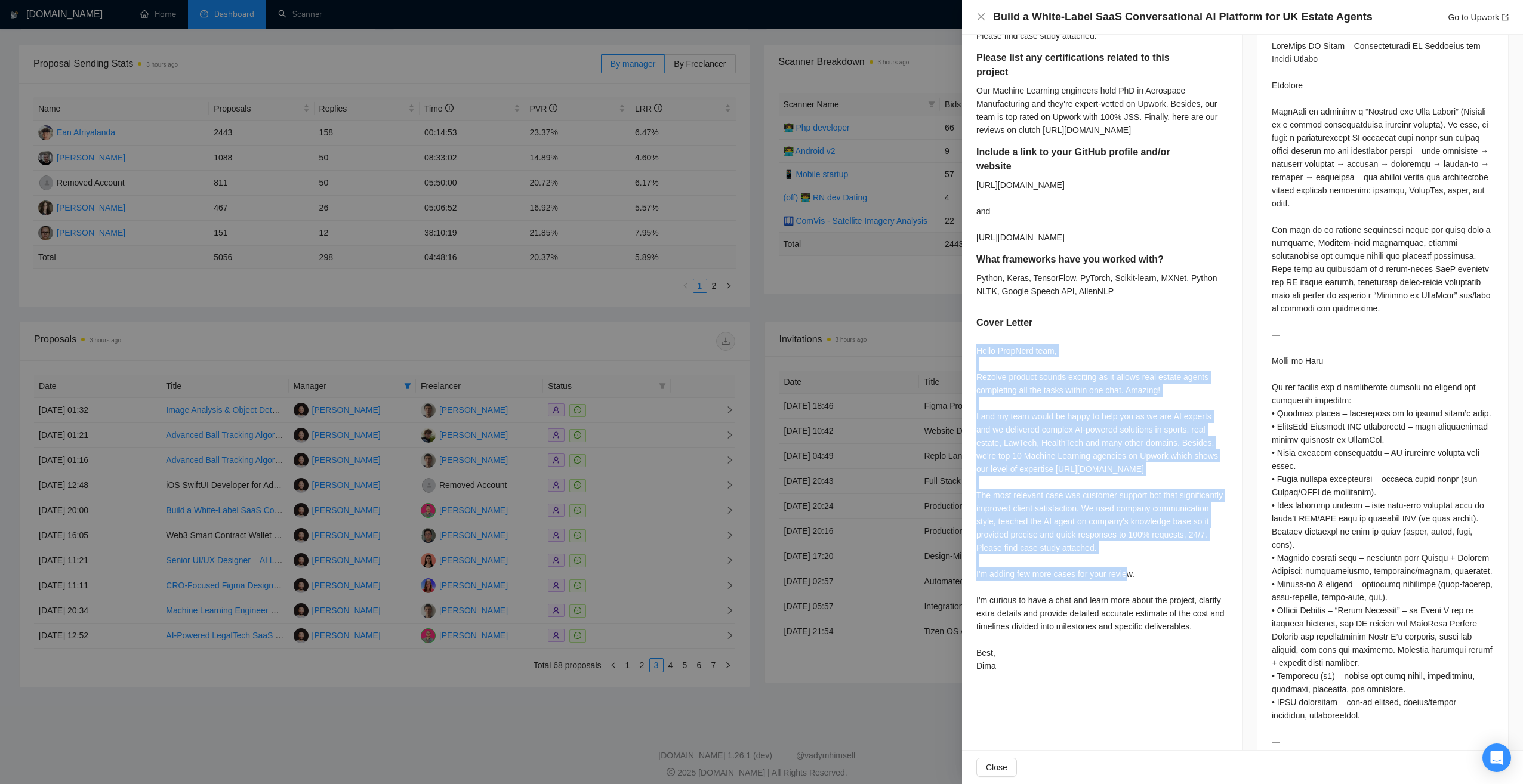
drag, startPoint x: 976, startPoint y: 352, endPoint x: 1148, endPoint y: 573, distance: 280.0
click at [1148, 573] on div "1. Have you built with WhatsApp Business API? Share example. 2. Have you built …" at bounding box center [1102, 216] width 280 height 952
copy div "Hello PropNerd team, Rezolve product sounds exciting as it allows real estate a…"
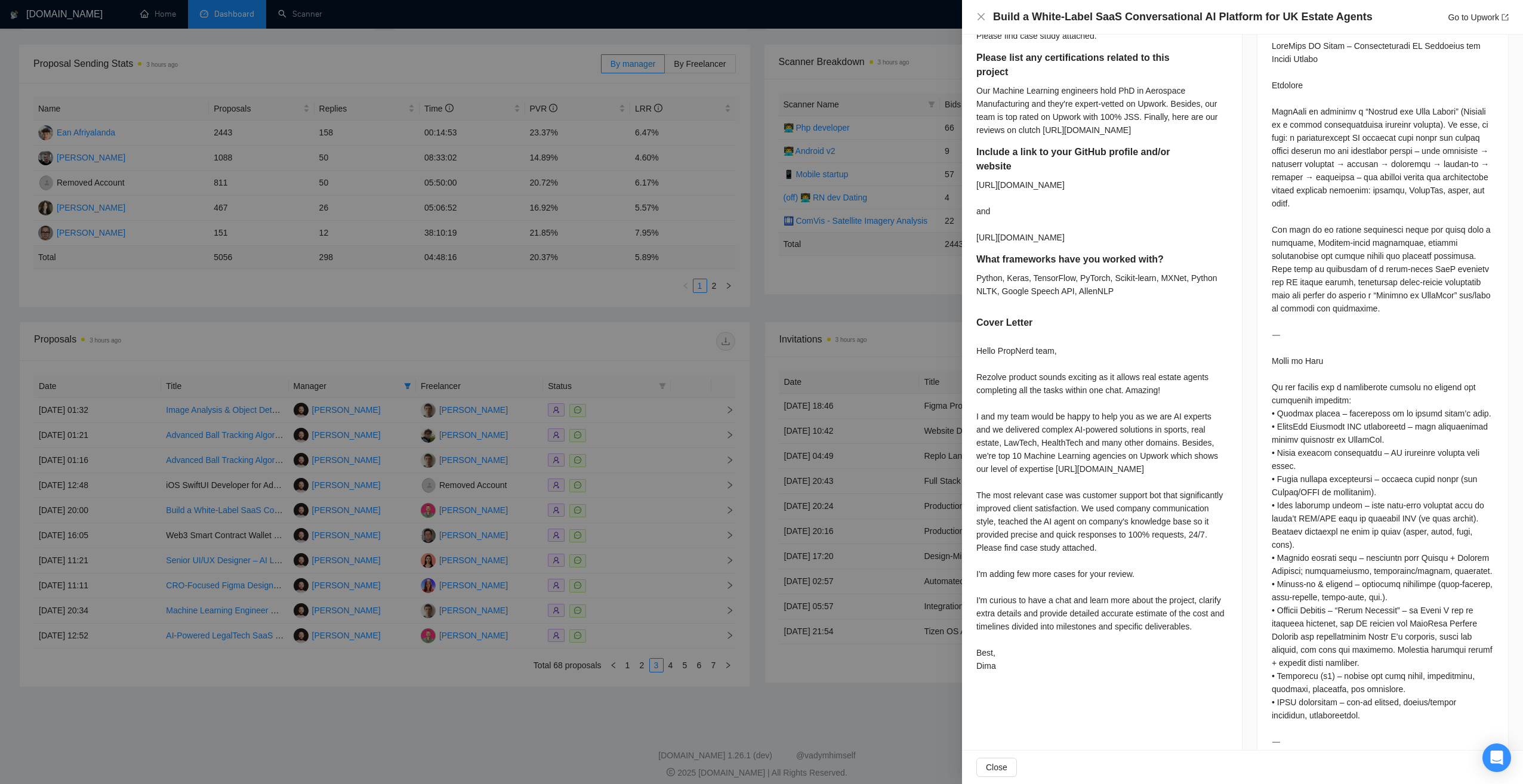
drag, startPoint x: 502, startPoint y: 745, endPoint x: 501, endPoint y: 734, distance: 11.0
click at [499, 742] on div at bounding box center [761, 392] width 1523 height 784
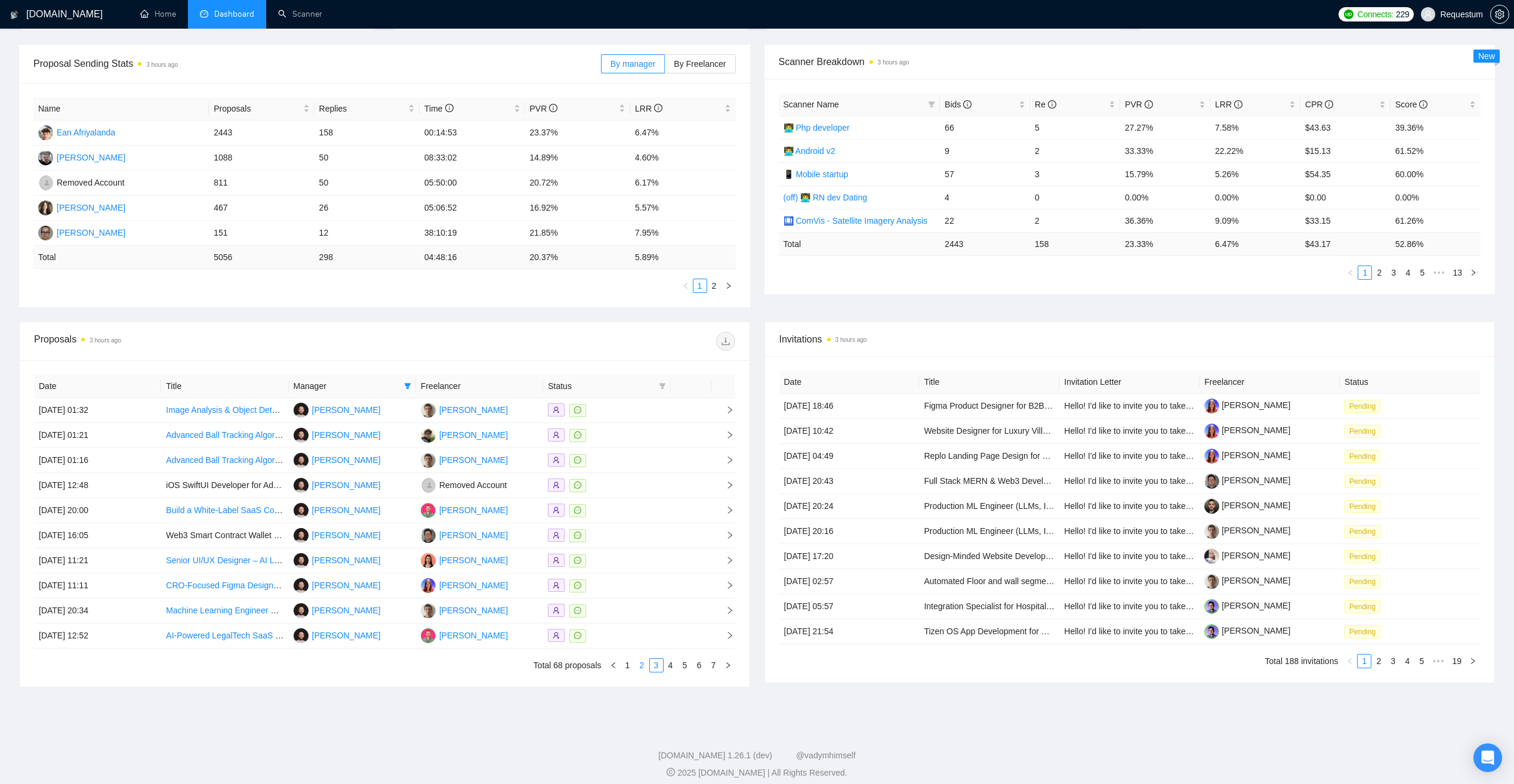
click at [645, 669] on link "2" at bounding box center [642, 665] width 13 height 13
click at [623, 414] on div at bounding box center [607, 410] width 118 height 14
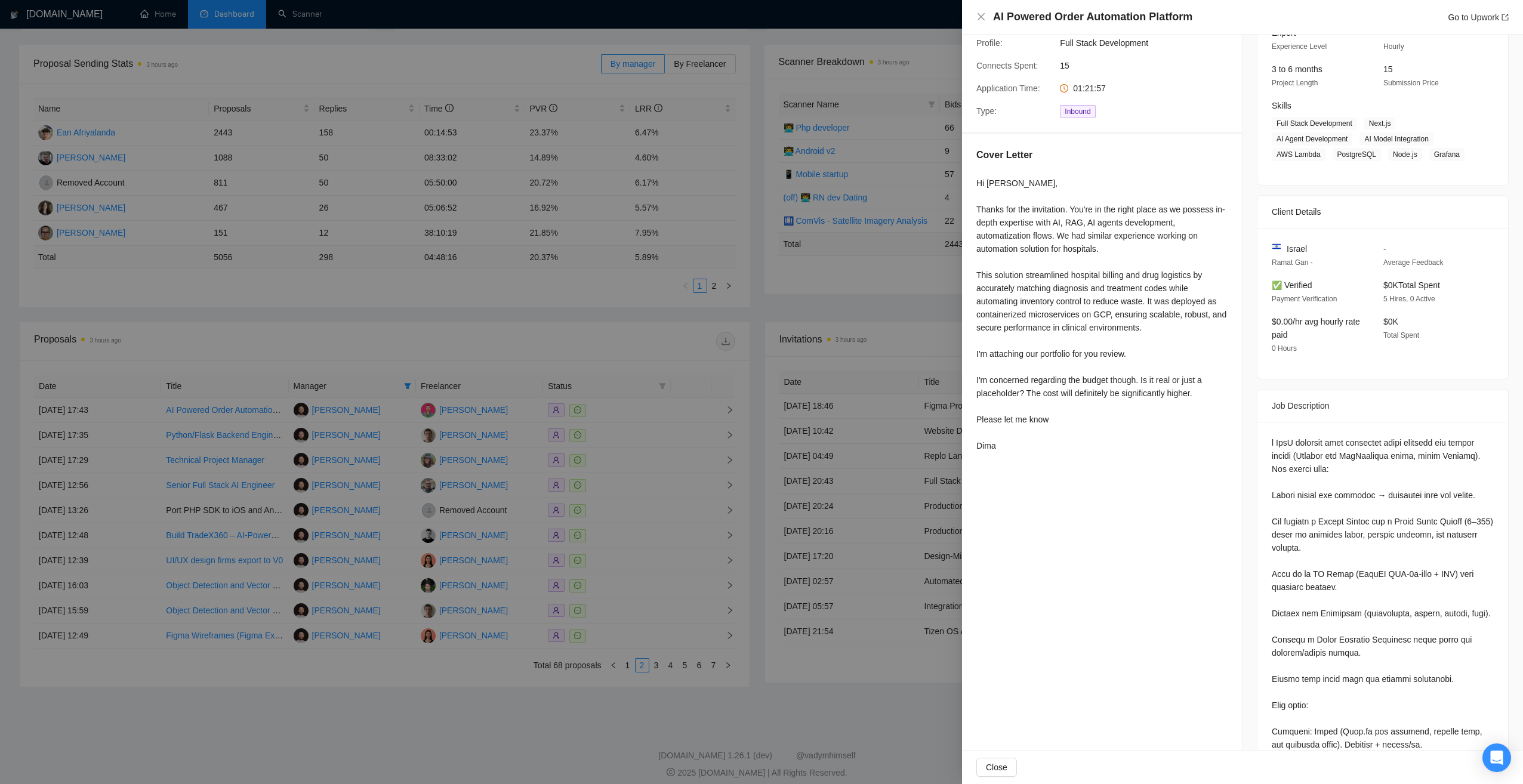
scroll to position [109, 0]
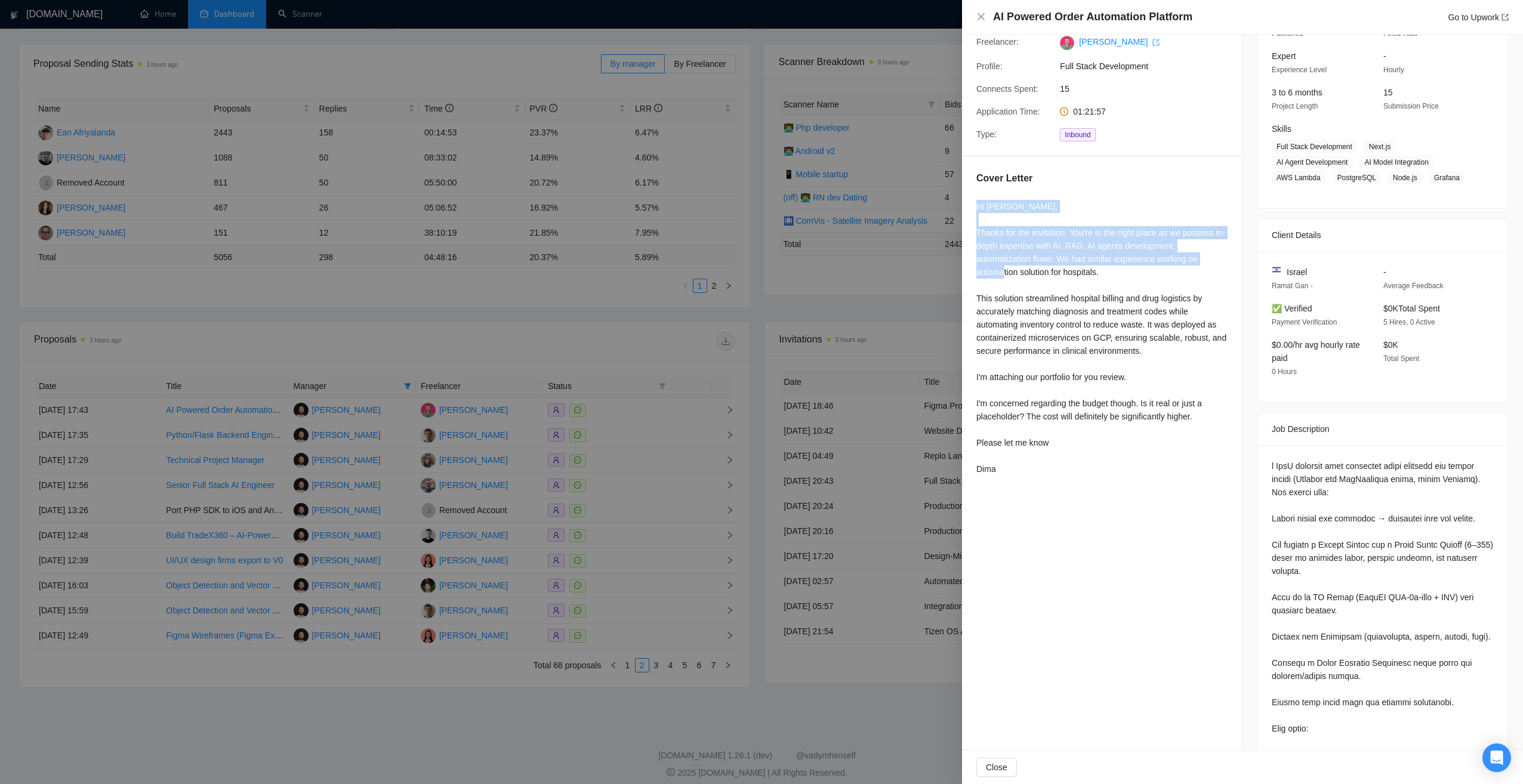
drag, startPoint x: 975, startPoint y: 204, endPoint x: 1031, endPoint y: 272, distance: 88.1
click at [1031, 272] on div "Cover Letter Hi [PERSON_NAME], Thanks for the invitation. You're in the right p…" at bounding box center [1102, 326] width 280 height 338
click at [491, 702] on div at bounding box center [761, 392] width 1523 height 784
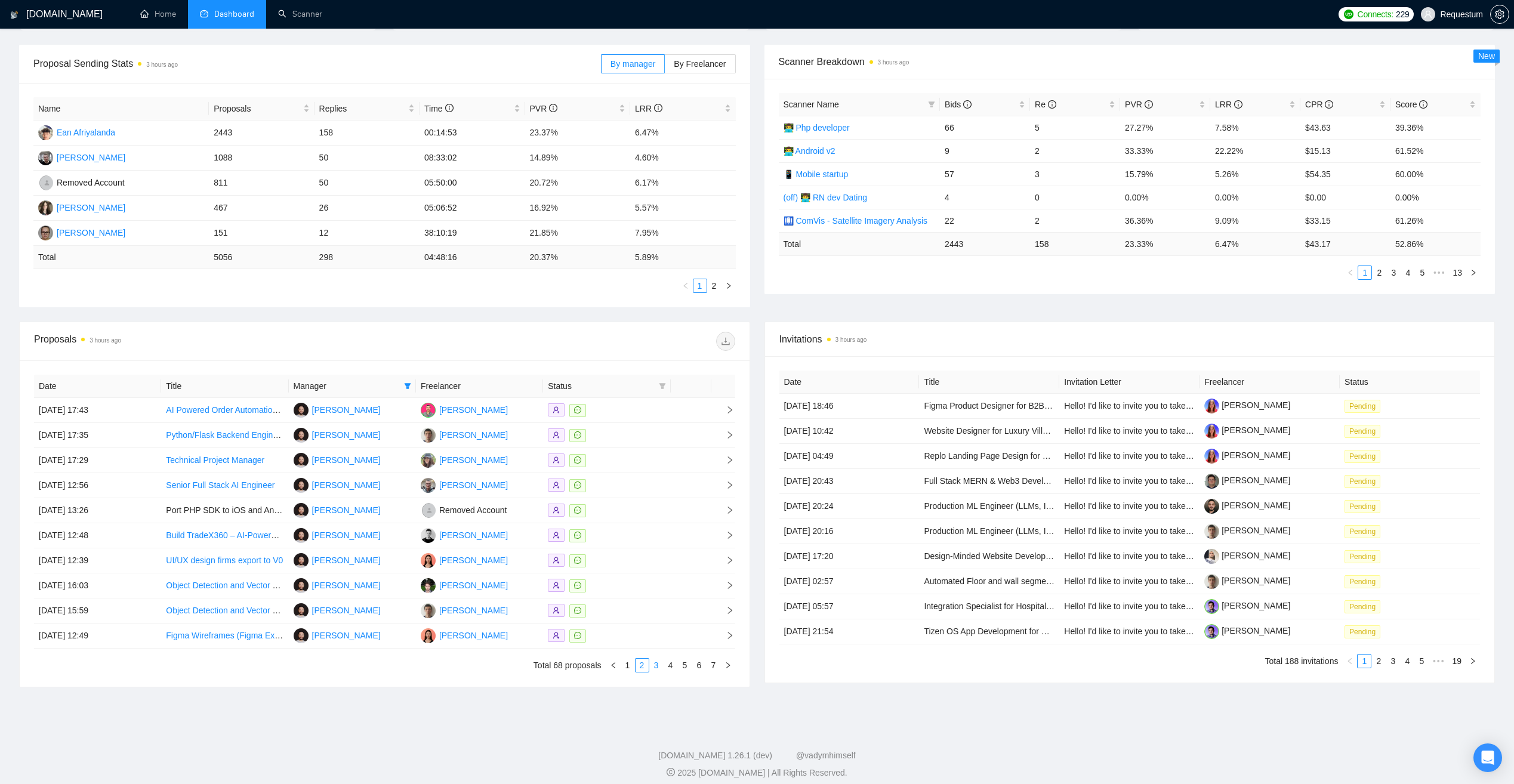
click at [653, 664] on link "3" at bounding box center [656, 665] width 13 height 13
click at [623, 634] on div at bounding box center [607, 636] width 118 height 14
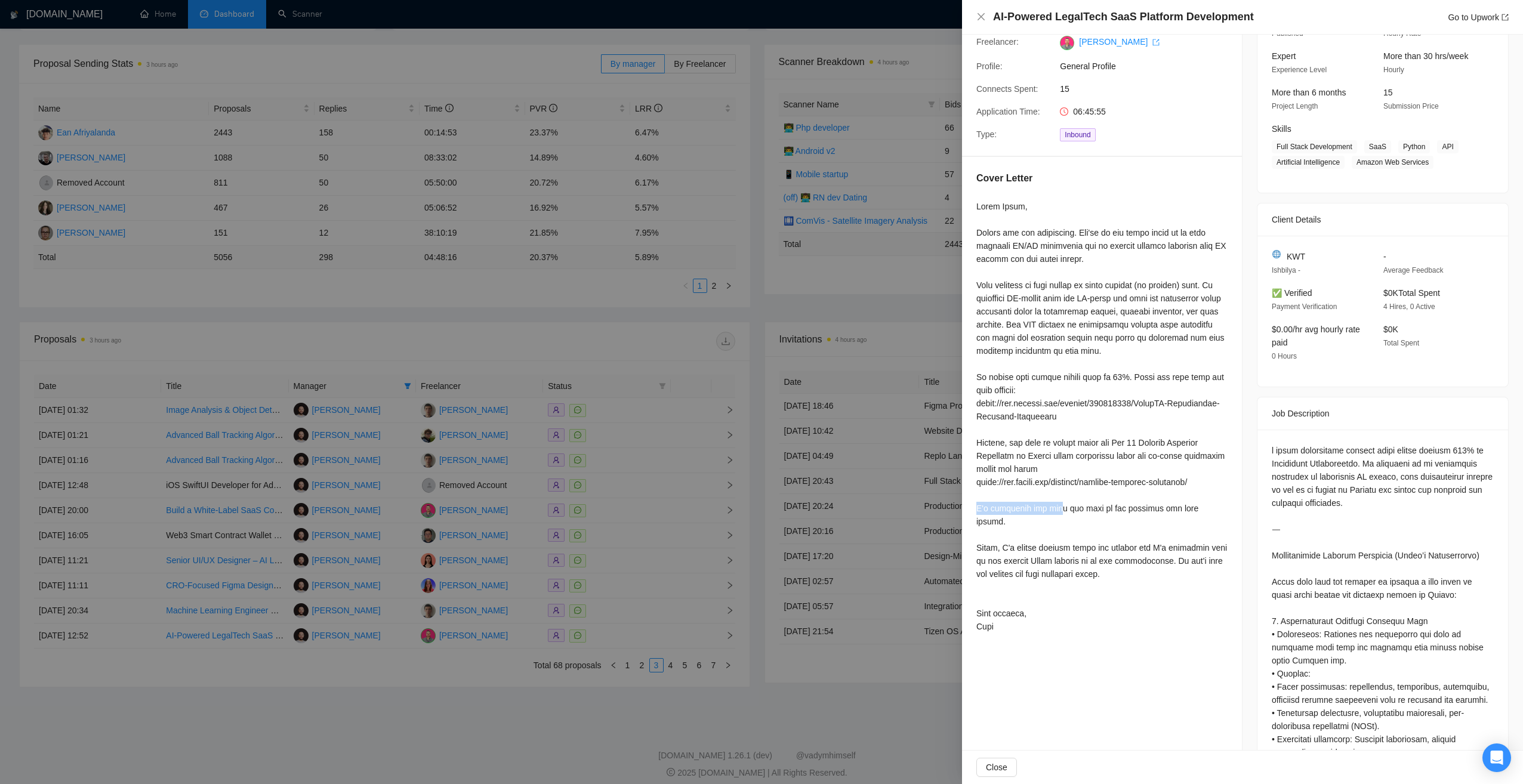
drag, startPoint x: 974, startPoint y: 509, endPoint x: 1051, endPoint y: 512, distance: 77.1
click at [1051, 512] on div "Cover Letter" at bounding box center [1102, 404] width 280 height 495
click at [1138, 545] on div at bounding box center [1102, 416] width 251 height 433
click at [896, 699] on div at bounding box center [761, 392] width 1523 height 784
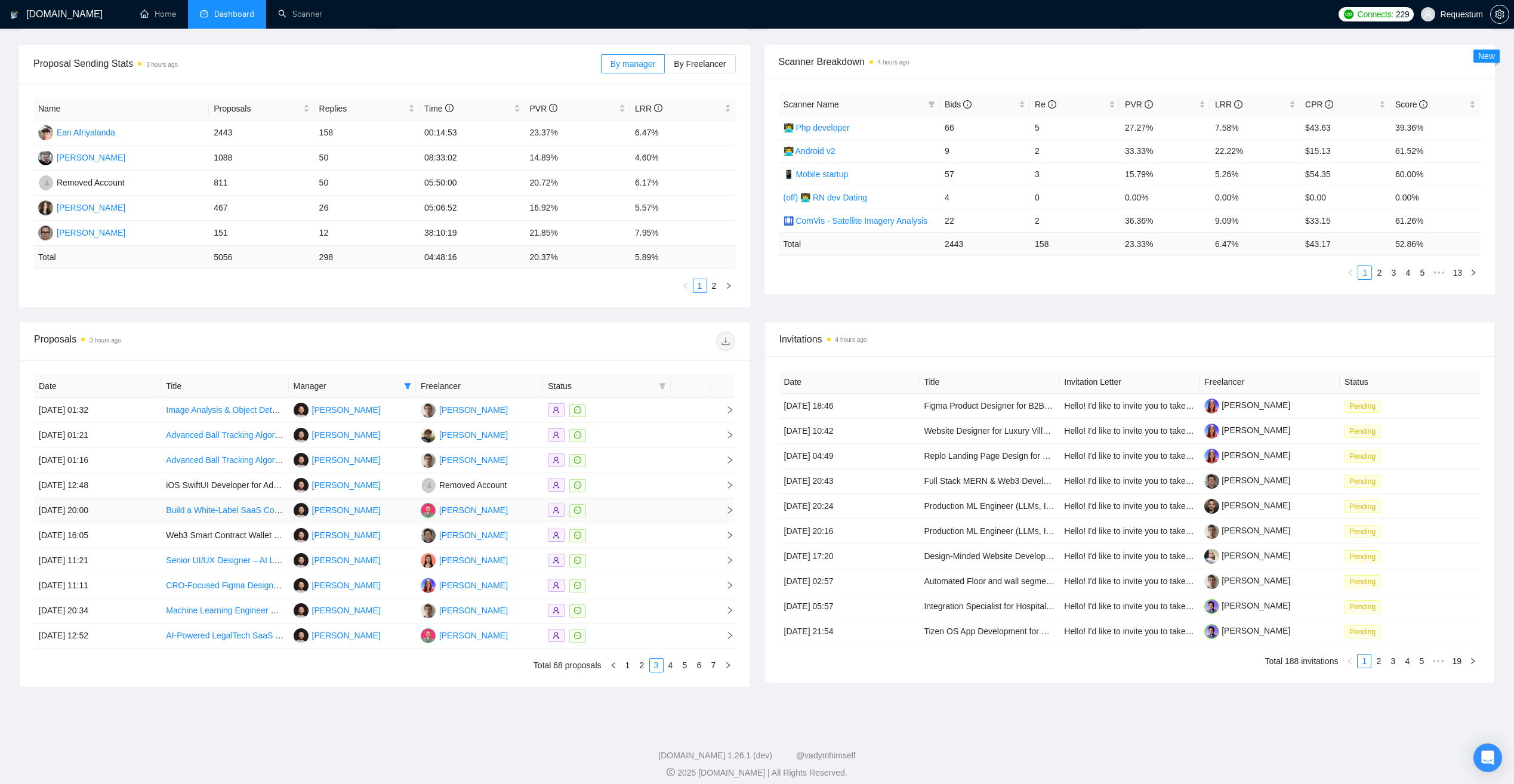
click at [636, 512] on div at bounding box center [607, 510] width 118 height 14
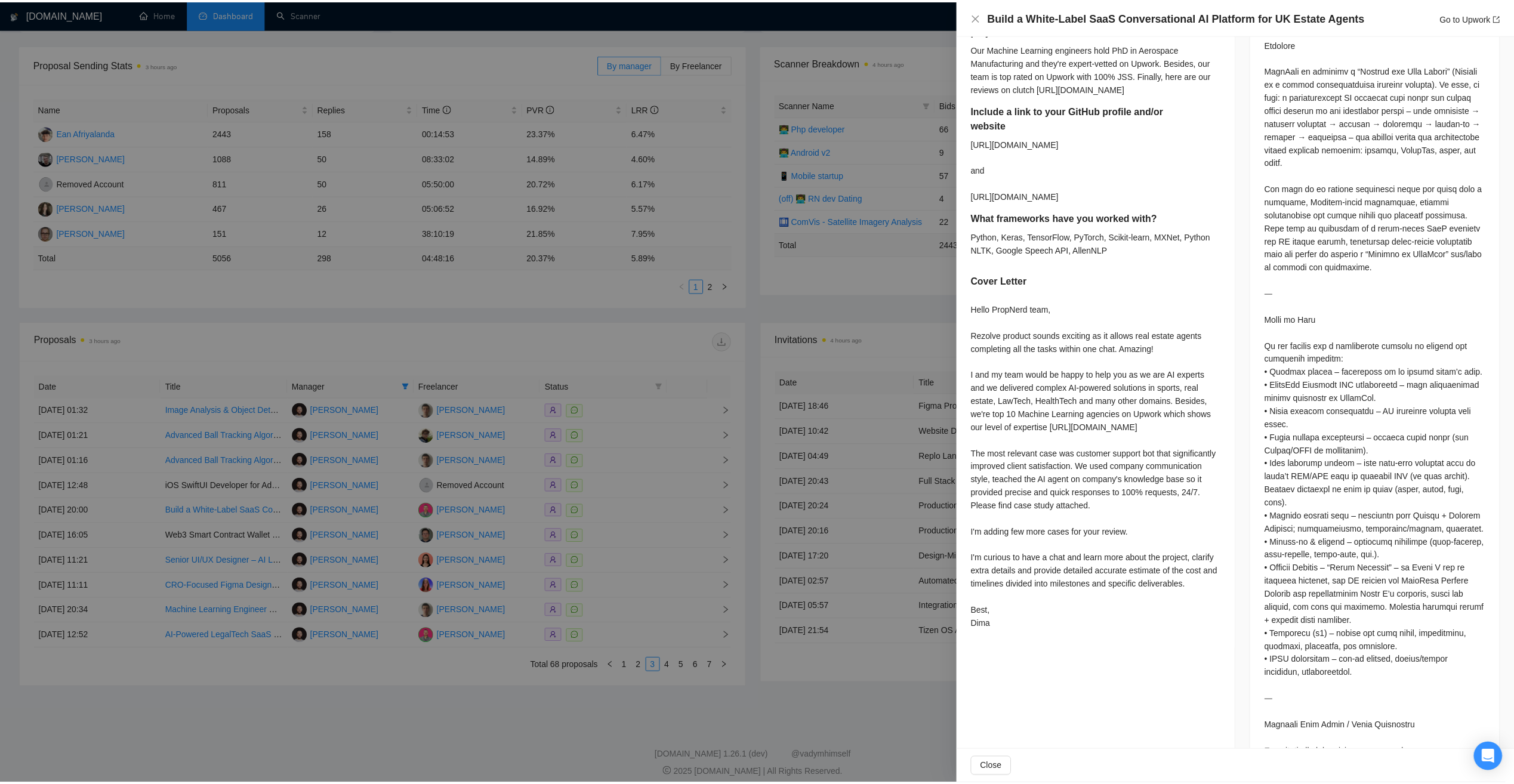
scroll to position [586, 0]
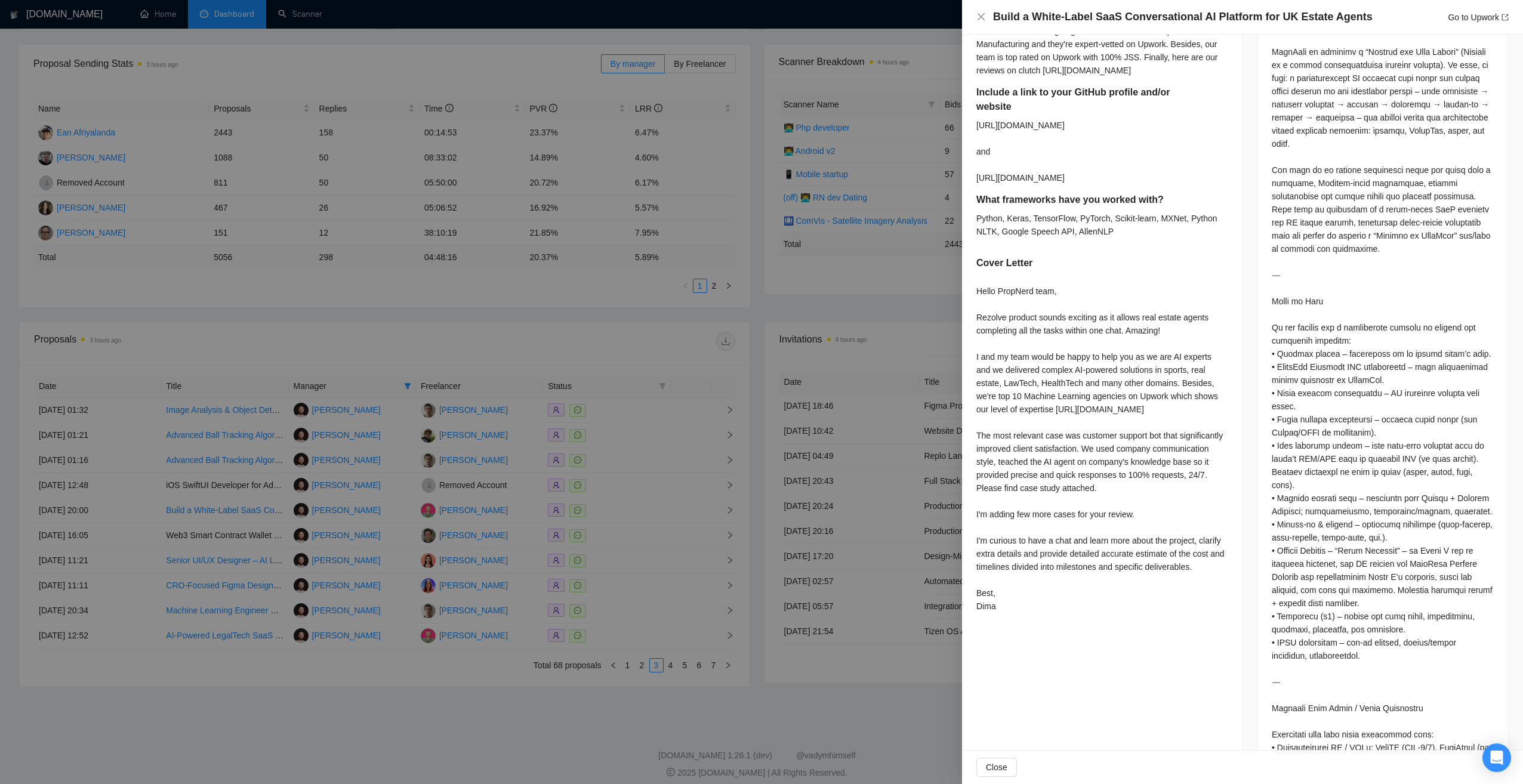
click at [680, 305] on div at bounding box center [761, 392] width 1523 height 784
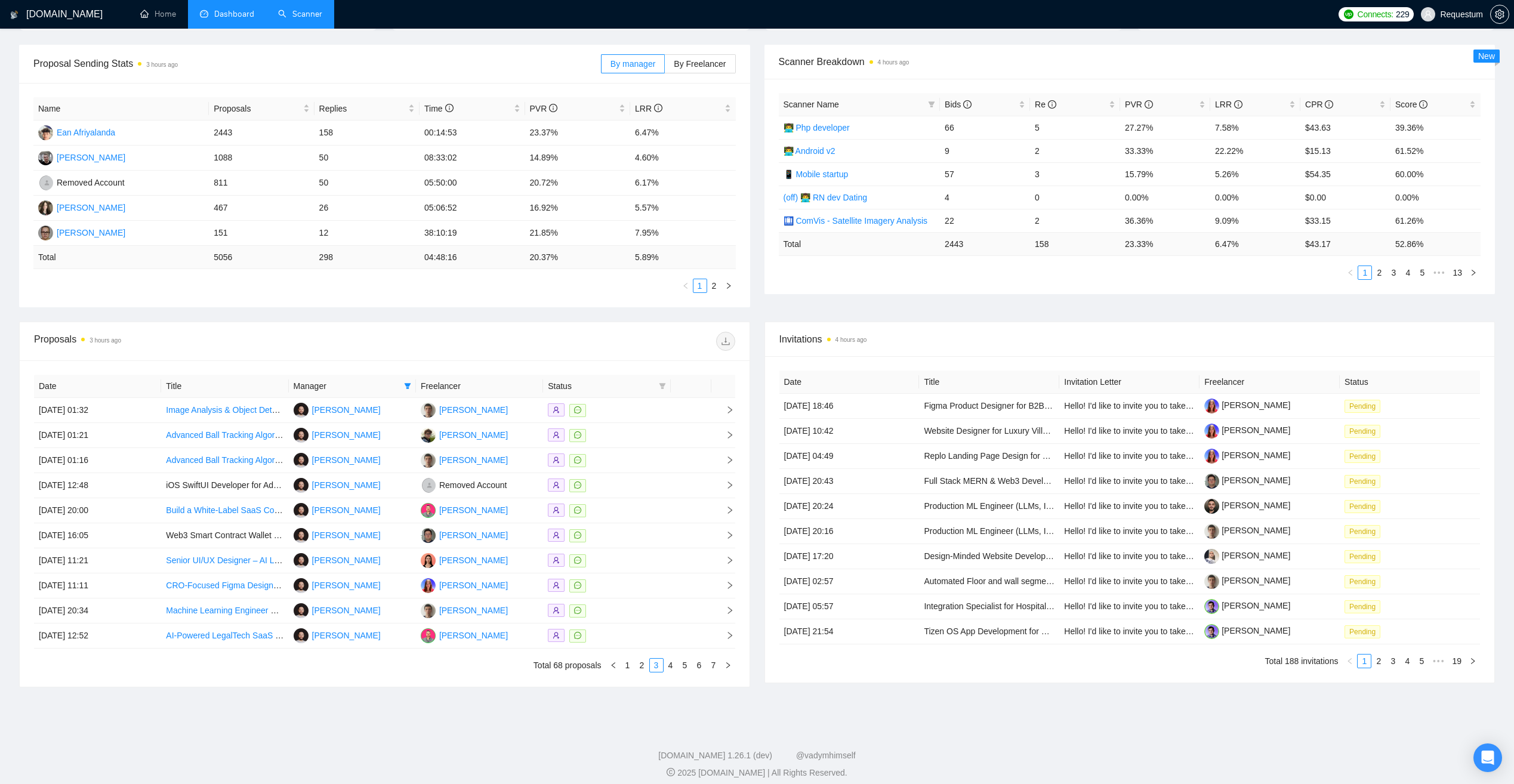
click at [302, 19] on link "Scanner" at bounding box center [300, 14] width 44 height 10
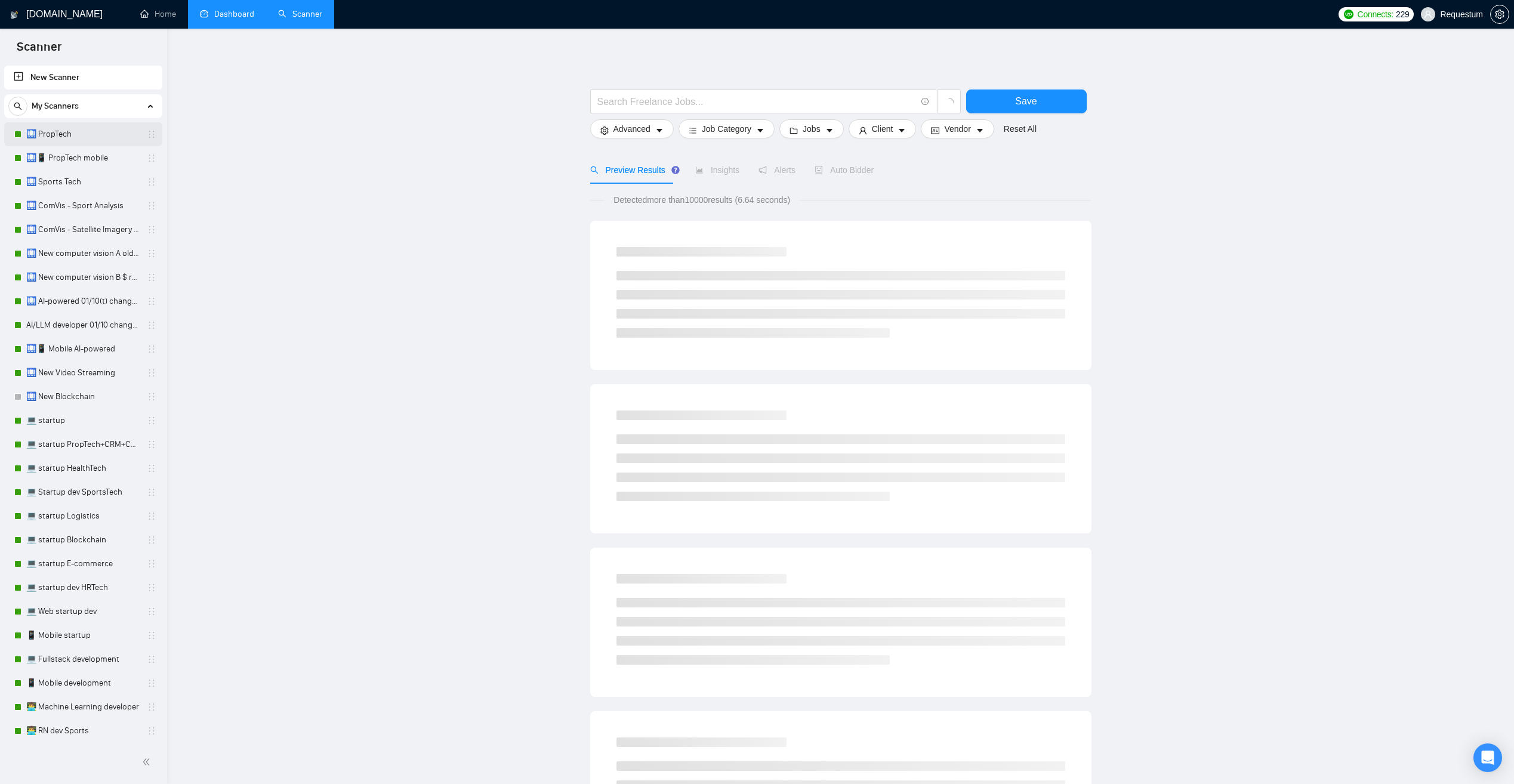
click at [66, 128] on link "🛄 PropTech" at bounding box center [83, 134] width 113 height 24
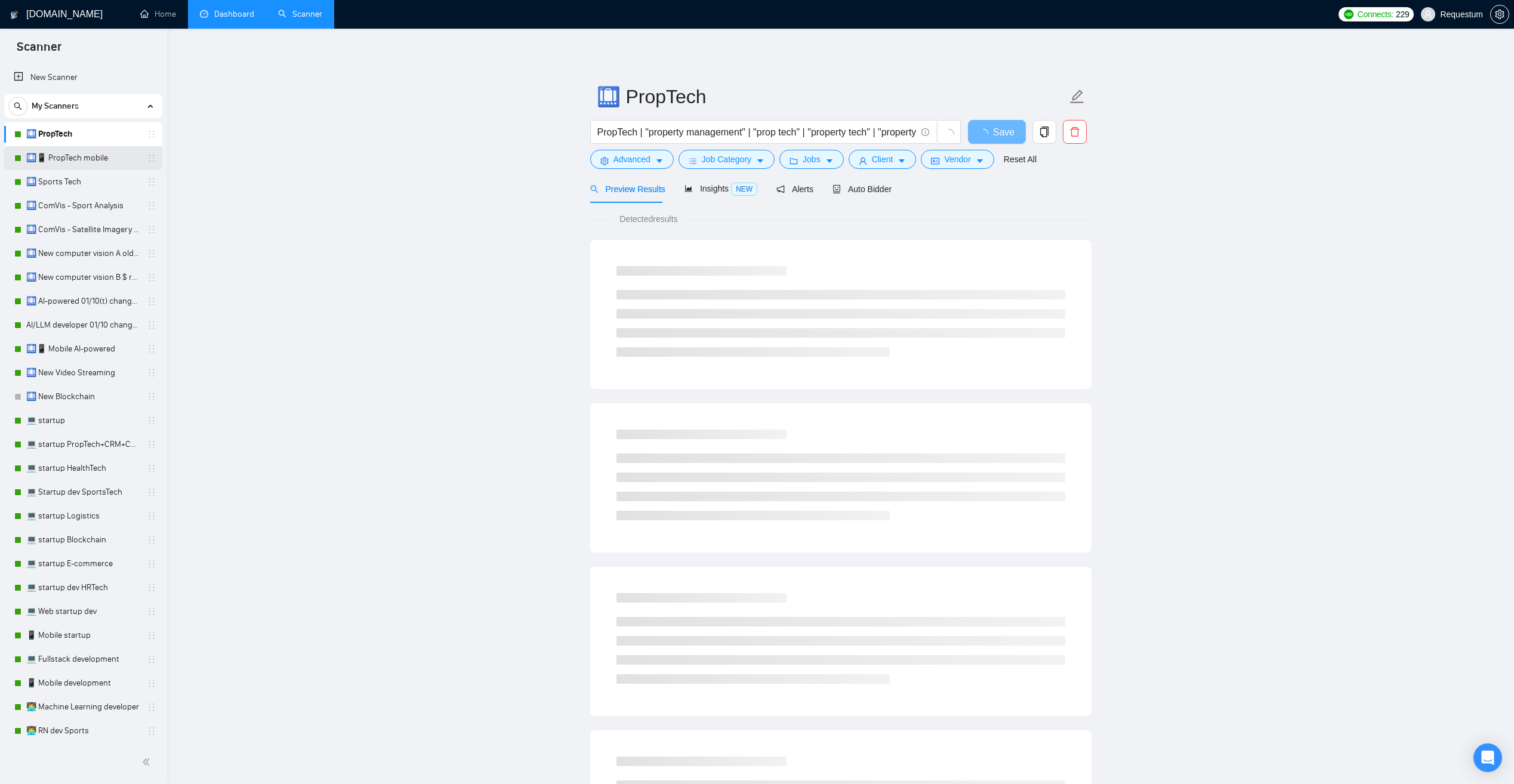
click at [93, 157] on link "🛄📱 PropTech mobile" at bounding box center [83, 158] width 113 height 24
click at [855, 191] on span "Auto Bidder" at bounding box center [862, 189] width 59 height 9
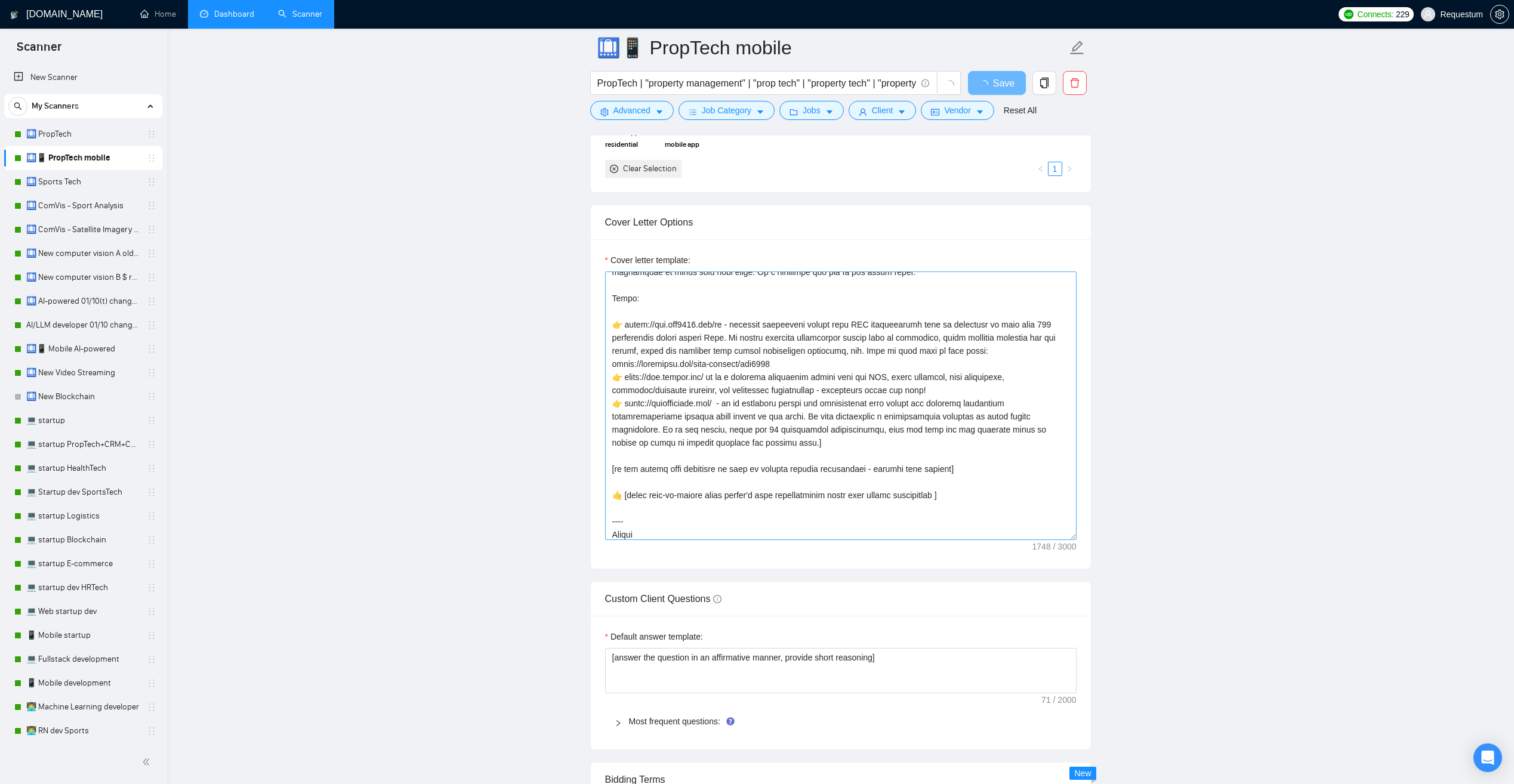
scroll to position [105, 0]
click at [79, 133] on link "🛄 PropTech" at bounding box center [83, 134] width 113 height 24
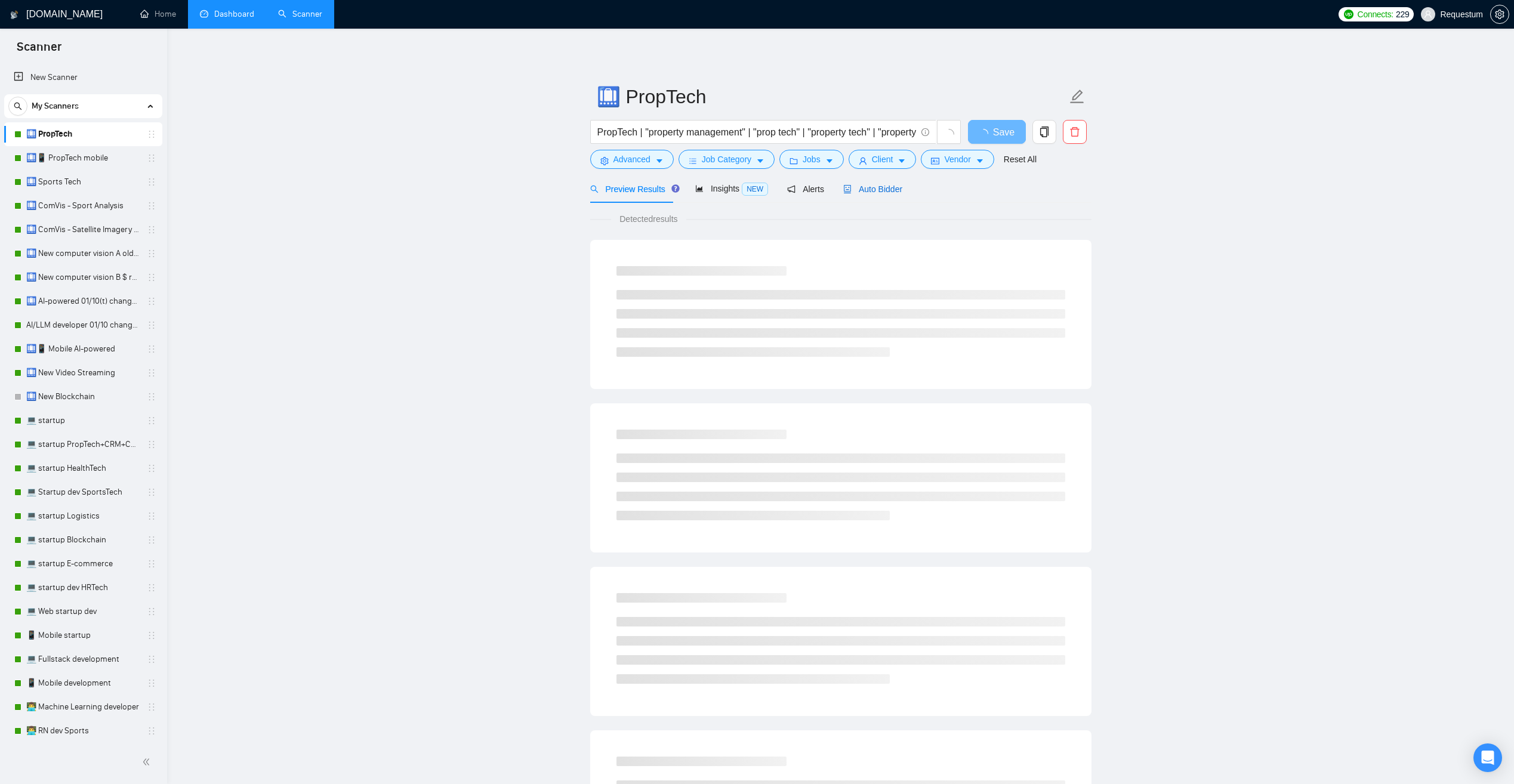
click at [879, 184] on span "Auto Bidder" at bounding box center [872, 189] width 59 height 9
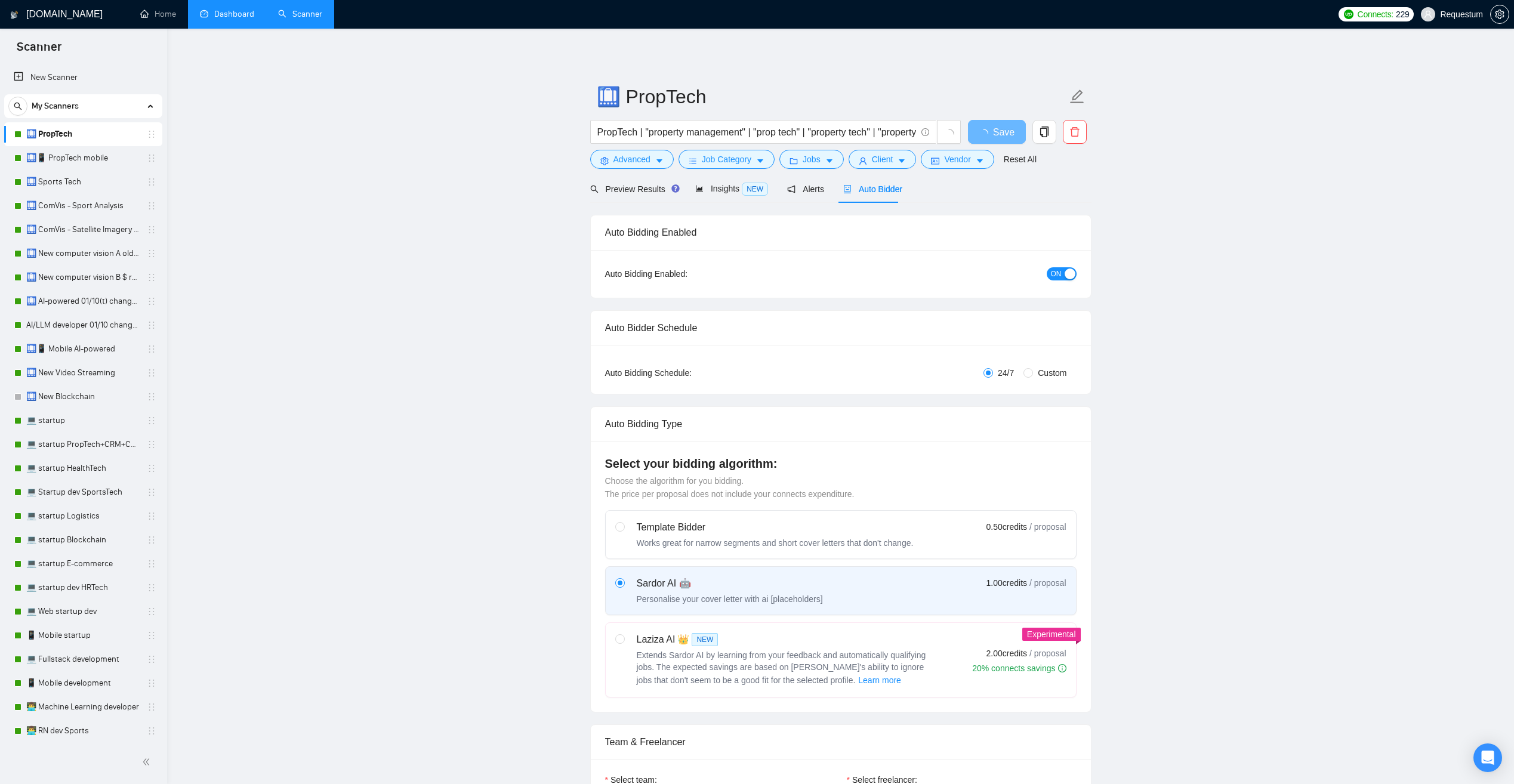
checkbox input "true"
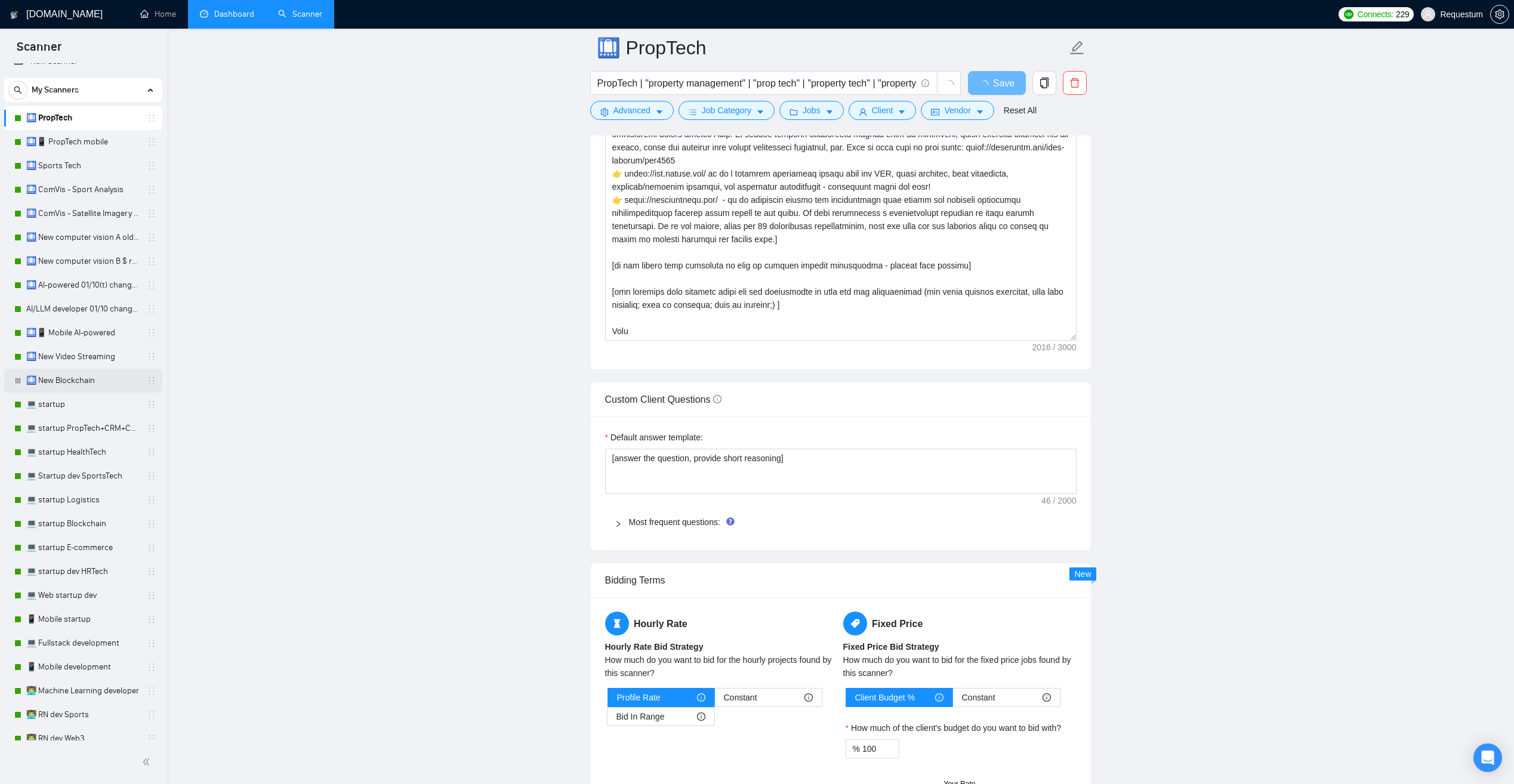
scroll to position [60, 0]
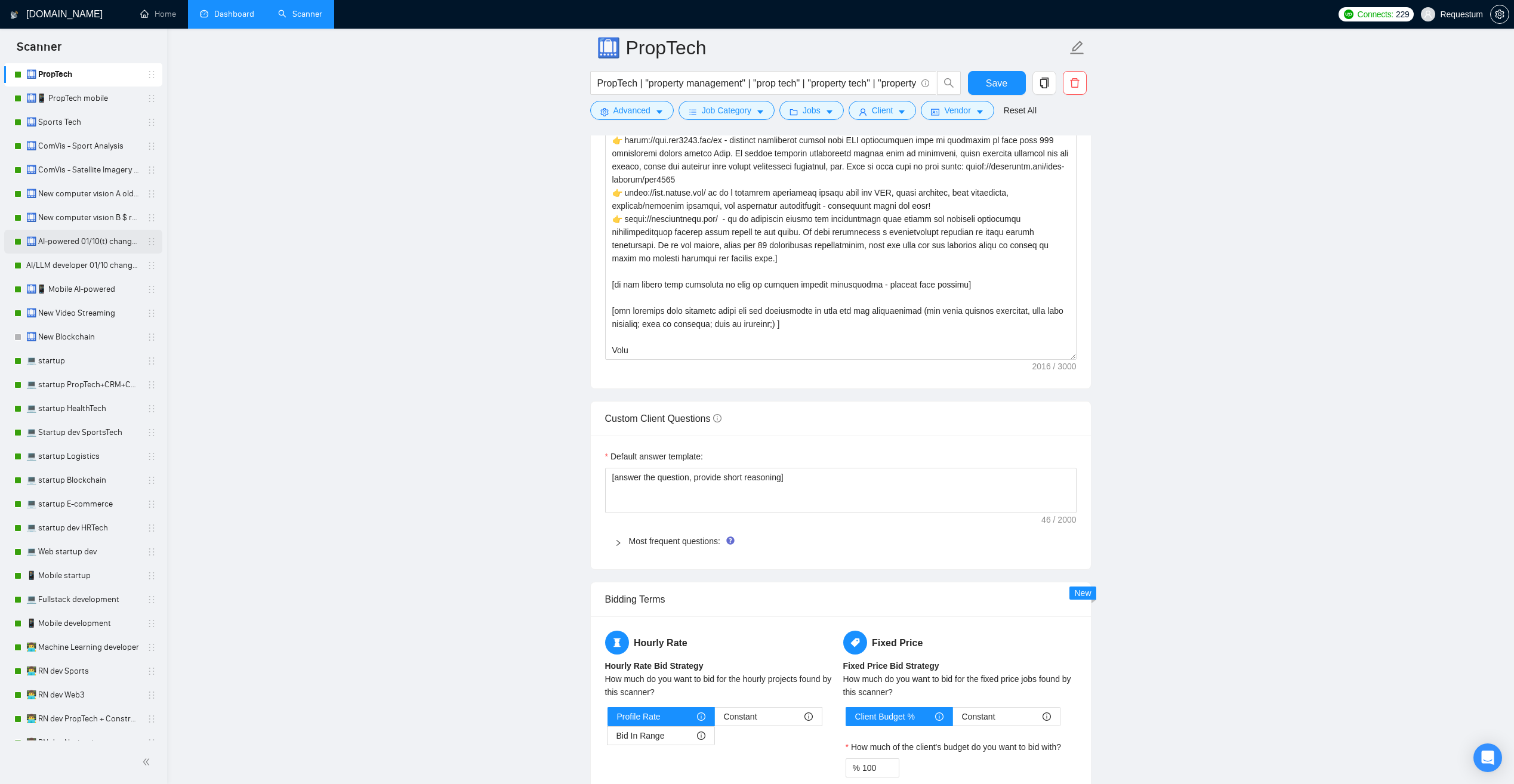
click at [90, 244] on link "🛄 AI-powered 01/10(t) changed end" at bounding box center [83, 241] width 113 height 24
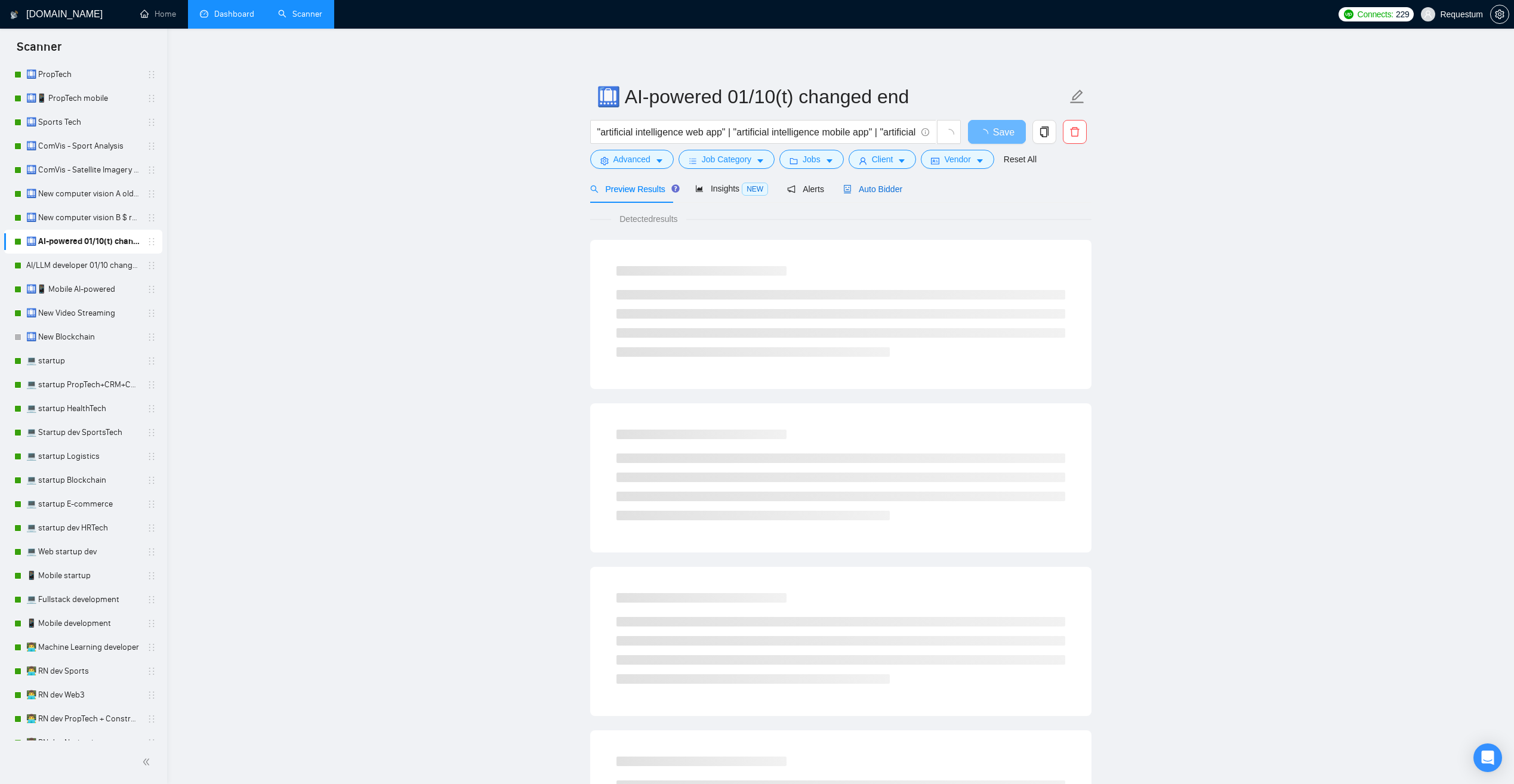
click at [862, 191] on span "Auto Bidder" at bounding box center [872, 189] width 59 height 9
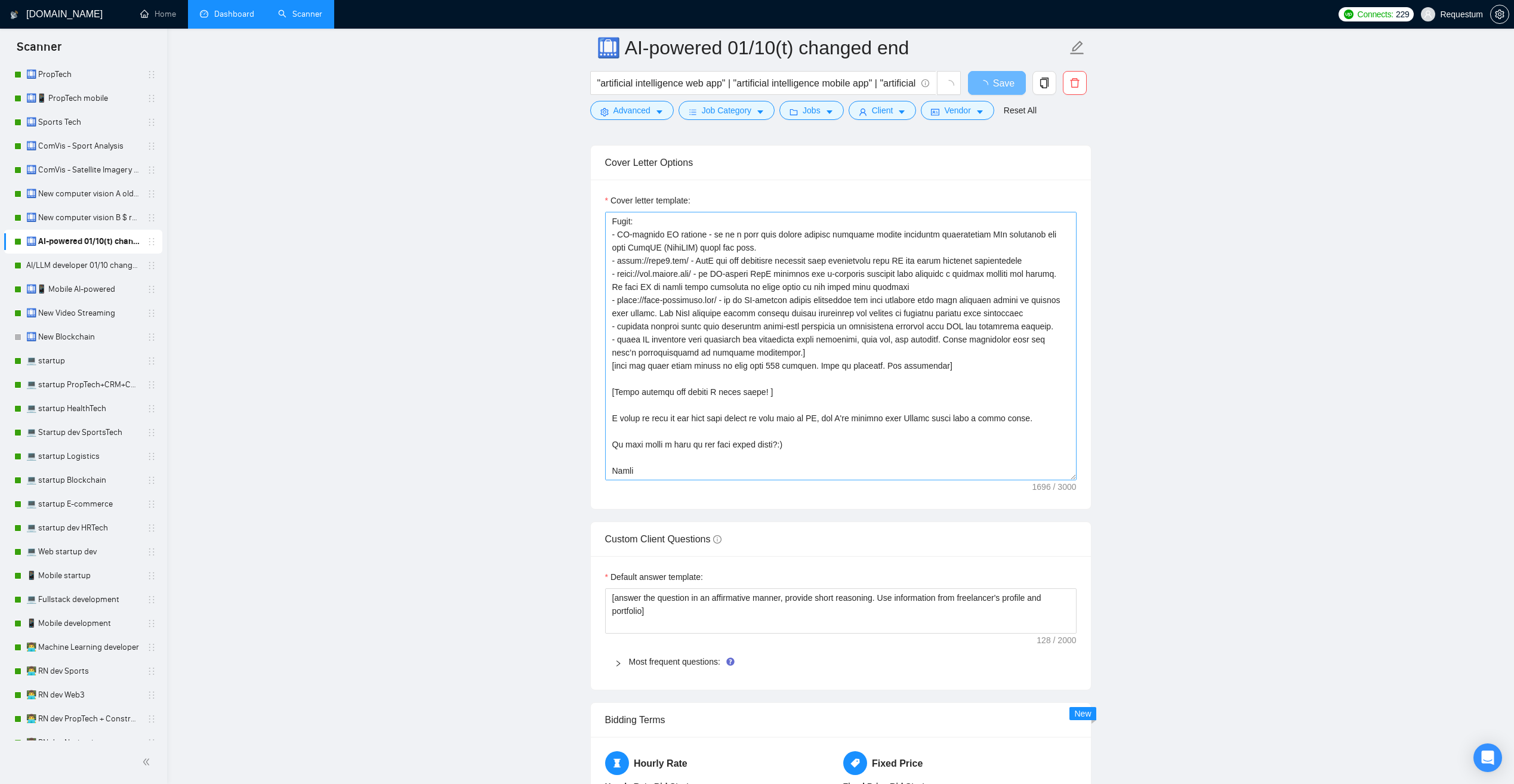
scroll to position [92, 0]
click at [81, 262] on link "AI/LLM developer 01/10 changed end" at bounding box center [83, 265] width 113 height 24
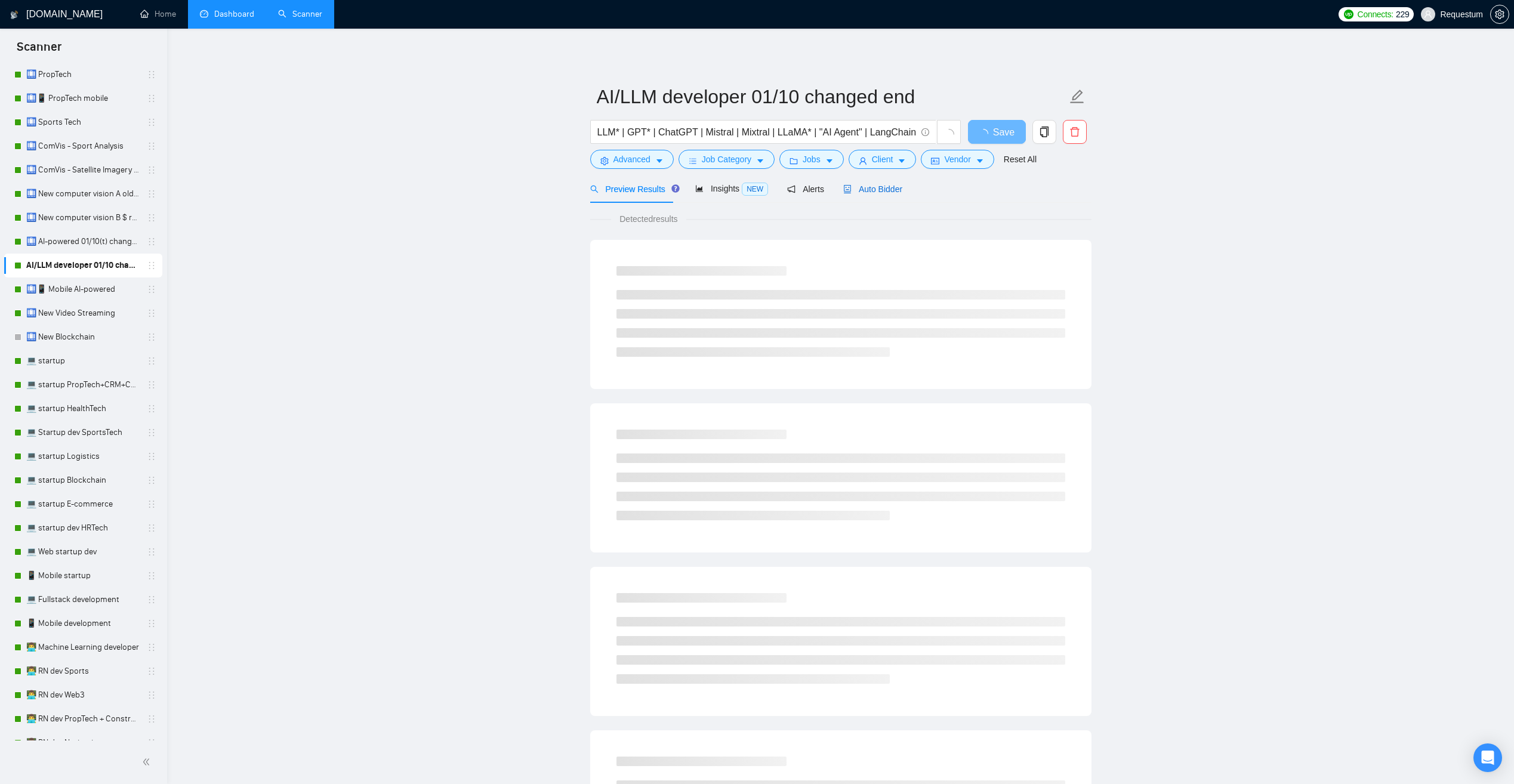
click at [869, 194] on span "Auto Bidder" at bounding box center [872, 189] width 59 height 9
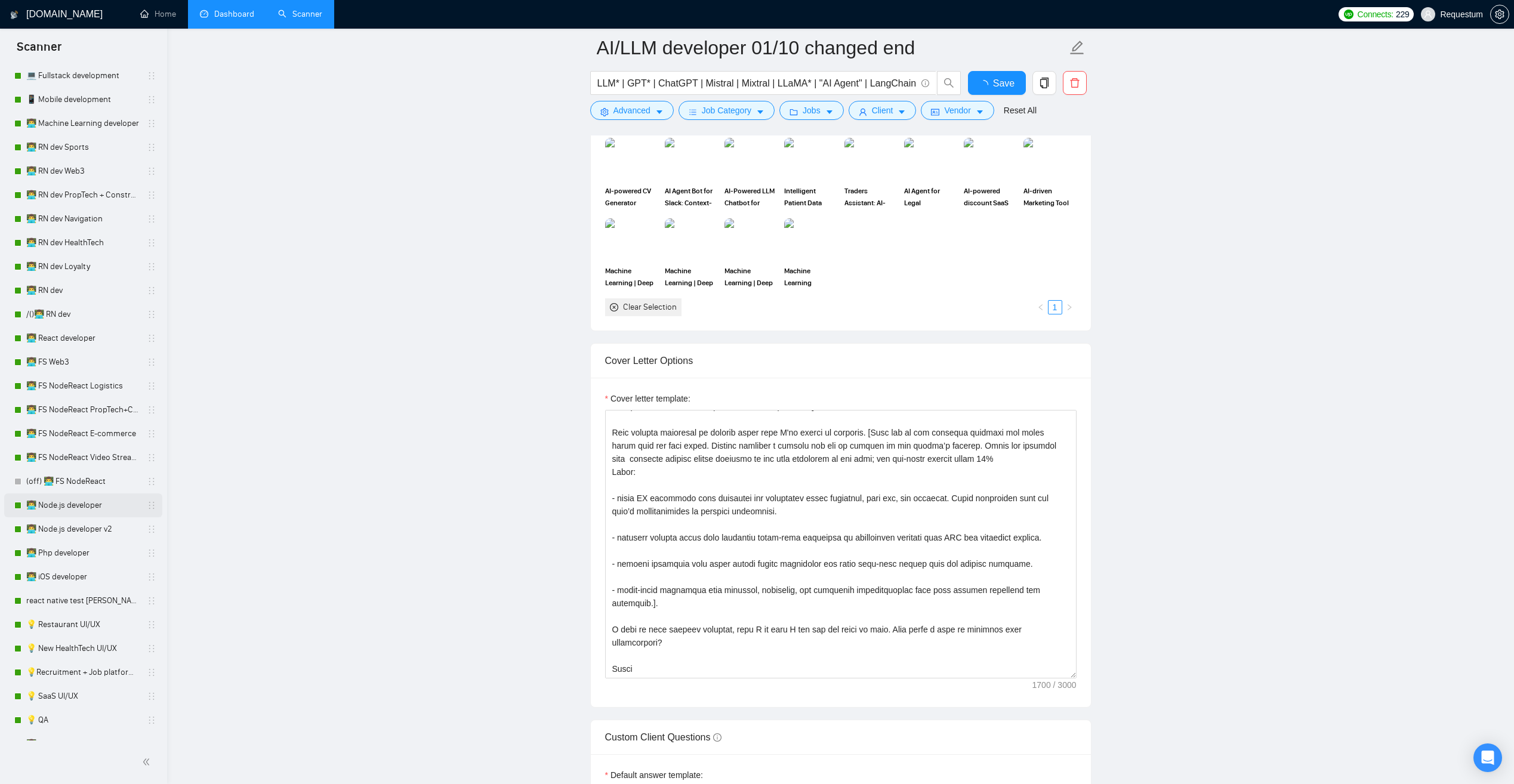
scroll to position [596, 0]
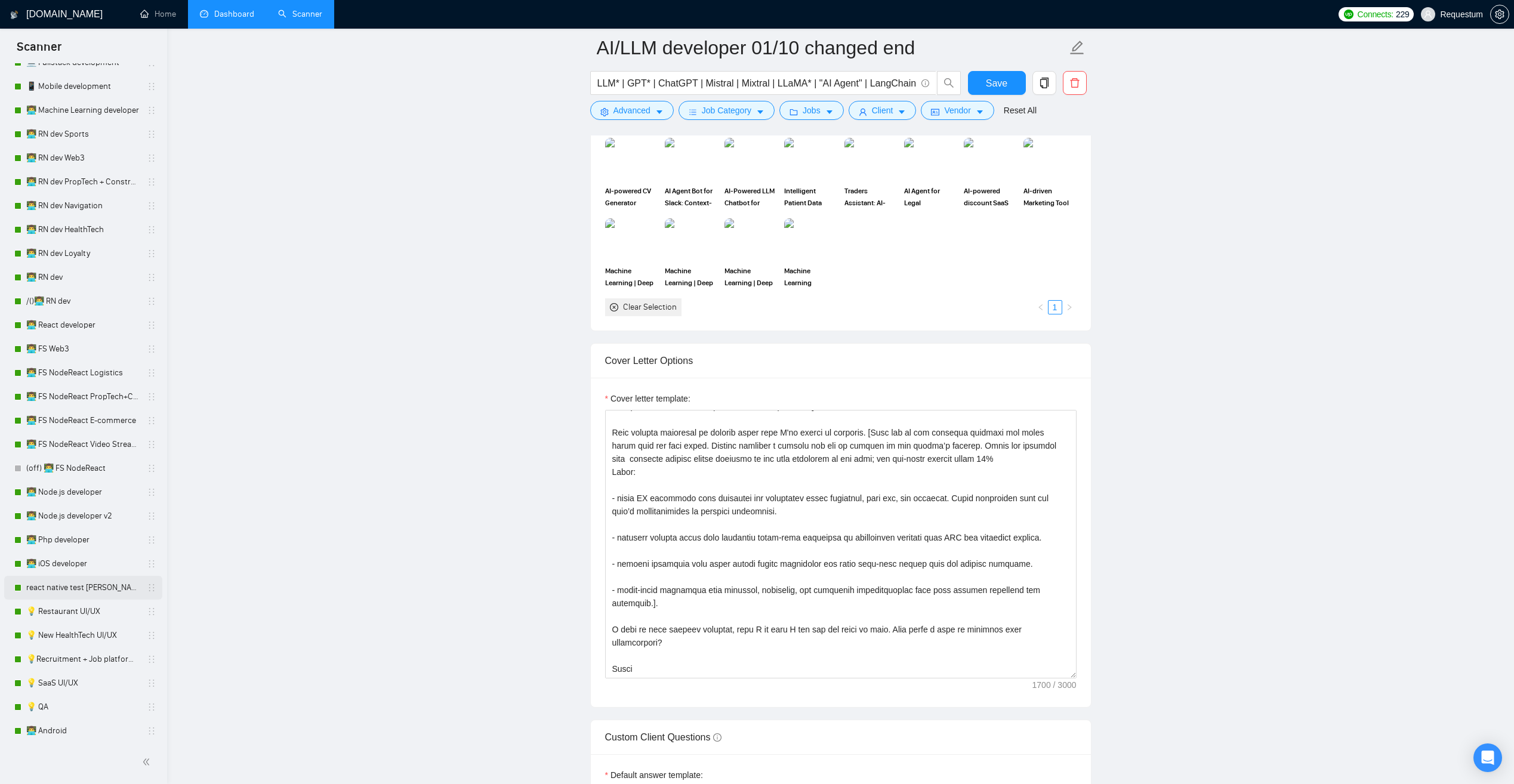
click at [104, 588] on link "react native test [PERSON_NAME] 01/10" at bounding box center [83, 588] width 113 height 24
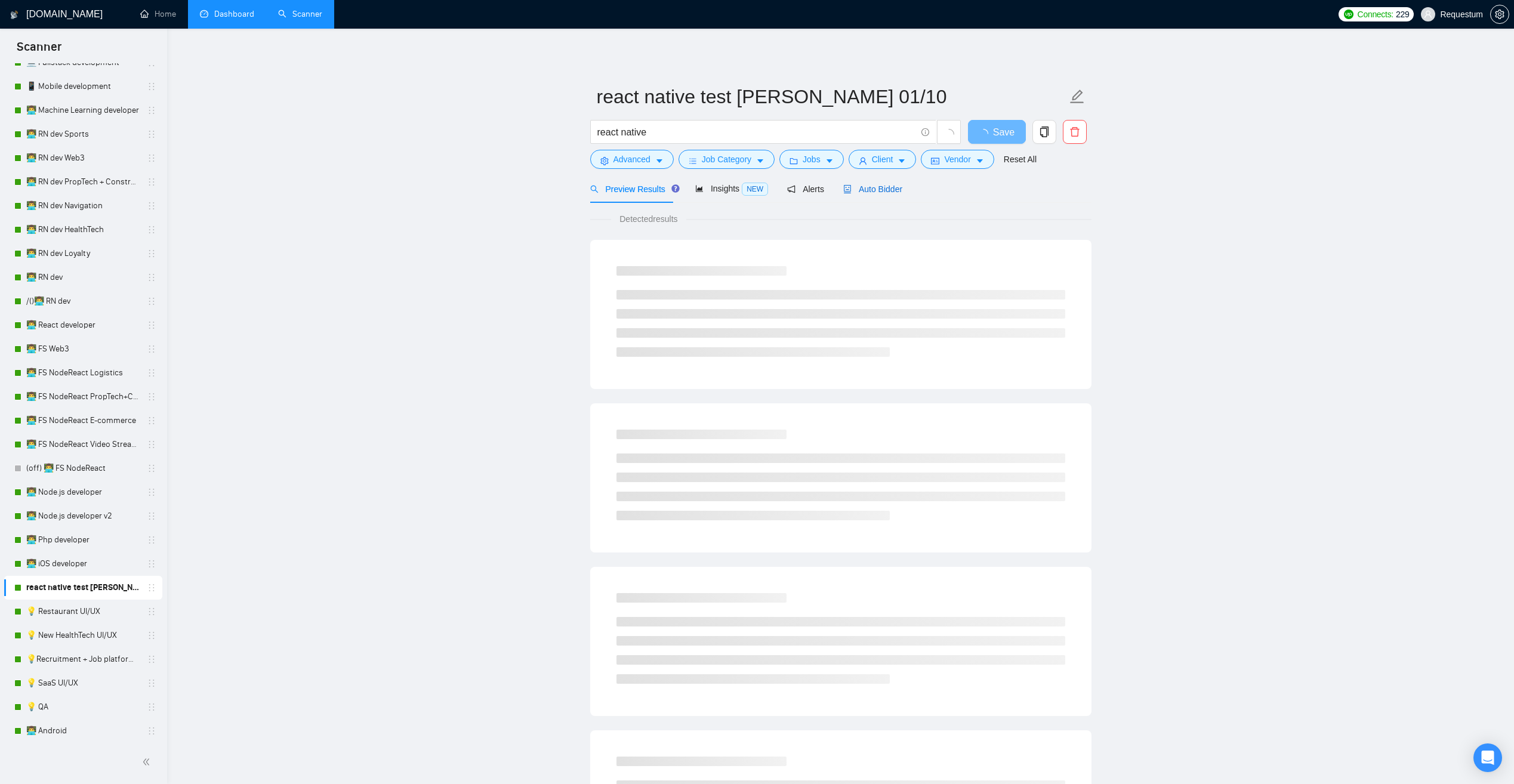
click at [865, 188] on span "Auto Bidder" at bounding box center [872, 189] width 59 height 9
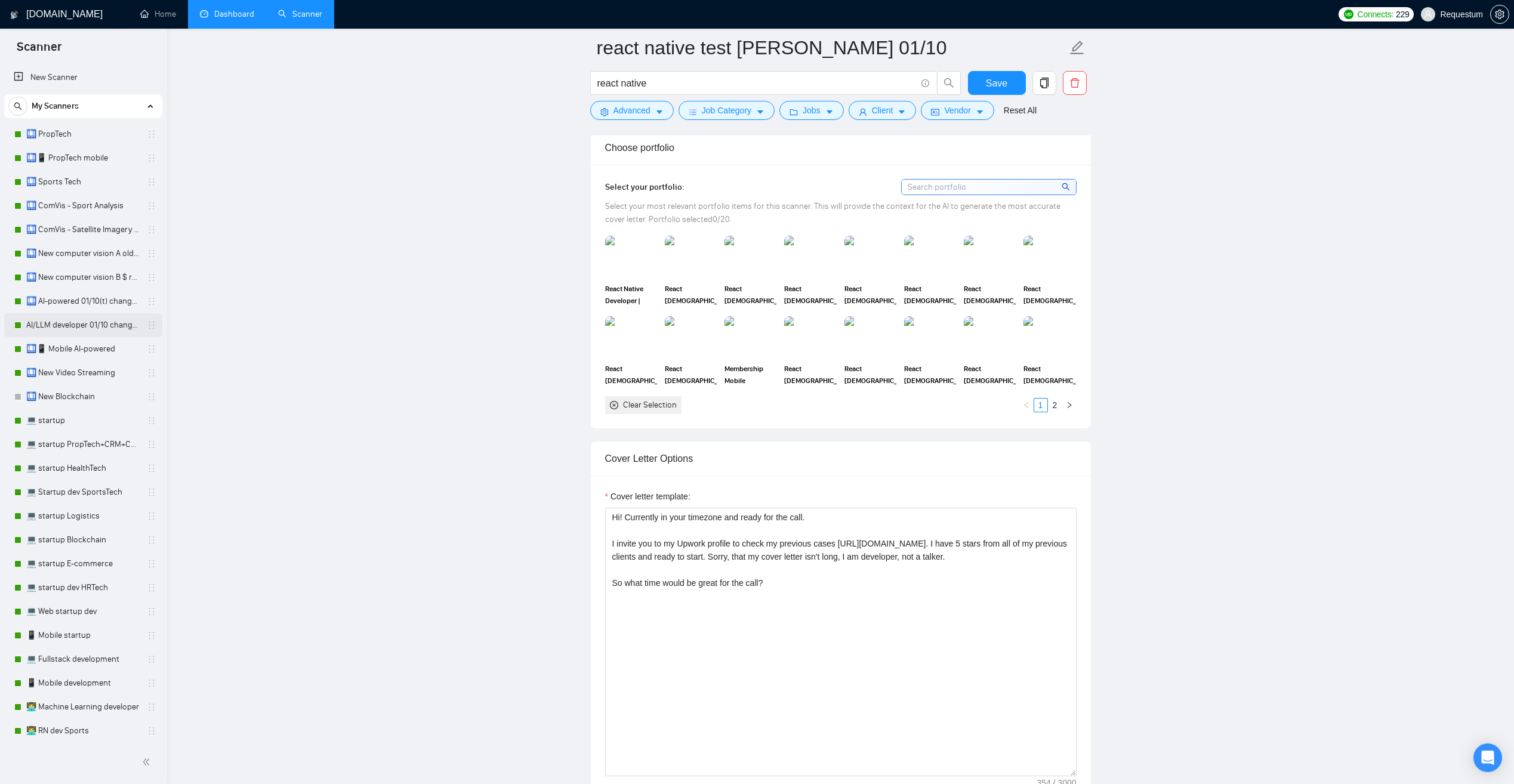
click at [94, 330] on link "AI/LLM developer 01/10 changed end" at bounding box center [83, 325] width 113 height 24
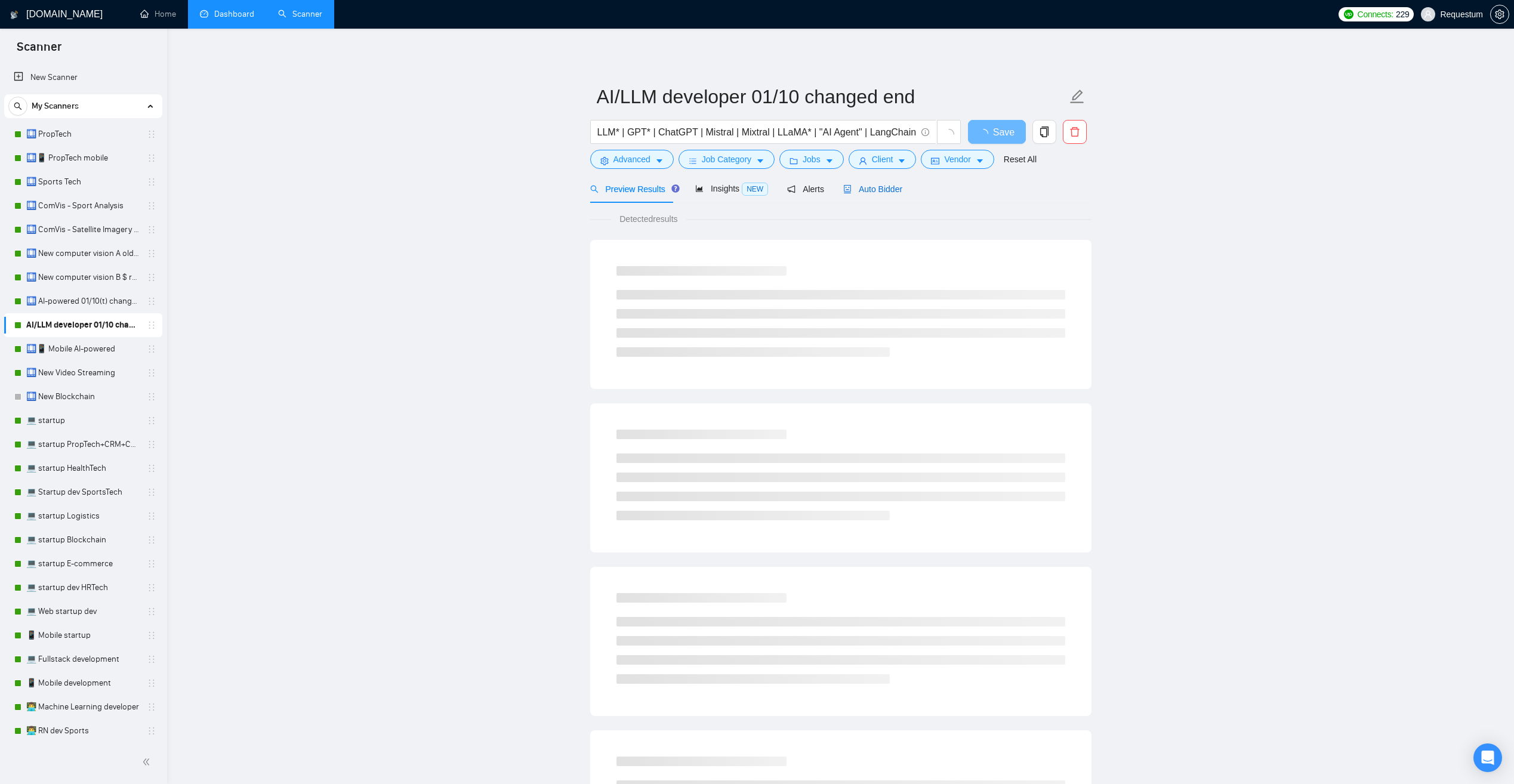
click at [862, 191] on span "Auto Bidder" at bounding box center [872, 189] width 59 height 9
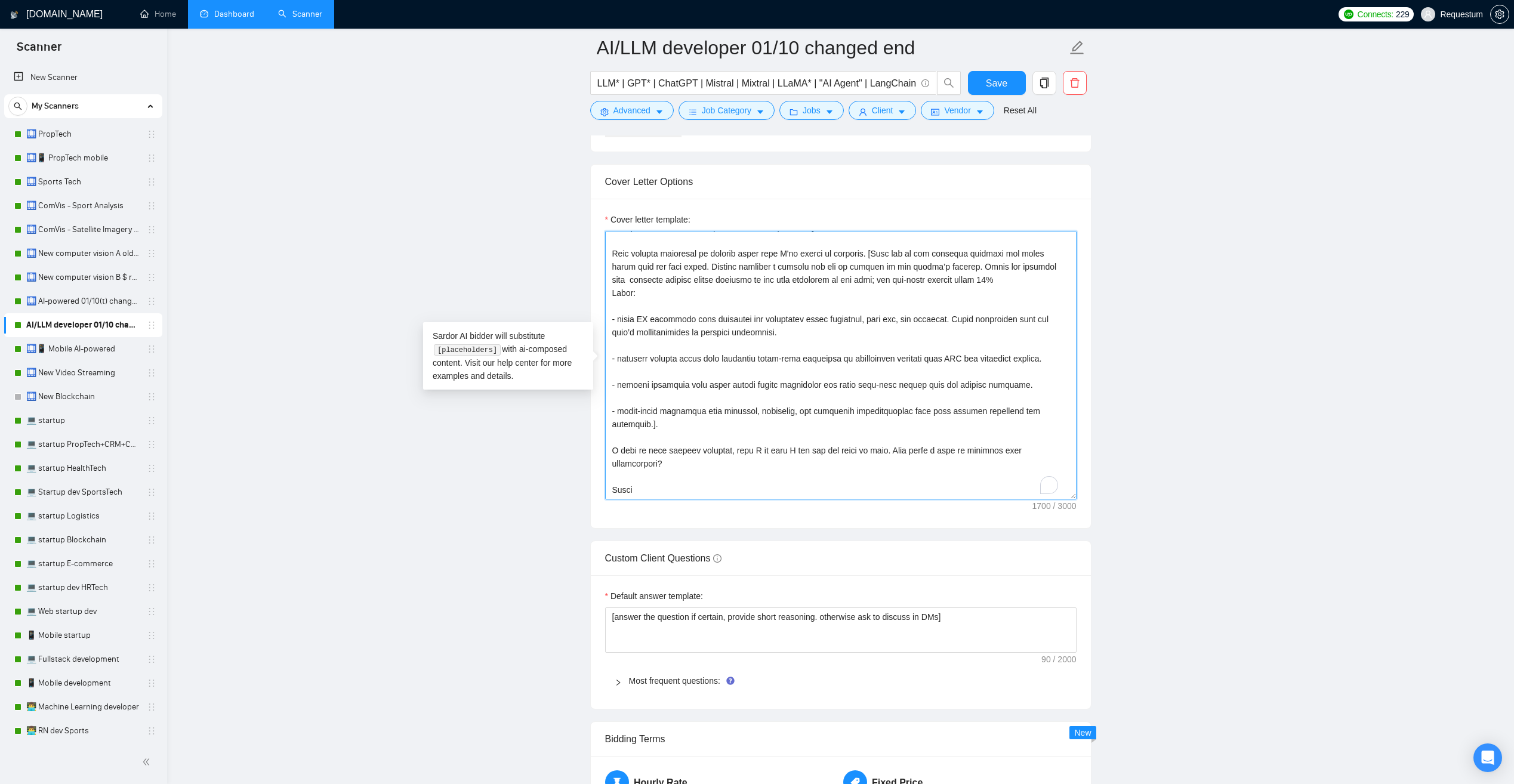
scroll to position [131, 0]
drag, startPoint x: 879, startPoint y: 450, endPoint x: 890, endPoint y: 463, distance: 17.0
click at [890, 463] on textarea "Cover letter template:" at bounding box center [841, 365] width 471 height 269
click at [231, 19] on link "Dashboard" at bounding box center [227, 14] width 54 height 10
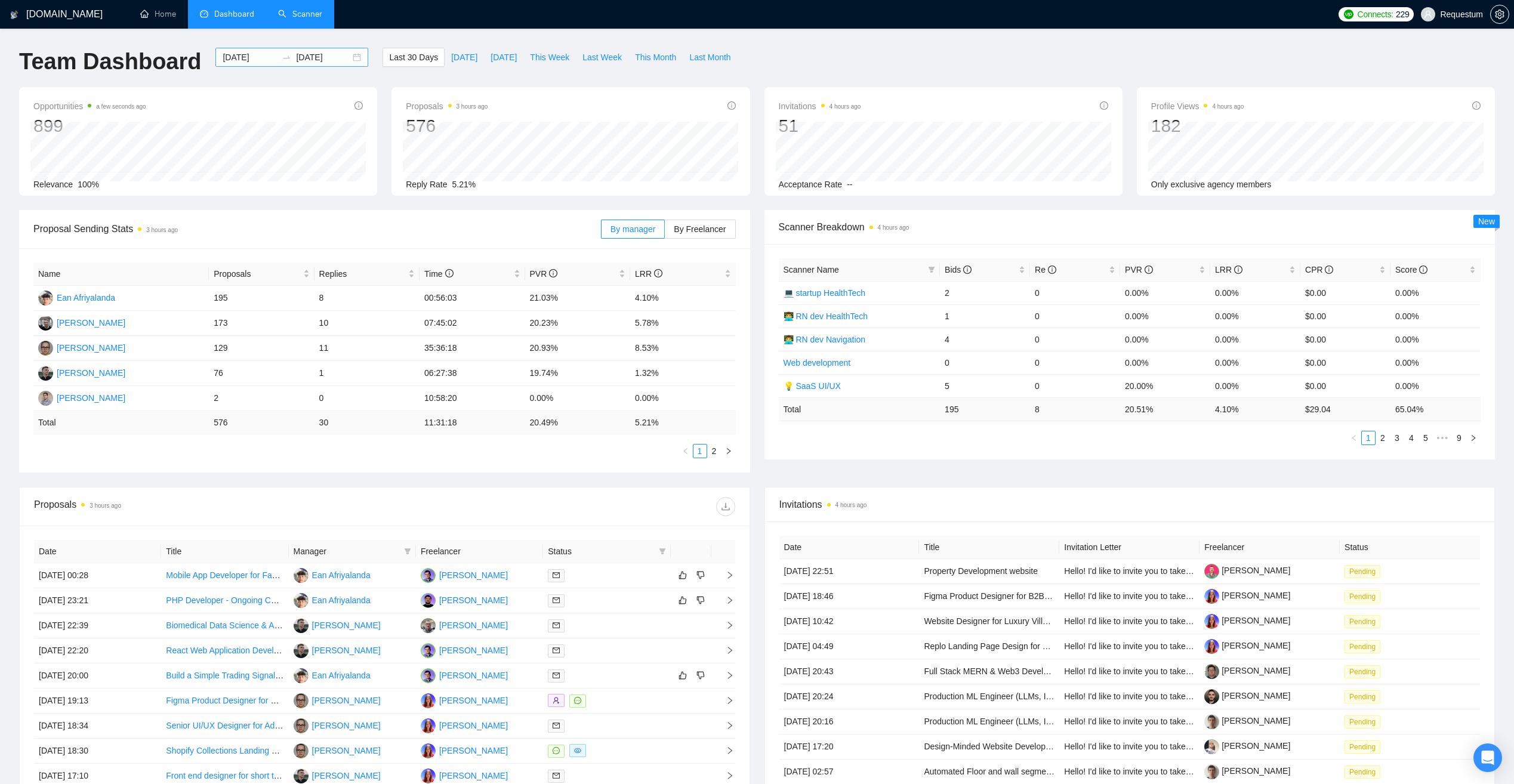
click at [226, 56] on input "[DATE]" at bounding box center [249, 57] width 54 height 13
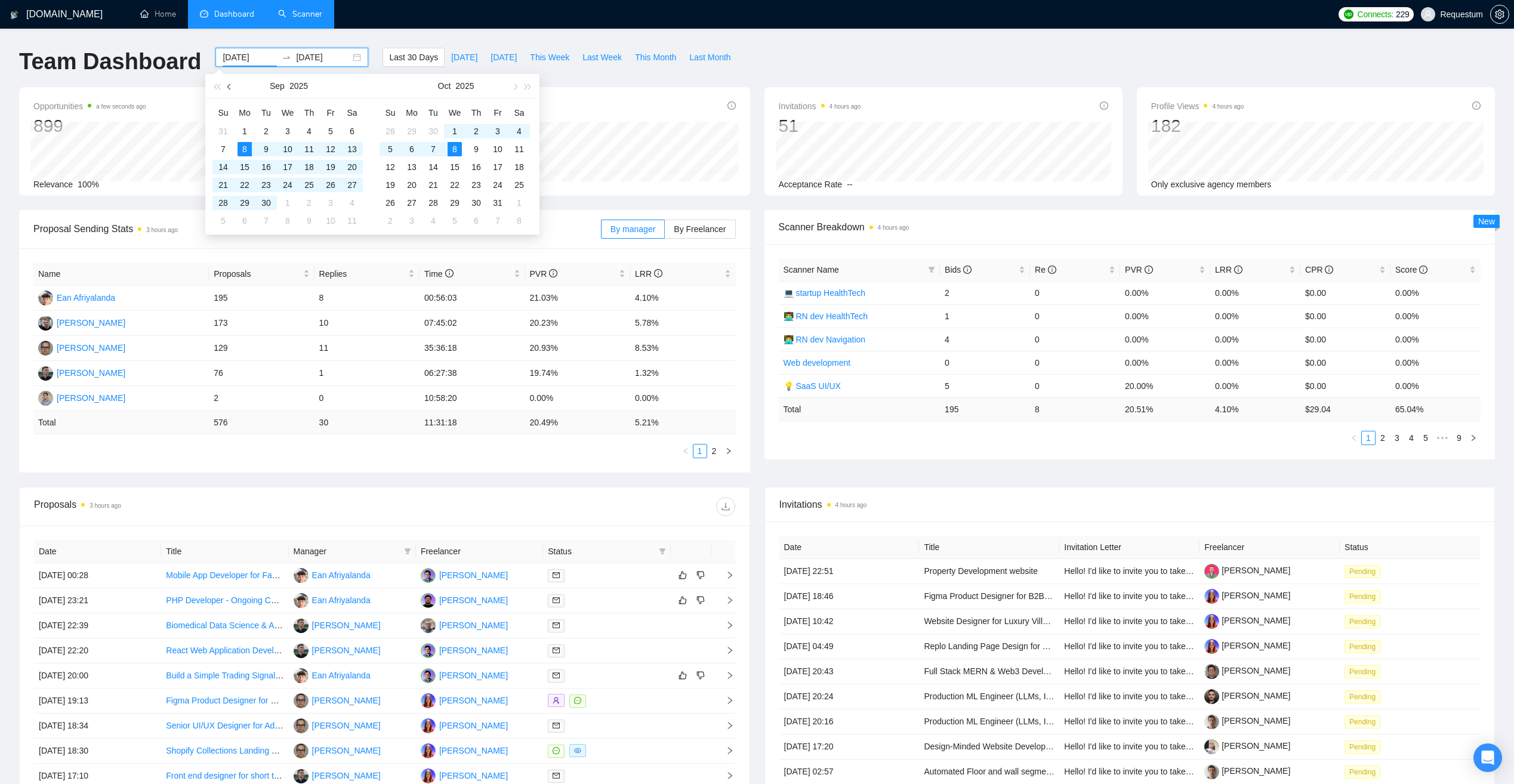
click at [229, 86] on span "button" at bounding box center [231, 87] width 6 height 6
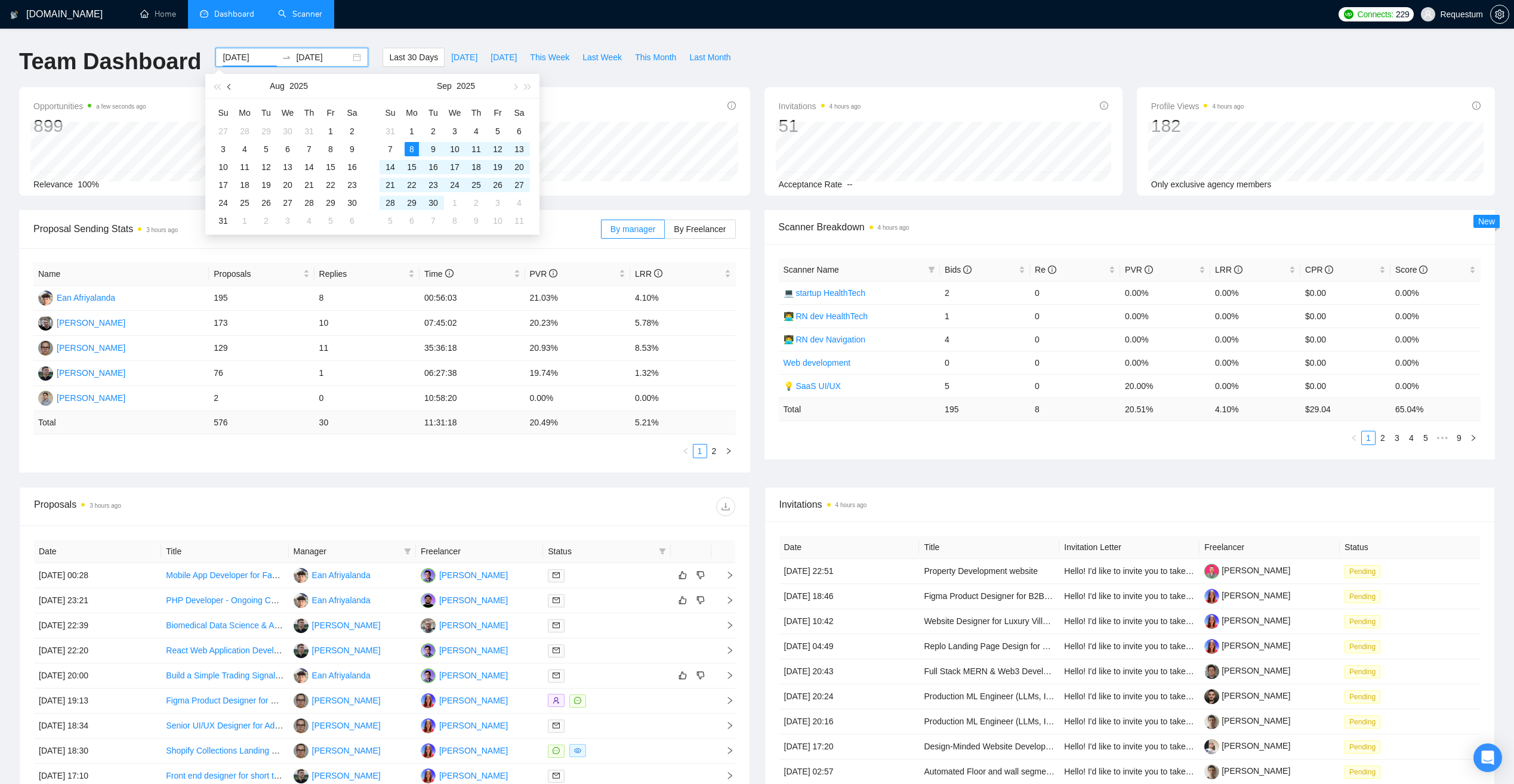
click at [229, 86] on span "button" at bounding box center [231, 87] width 6 height 6
type input "[DATE]"
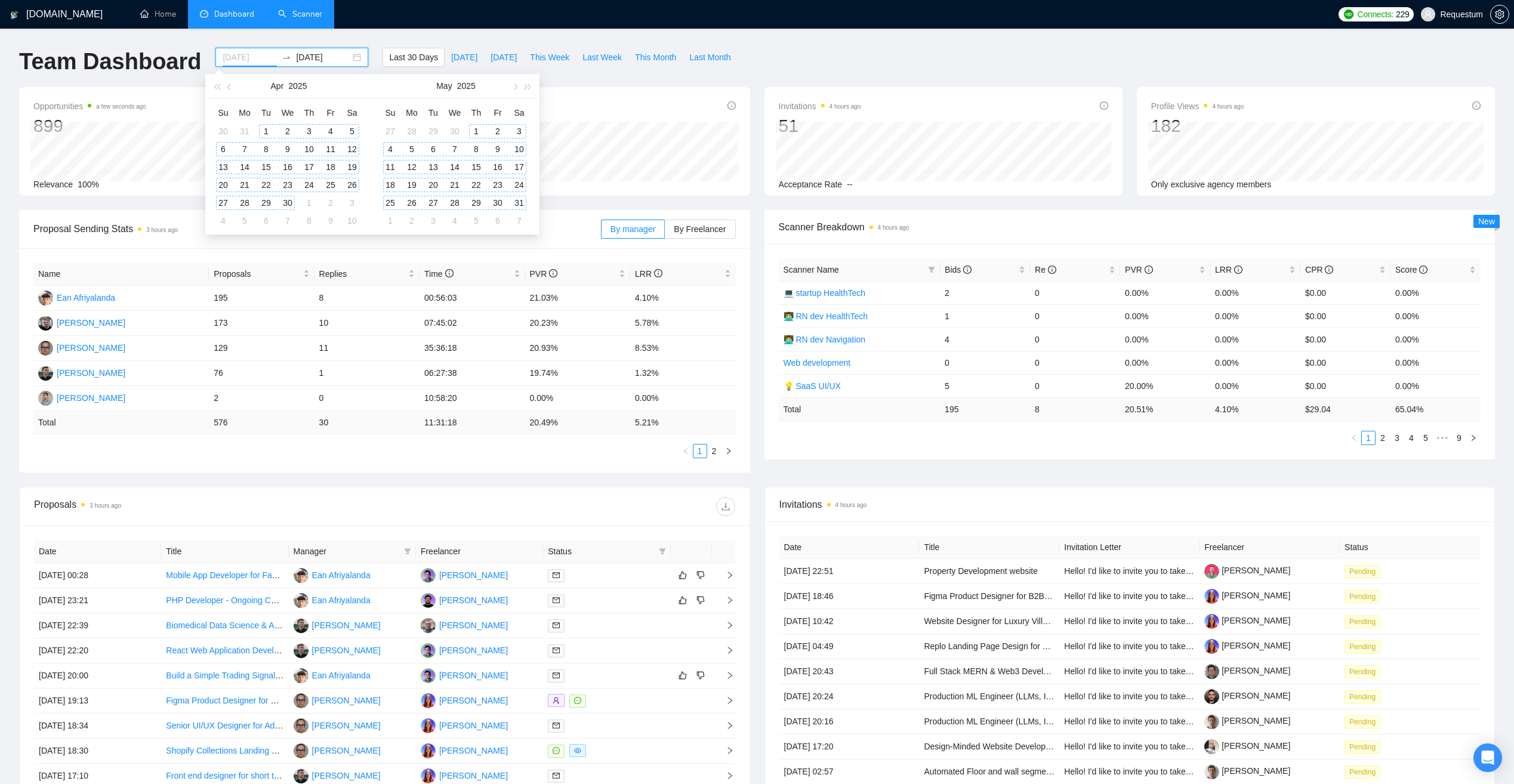
click at [269, 130] on div "1" at bounding box center [266, 131] width 14 height 14
type input "[DATE]"
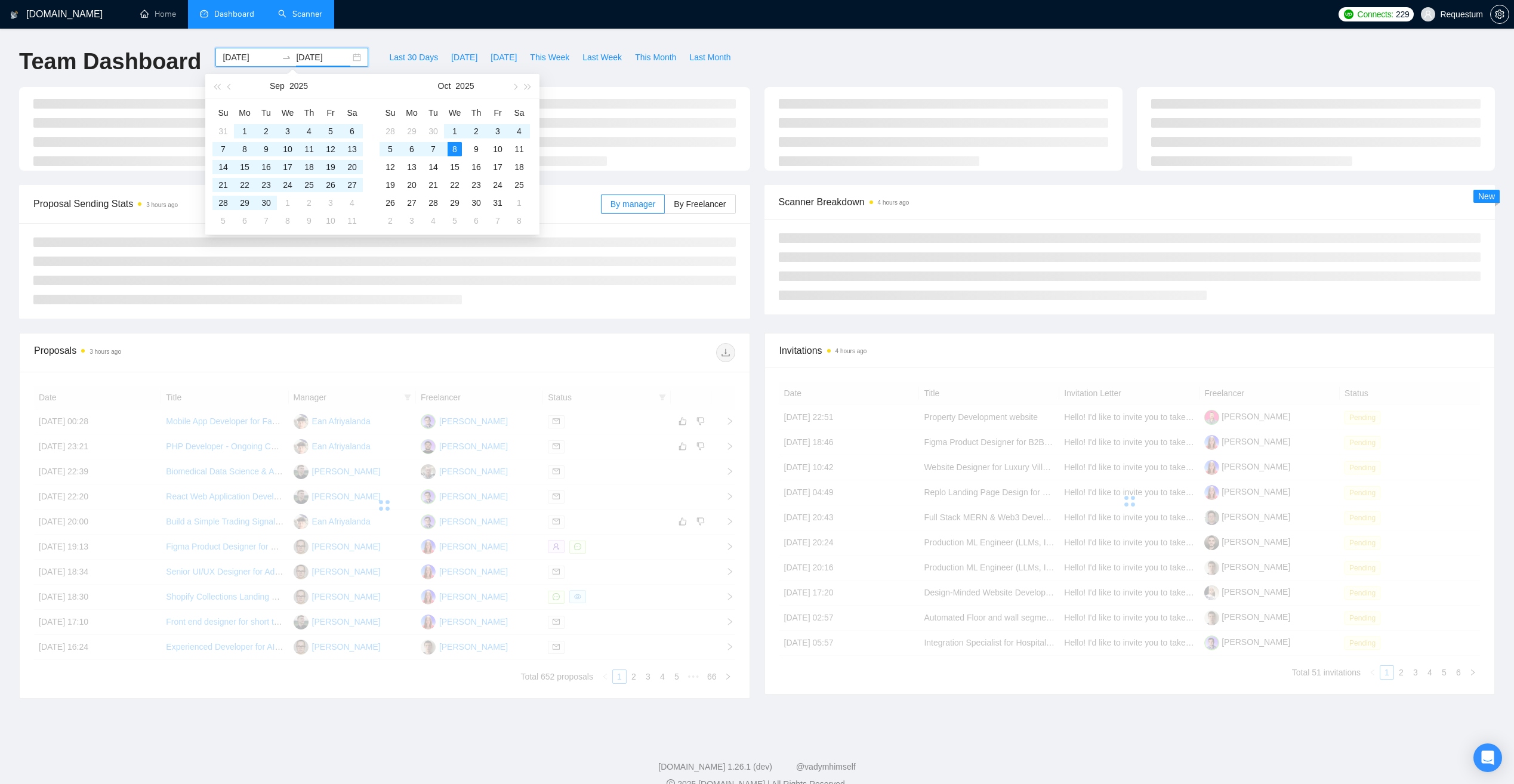
click at [446, 350] on div at bounding box center [559, 352] width 350 height 19
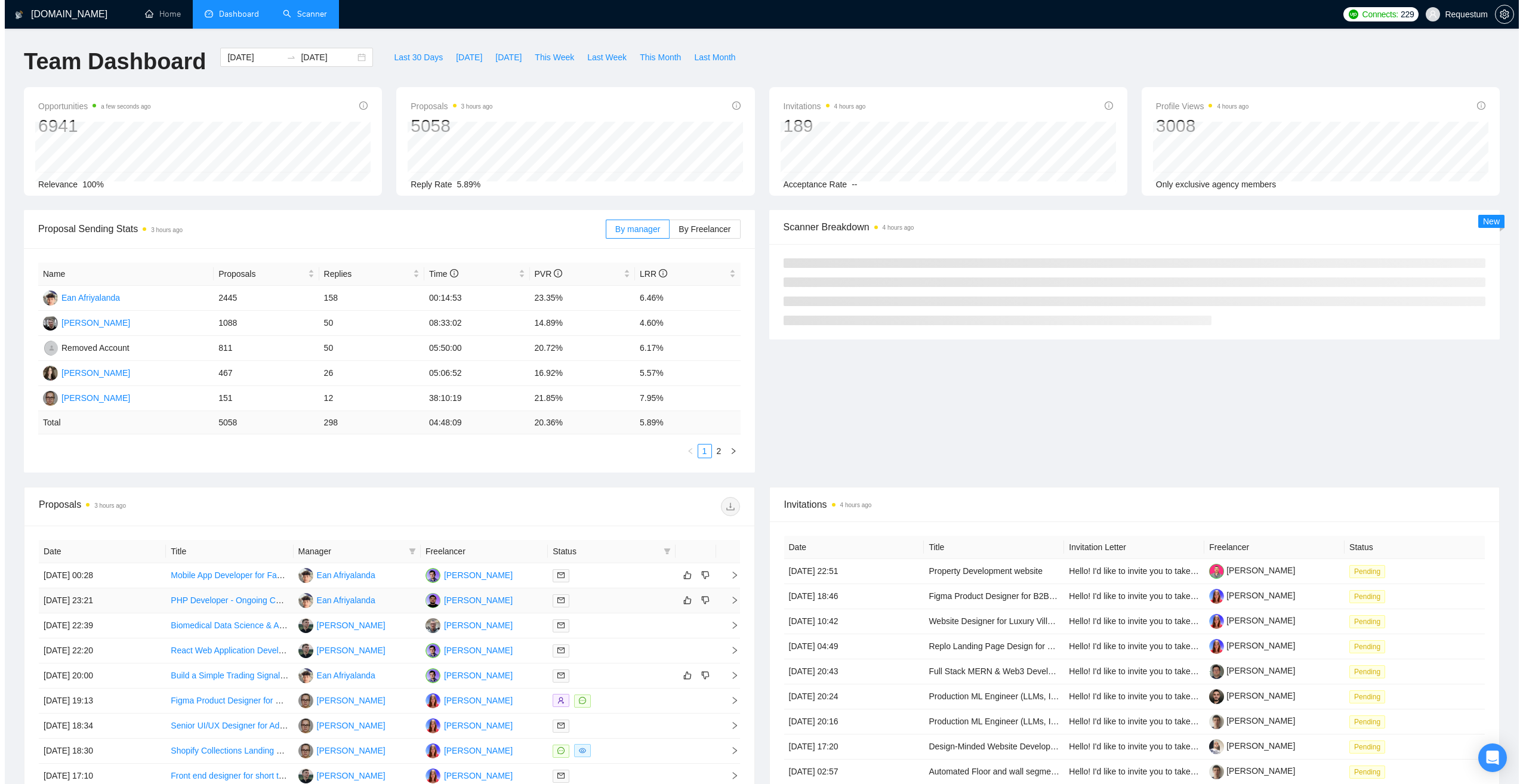
scroll to position [174, 0]
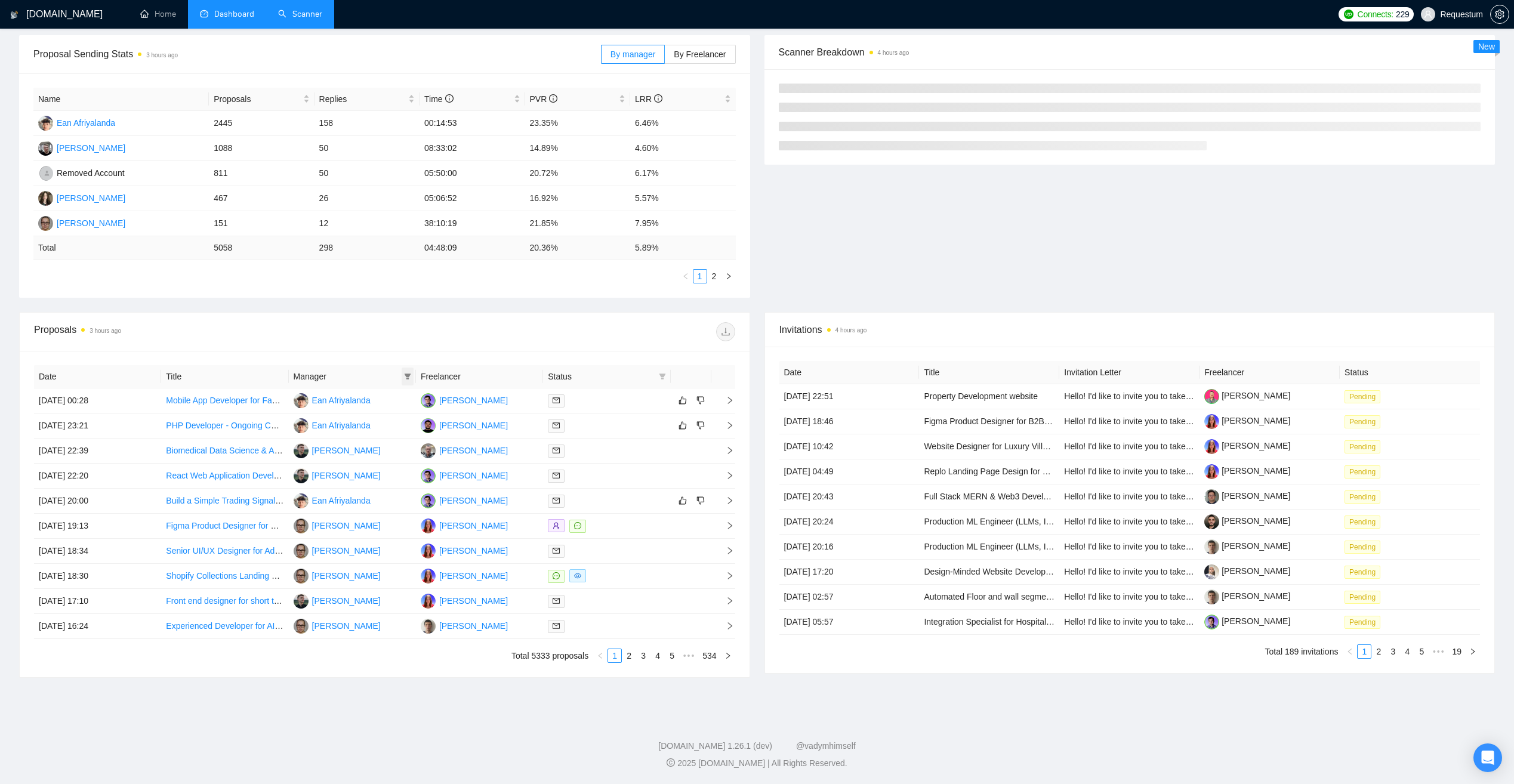
click at [405, 377] on icon "filter" at bounding box center [407, 376] width 7 height 7
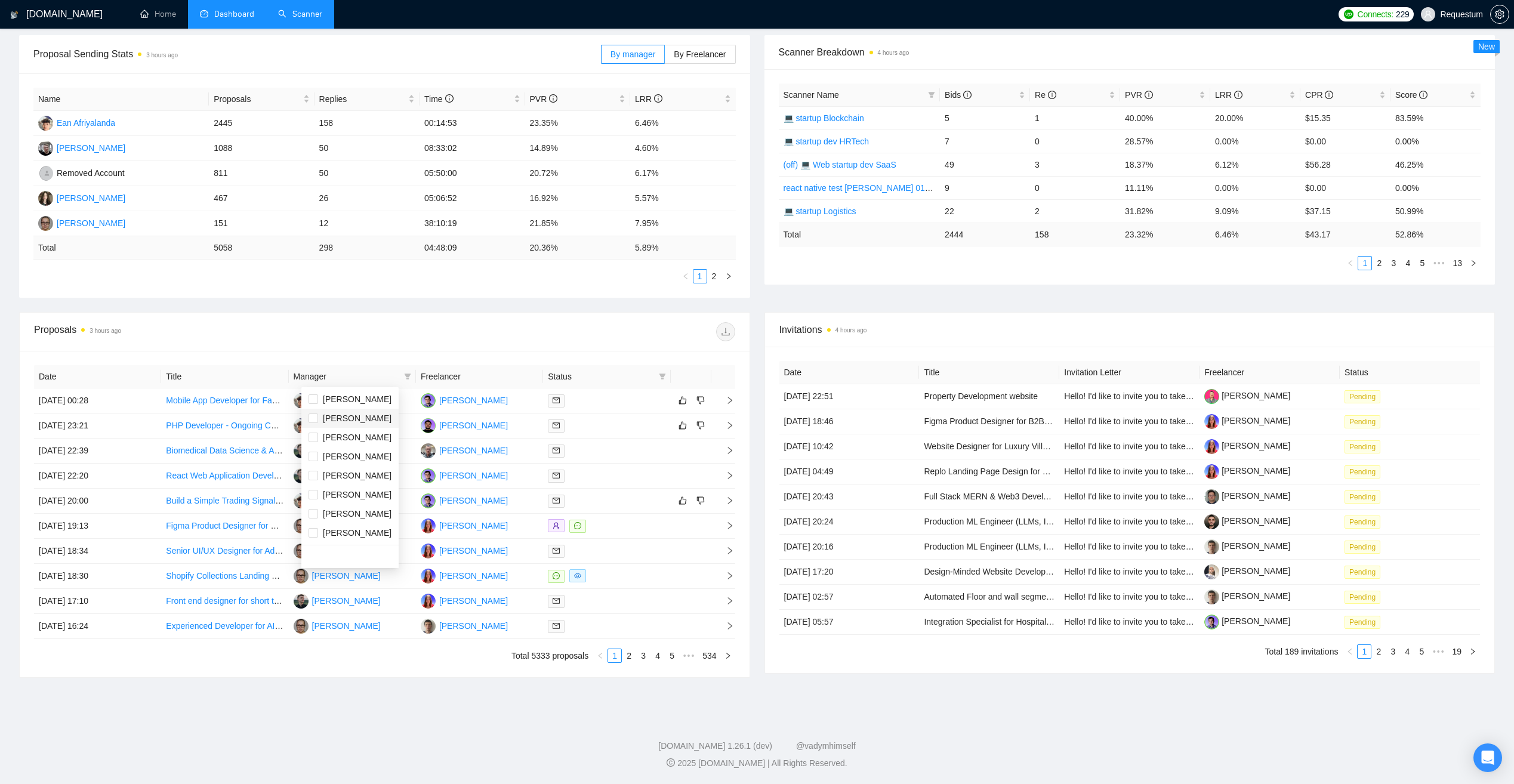
click at [381, 418] on span "[PERSON_NAME]" at bounding box center [350, 418] width 83 height 13
checkbox input "true"
click at [397, 339] on div at bounding box center [559, 332] width 350 height 19
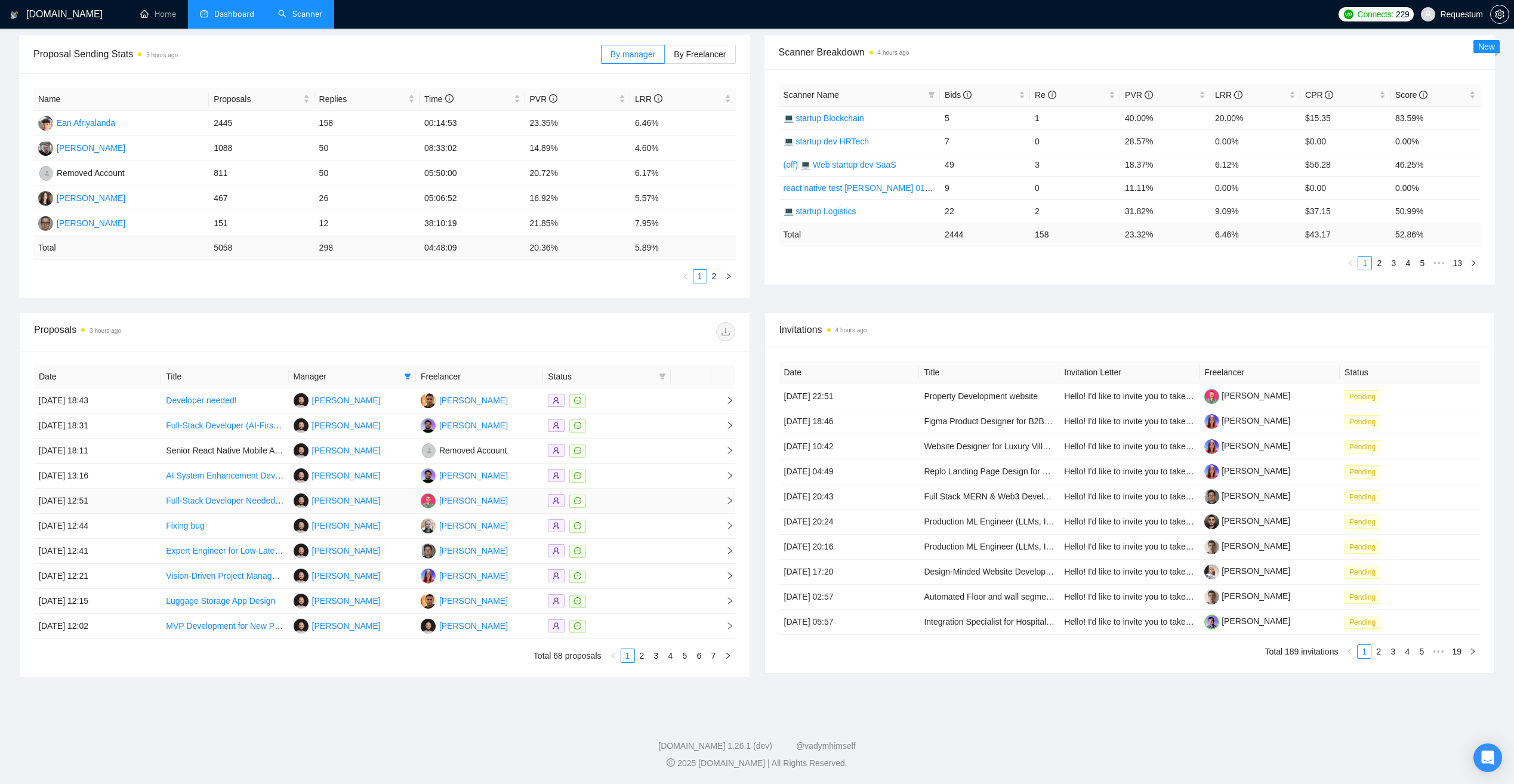
click at [629, 506] on div at bounding box center [607, 501] width 118 height 14
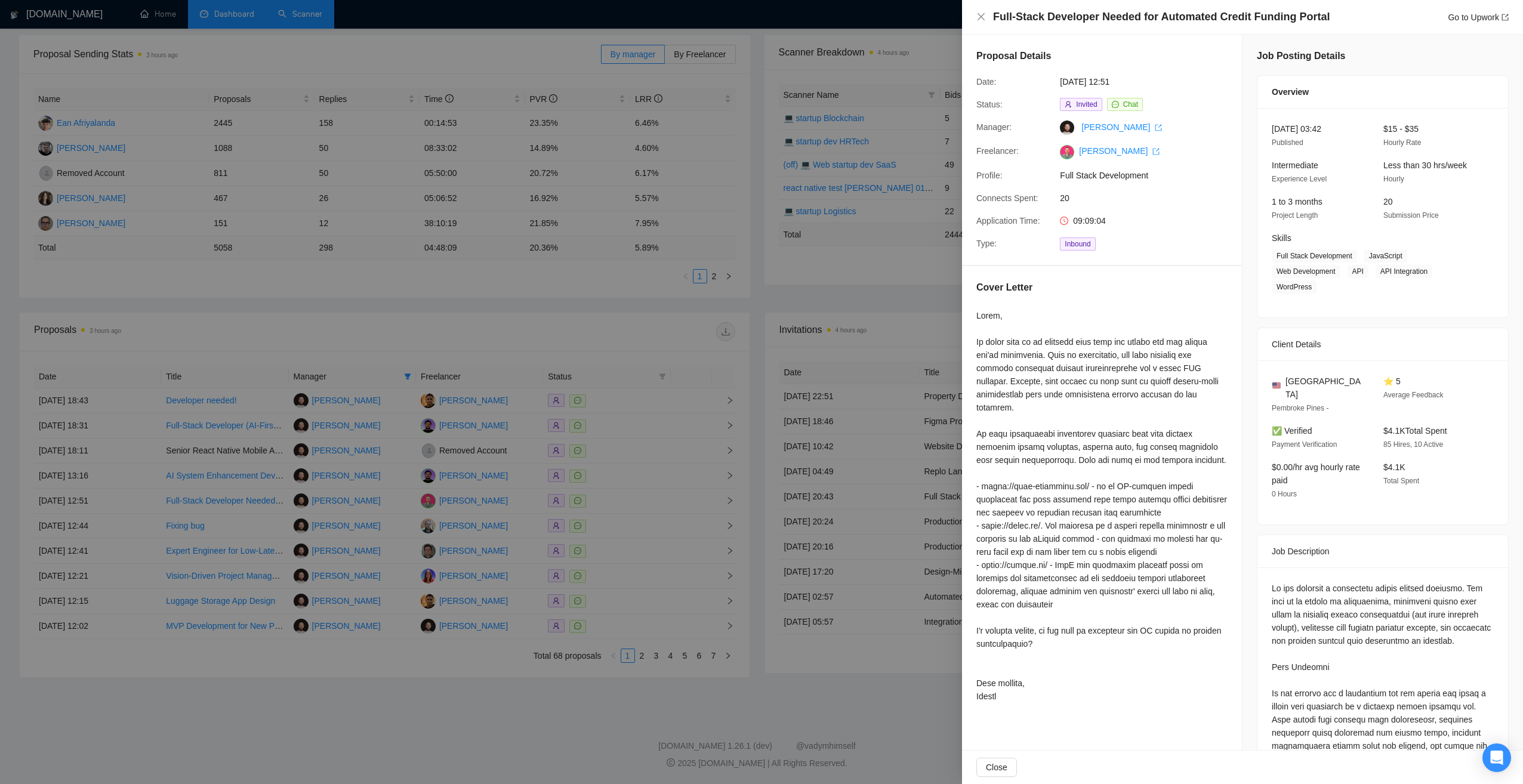
click at [641, 691] on div at bounding box center [761, 392] width 1523 height 784
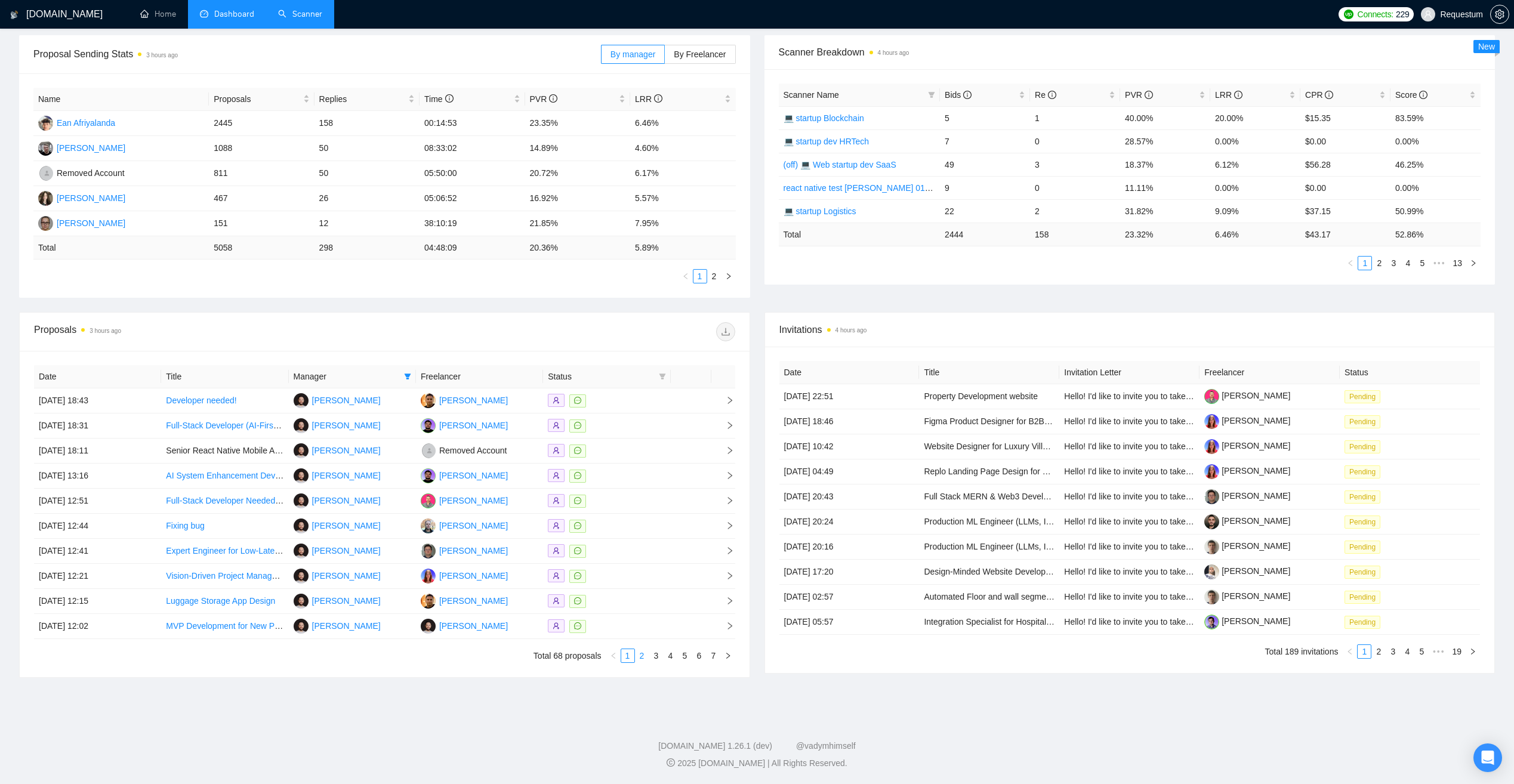
click at [642, 656] on link "2" at bounding box center [642, 655] width 13 height 13
click at [653, 656] on link "3" at bounding box center [656, 655] width 13 height 13
click at [616, 626] on div at bounding box center [607, 626] width 118 height 14
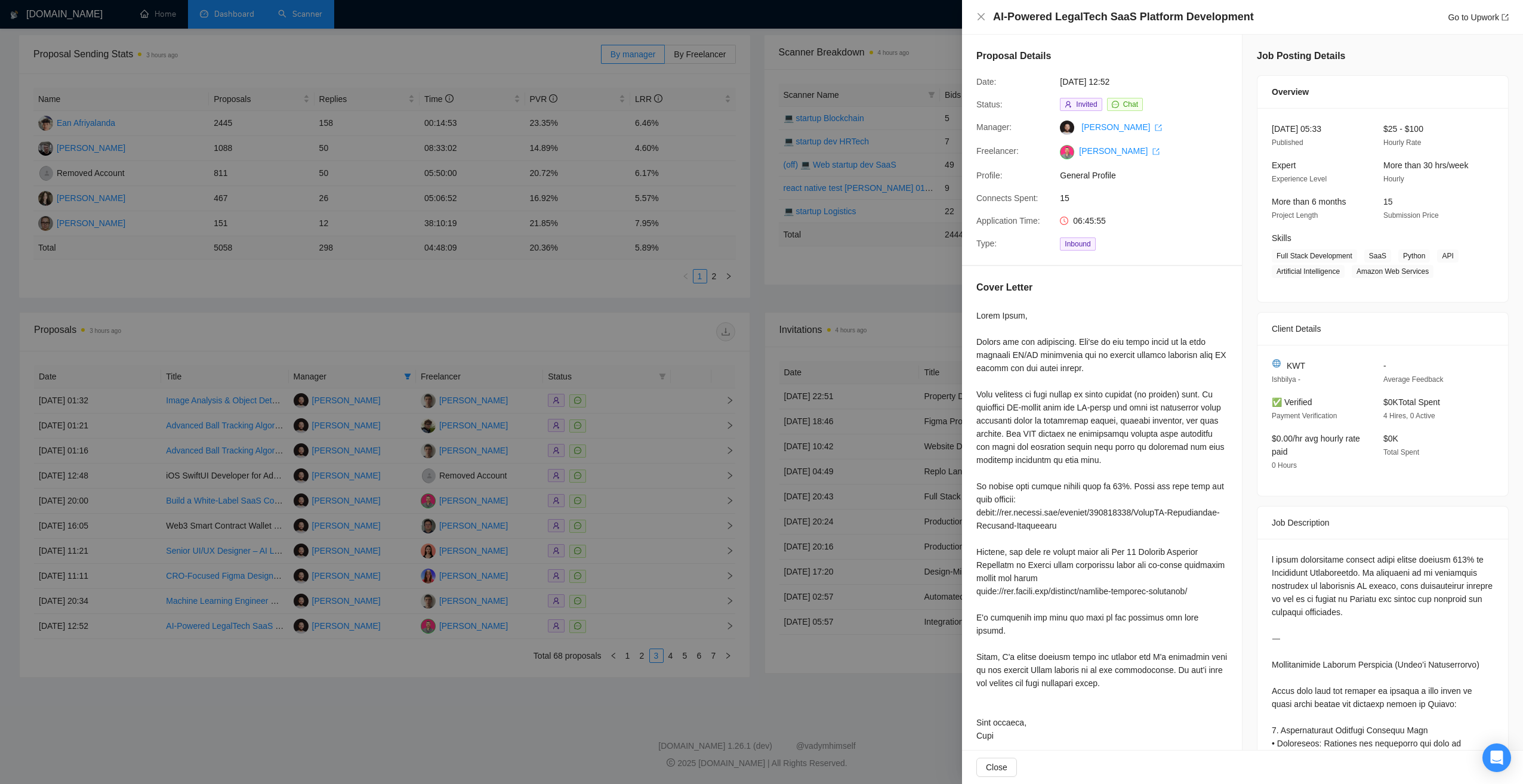
click at [613, 503] on div at bounding box center [761, 392] width 1523 height 784
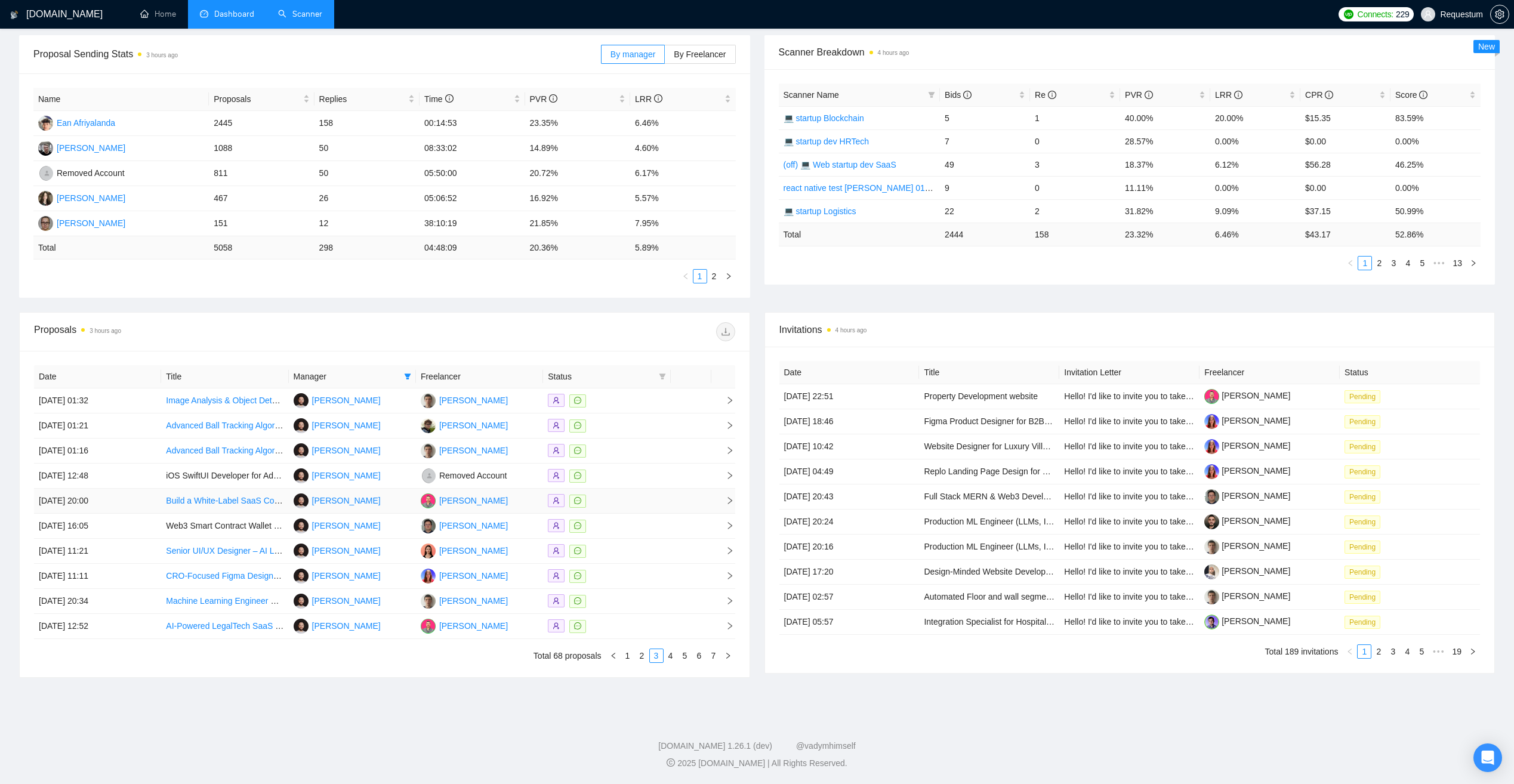
click at [613, 503] on div at bounding box center [607, 501] width 118 height 14
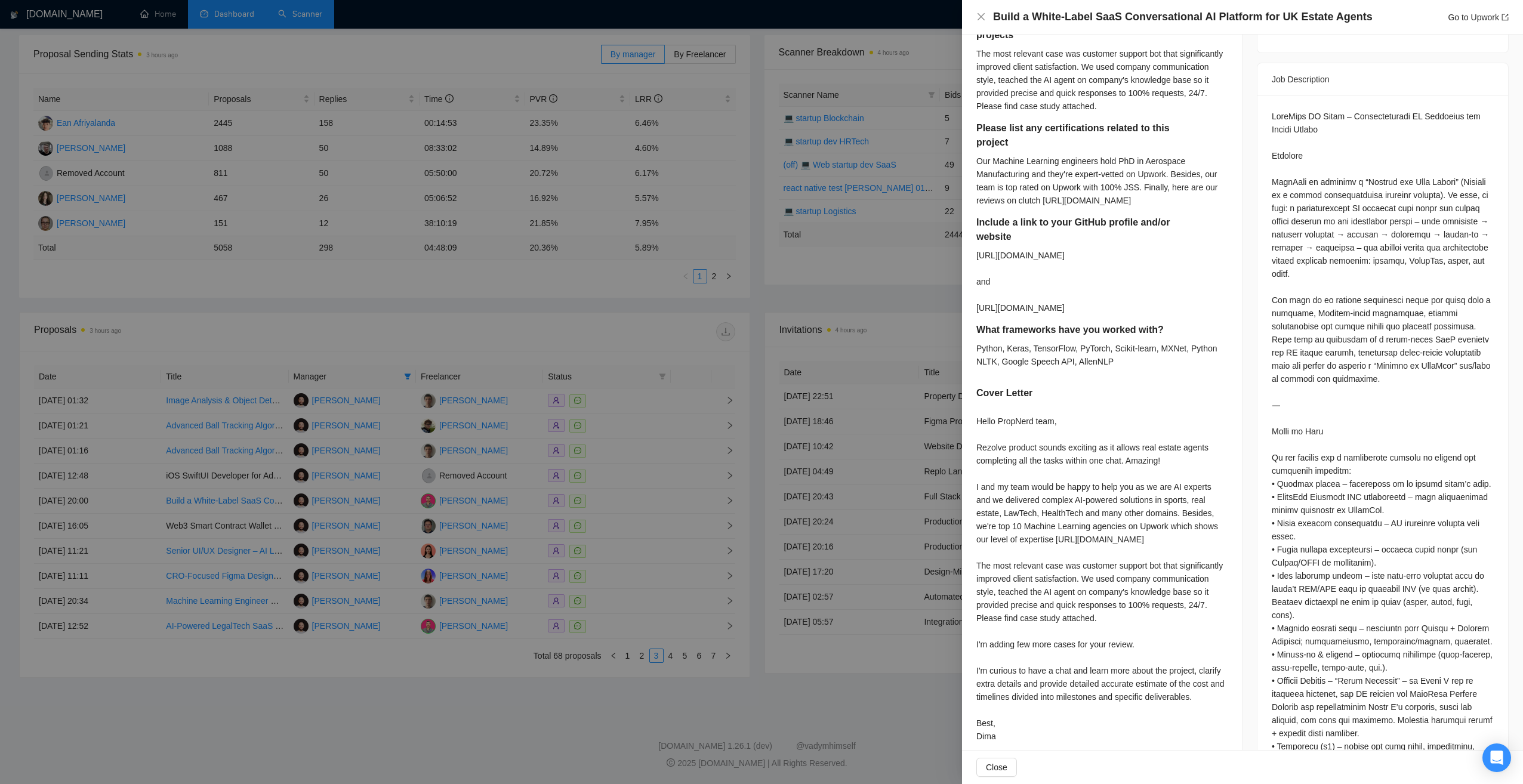
scroll to position [656, 0]
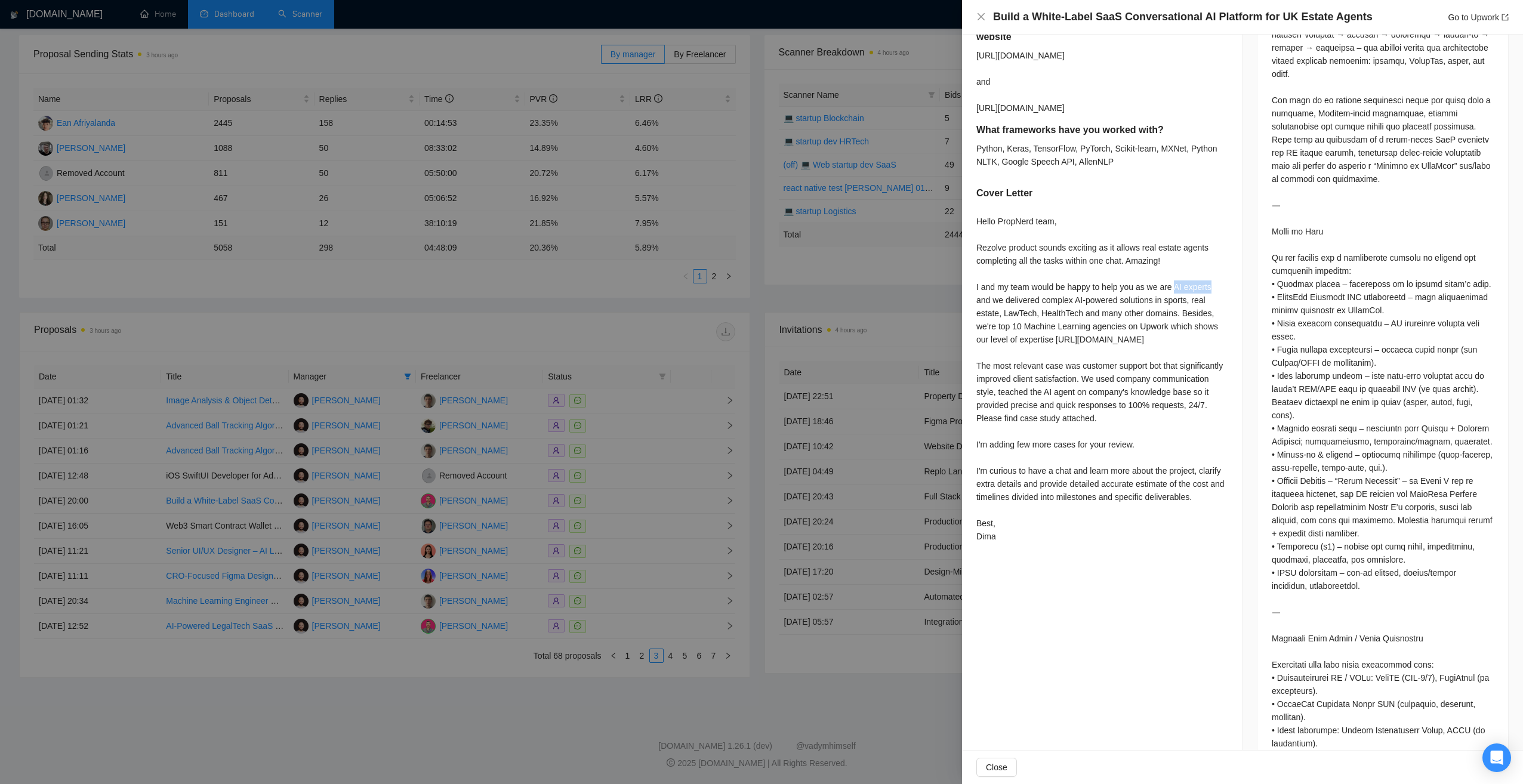
drag, startPoint x: 1173, startPoint y: 286, endPoint x: 1212, endPoint y: 289, distance: 39.1
click at [1212, 289] on div "Hello PropNerd team, Rezolve product sounds exciting as it allows real estate a…" at bounding box center [1102, 379] width 251 height 328
copy div "AI experts"
drag, startPoint x: 578, startPoint y: 702, endPoint x: 590, endPoint y: 701, distance: 12.0
click at [579, 704] on div at bounding box center [761, 392] width 1523 height 784
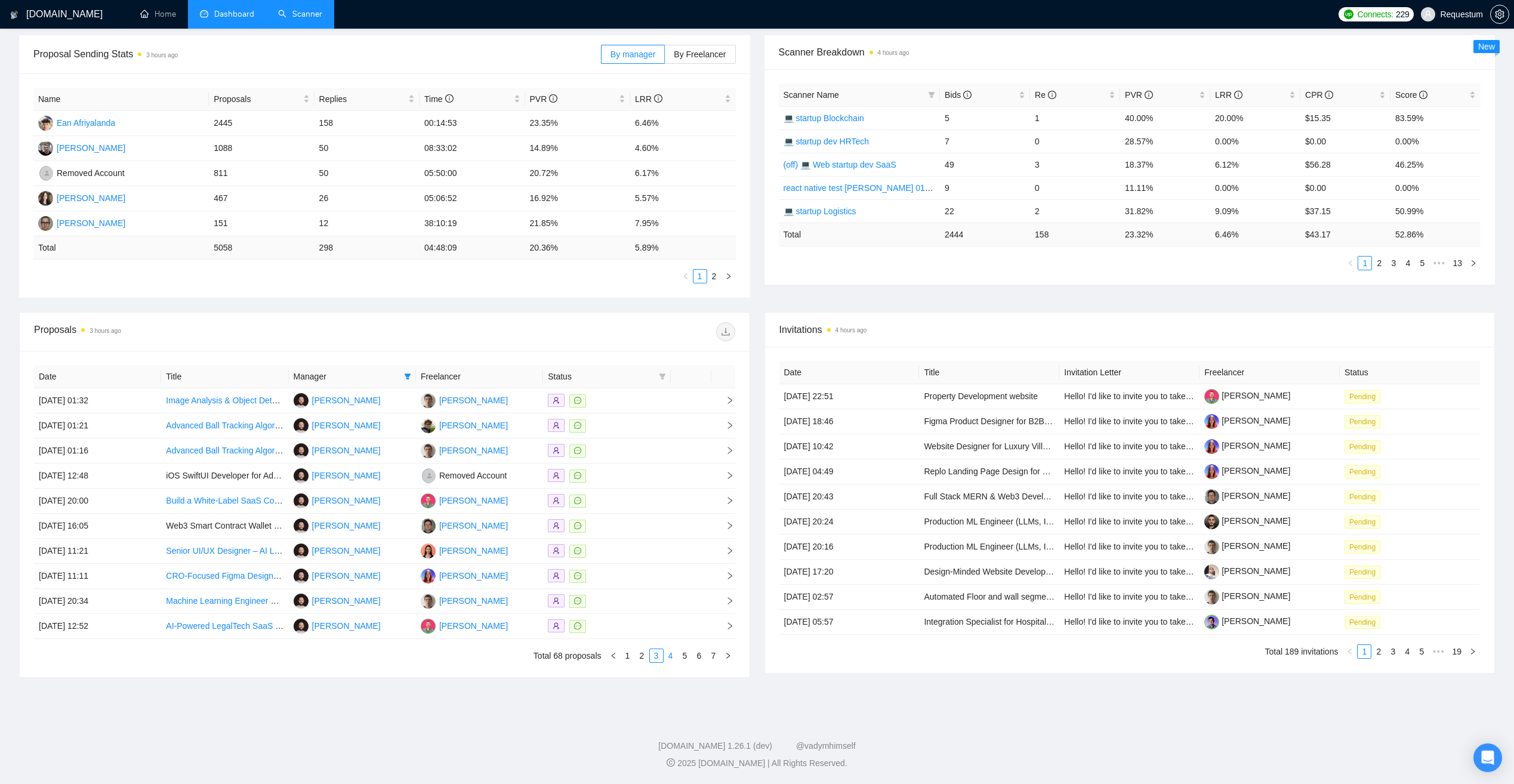
click at [673, 655] on link "4" at bounding box center [670, 655] width 13 height 13
click at [658, 658] on link "3" at bounding box center [656, 655] width 13 height 13
click at [620, 633] on td at bounding box center [607, 626] width 127 height 25
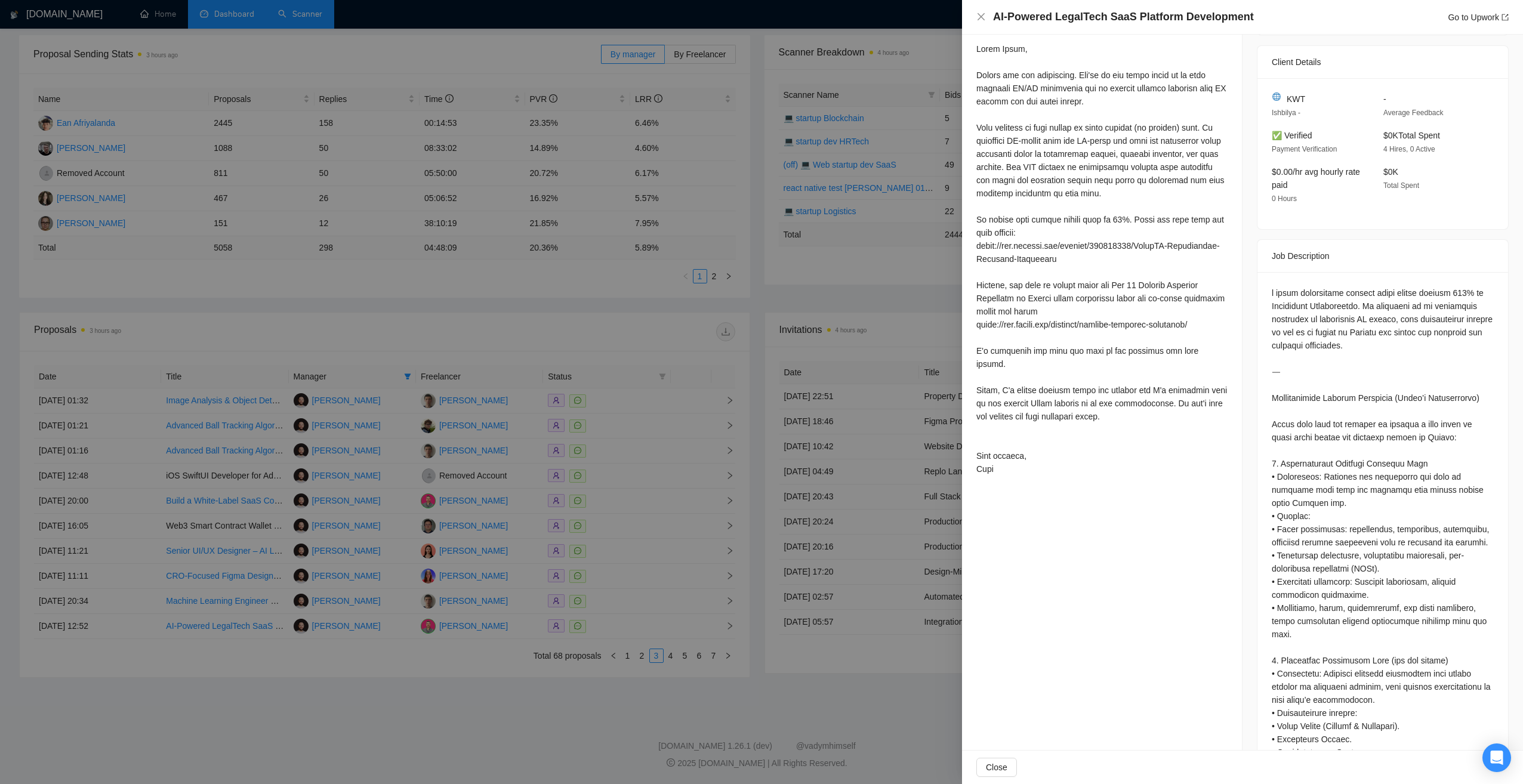
scroll to position [239, 0]
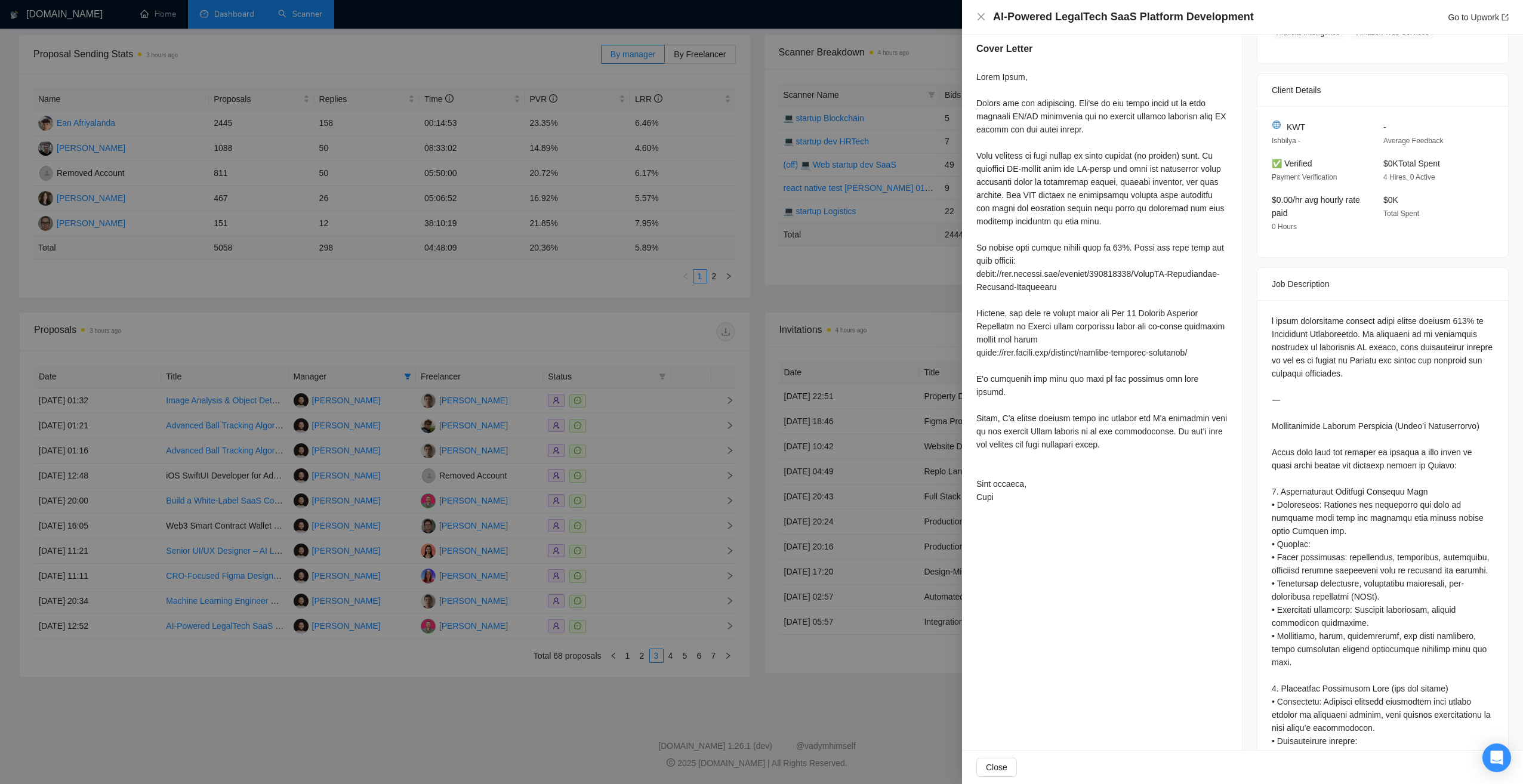
click at [603, 664] on div at bounding box center [761, 392] width 1523 height 784
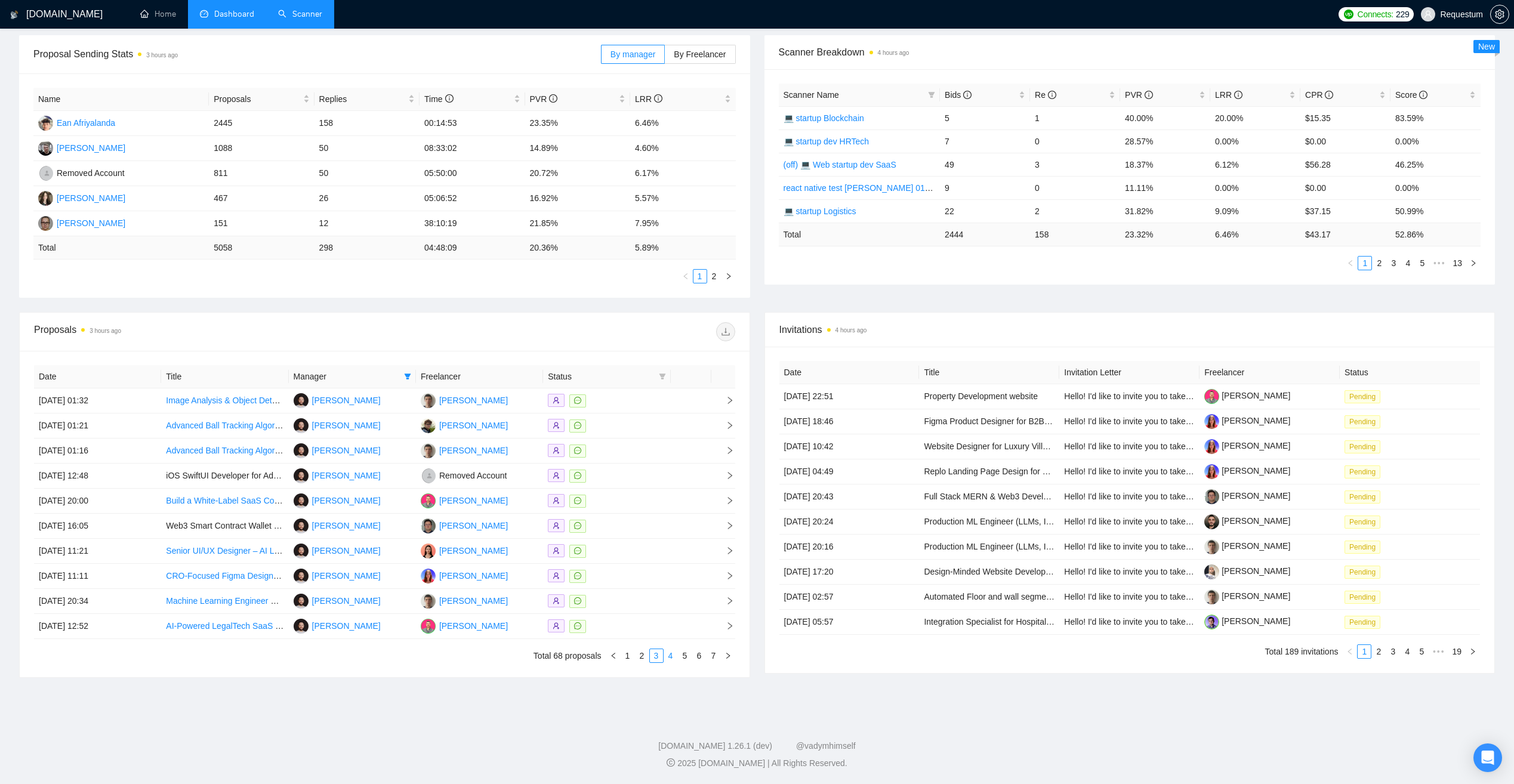
click at [665, 652] on link "4" at bounding box center [670, 655] width 13 height 13
click at [619, 401] on div at bounding box center [607, 401] width 118 height 14
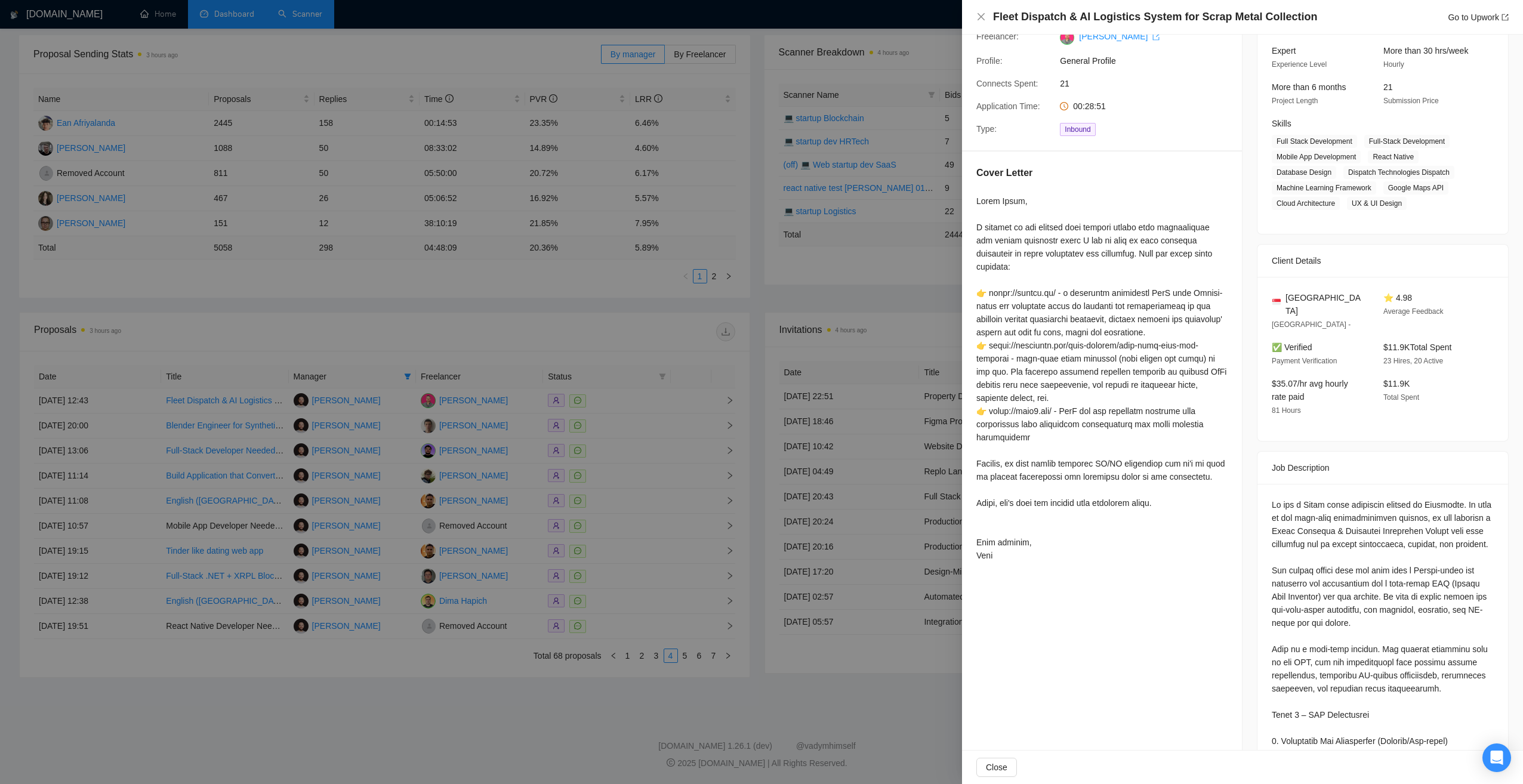
scroll to position [60, 0]
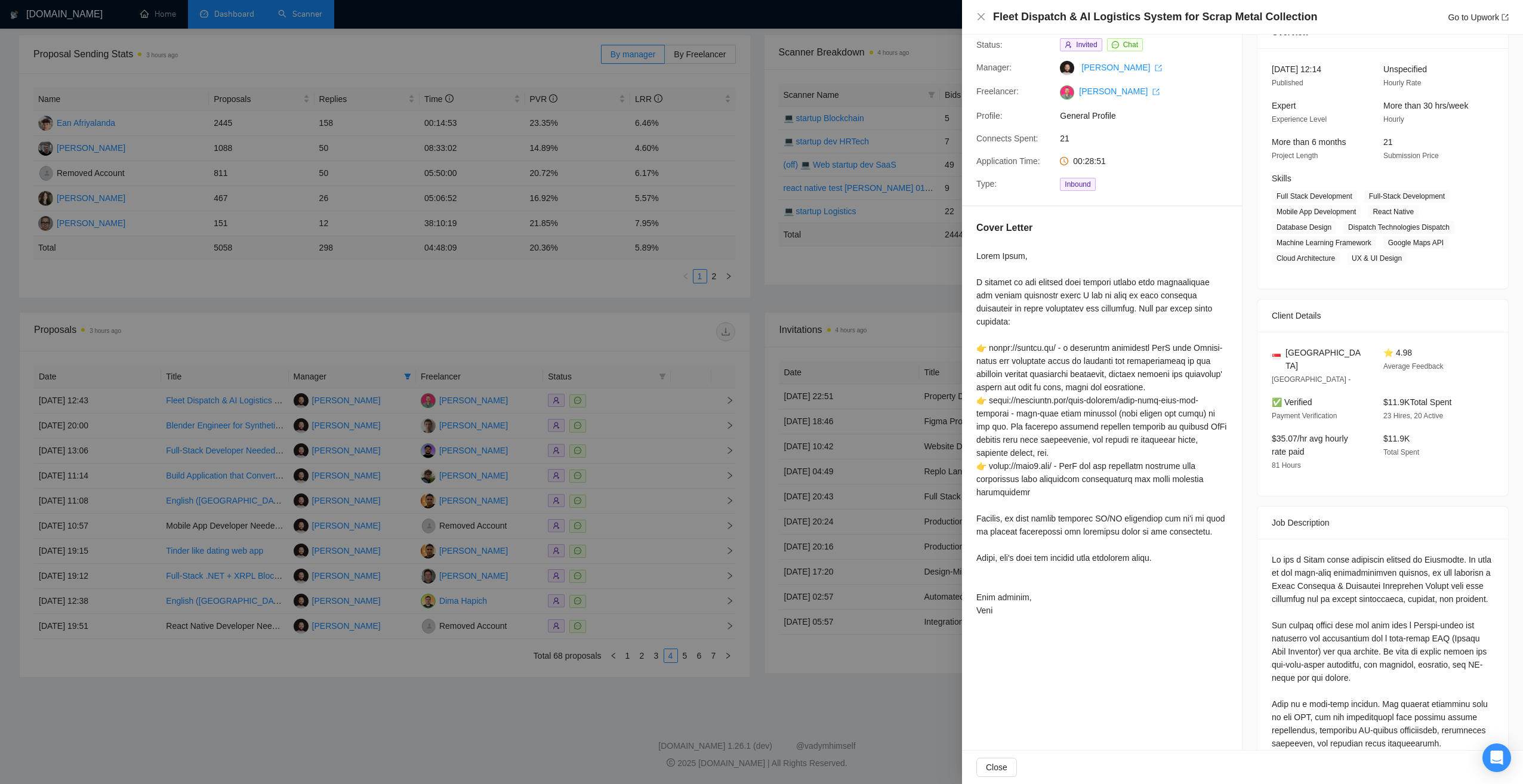
click at [494, 705] on div at bounding box center [761, 392] width 1523 height 784
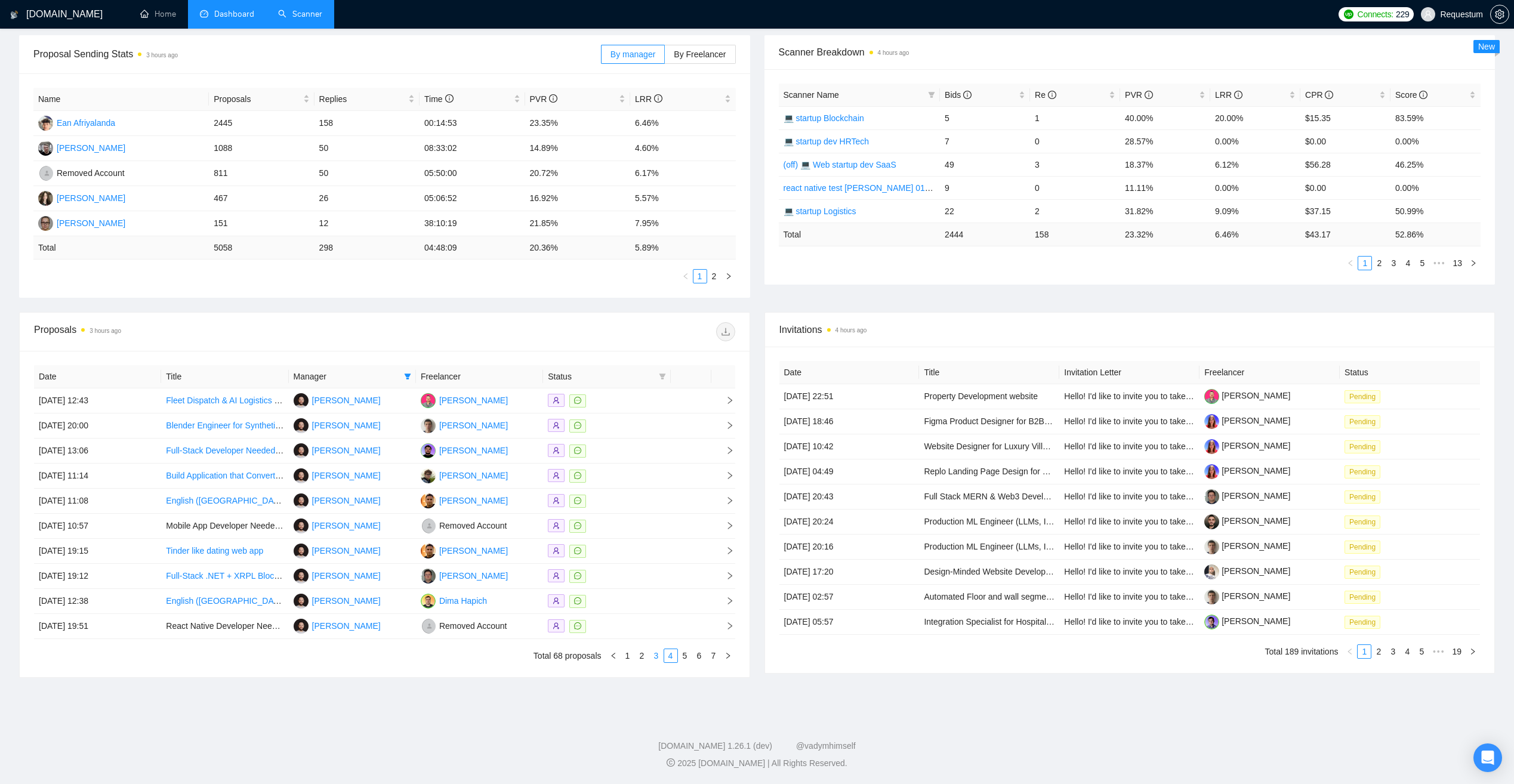
click at [658, 656] on link "3" at bounding box center [656, 655] width 13 height 13
click at [625, 622] on div at bounding box center [607, 626] width 118 height 14
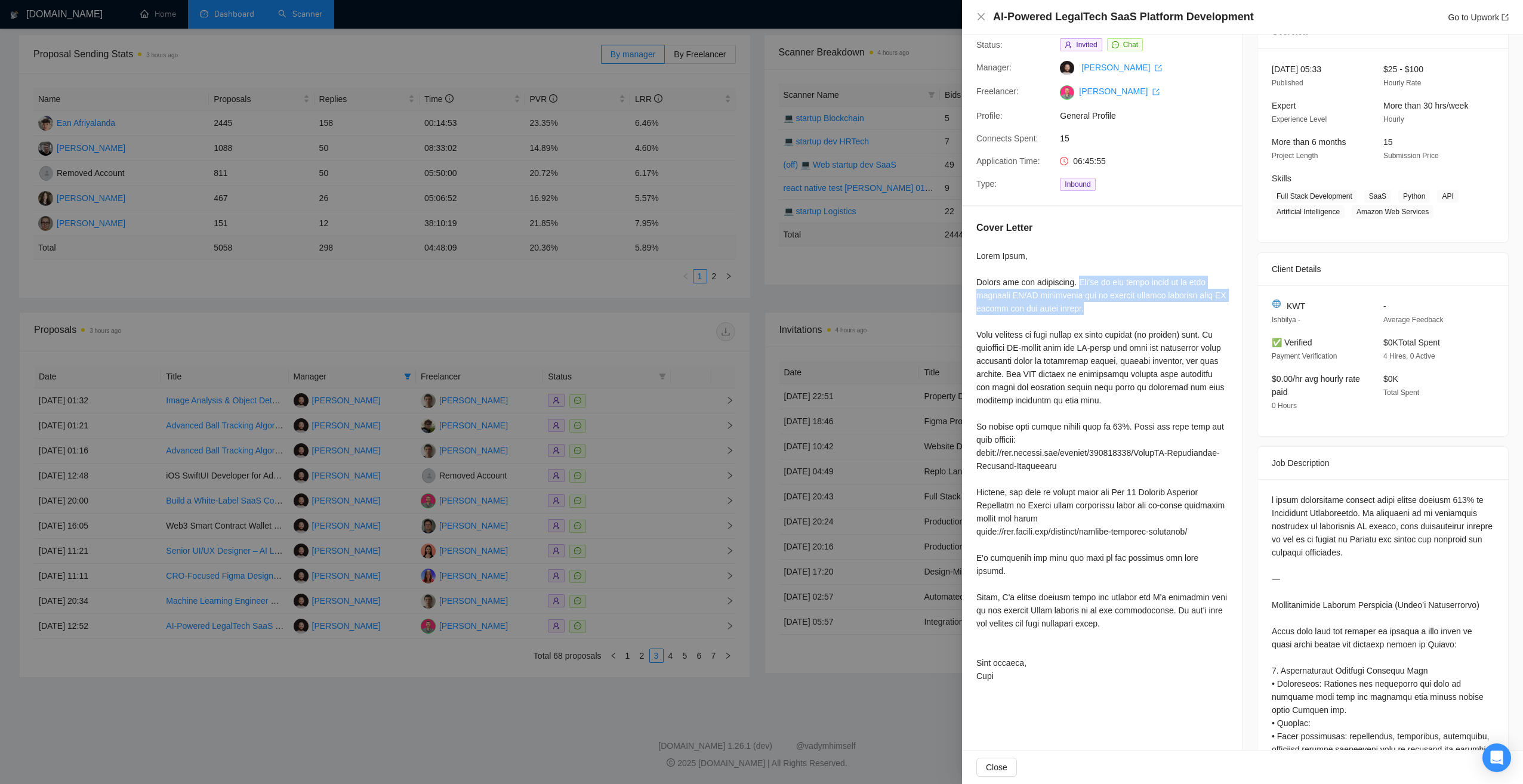
drag, startPoint x: 1069, startPoint y: 284, endPoint x: 1092, endPoint y: 304, distance: 30.5
click at [1092, 304] on div at bounding box center [1102, 466] width 251 height 433
drag, startPoint x: 1092, startPoint y: 304, endPoint x: 1179, endPoint y: 293, distance: 87.7
click at [1180, 294] on div at bounding box center [1102, 466] width 251 height 433
drag, startPoint x: 1170, startPoint y: 282, endPoint x: 1173, endPoint y: 305, distance: 23.2
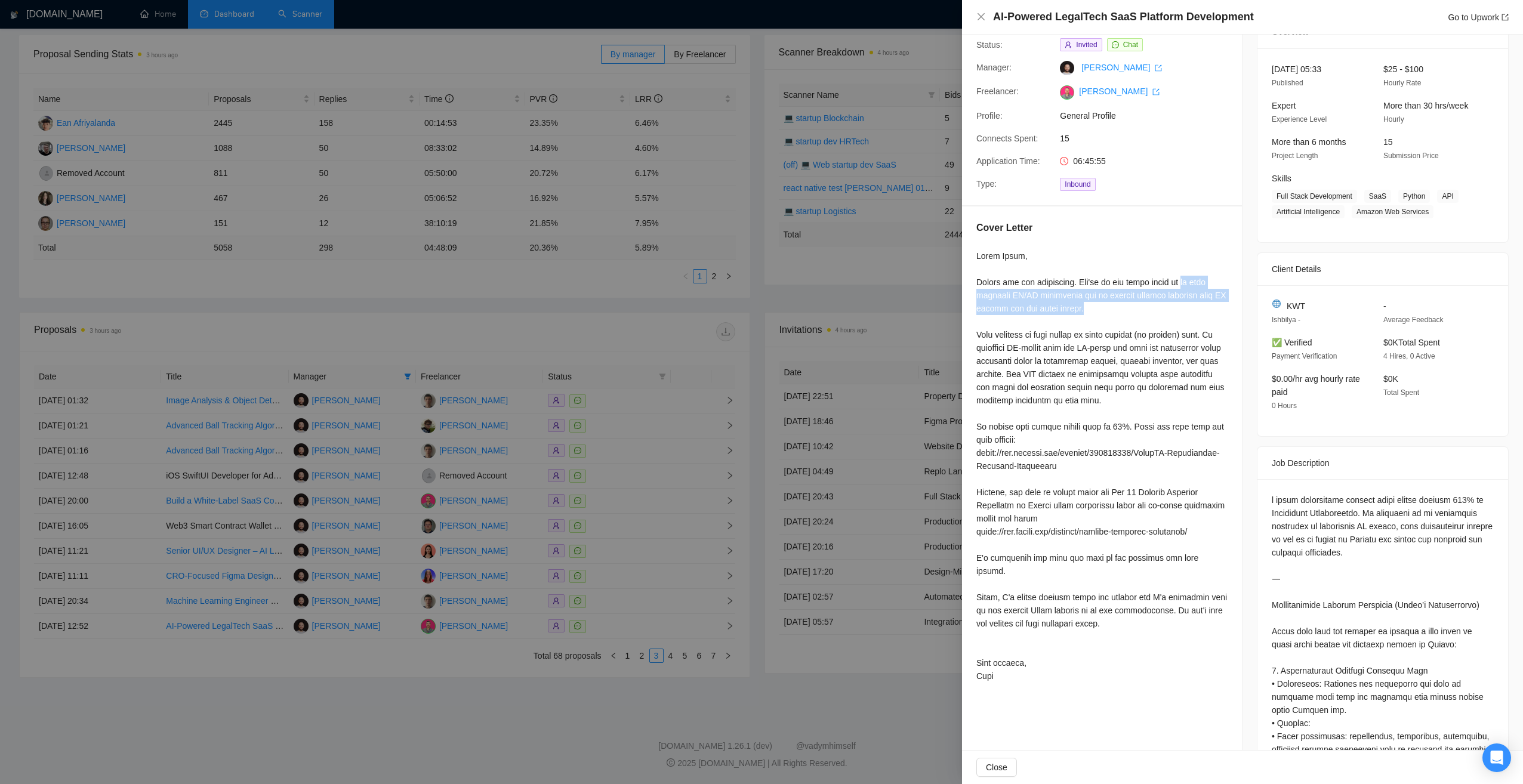
click at [1173, 305] on div at bounding box center [1102, 466] width 251 height 433
copy div "we have advanced AI/ML department and we created similar software with AI agent…"
click at [444, 731] on div at bounding box center [761, 392] width 1523 height 784
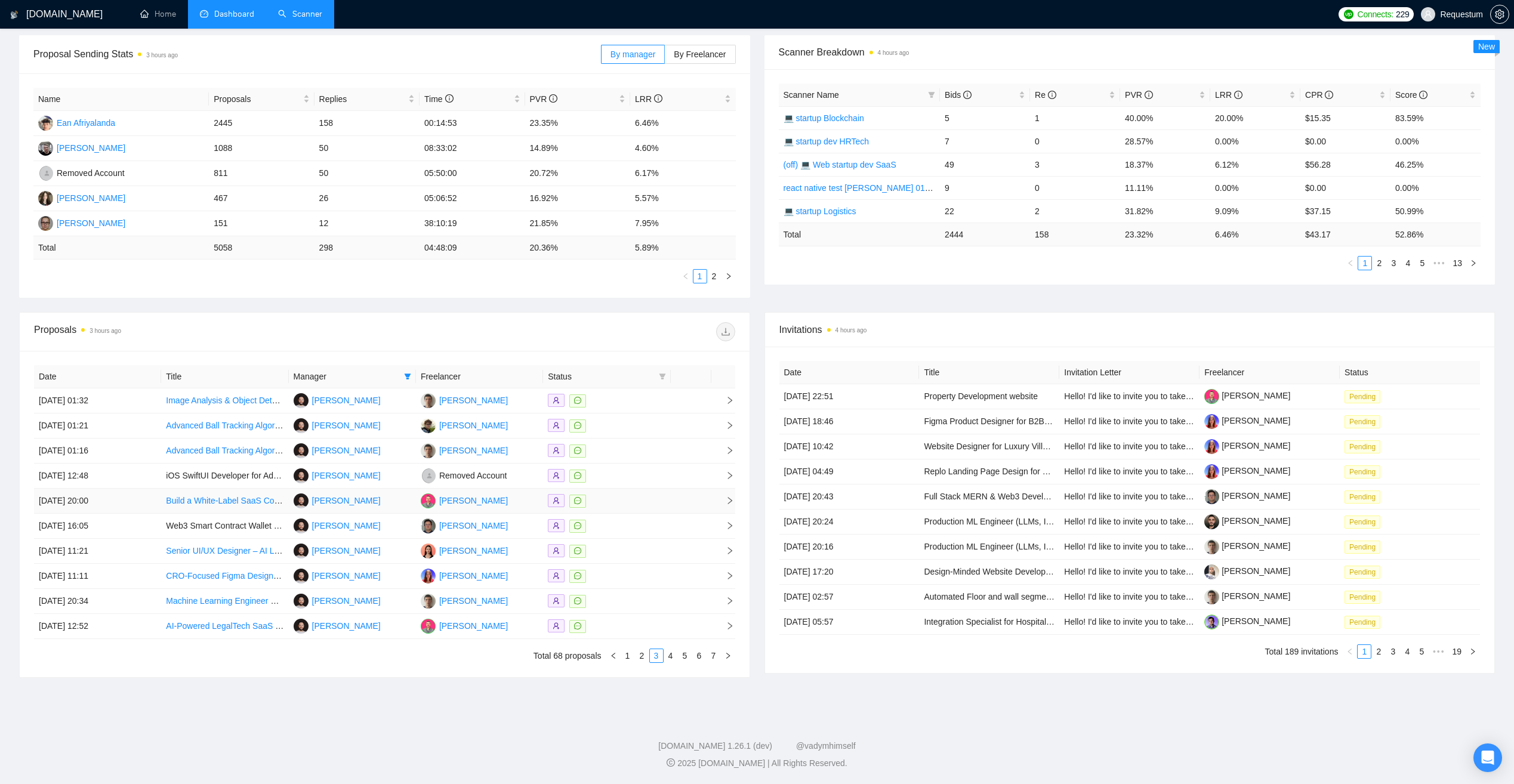
click at [610, 504] on div at bounding box center [607, 501] width 118 height 14
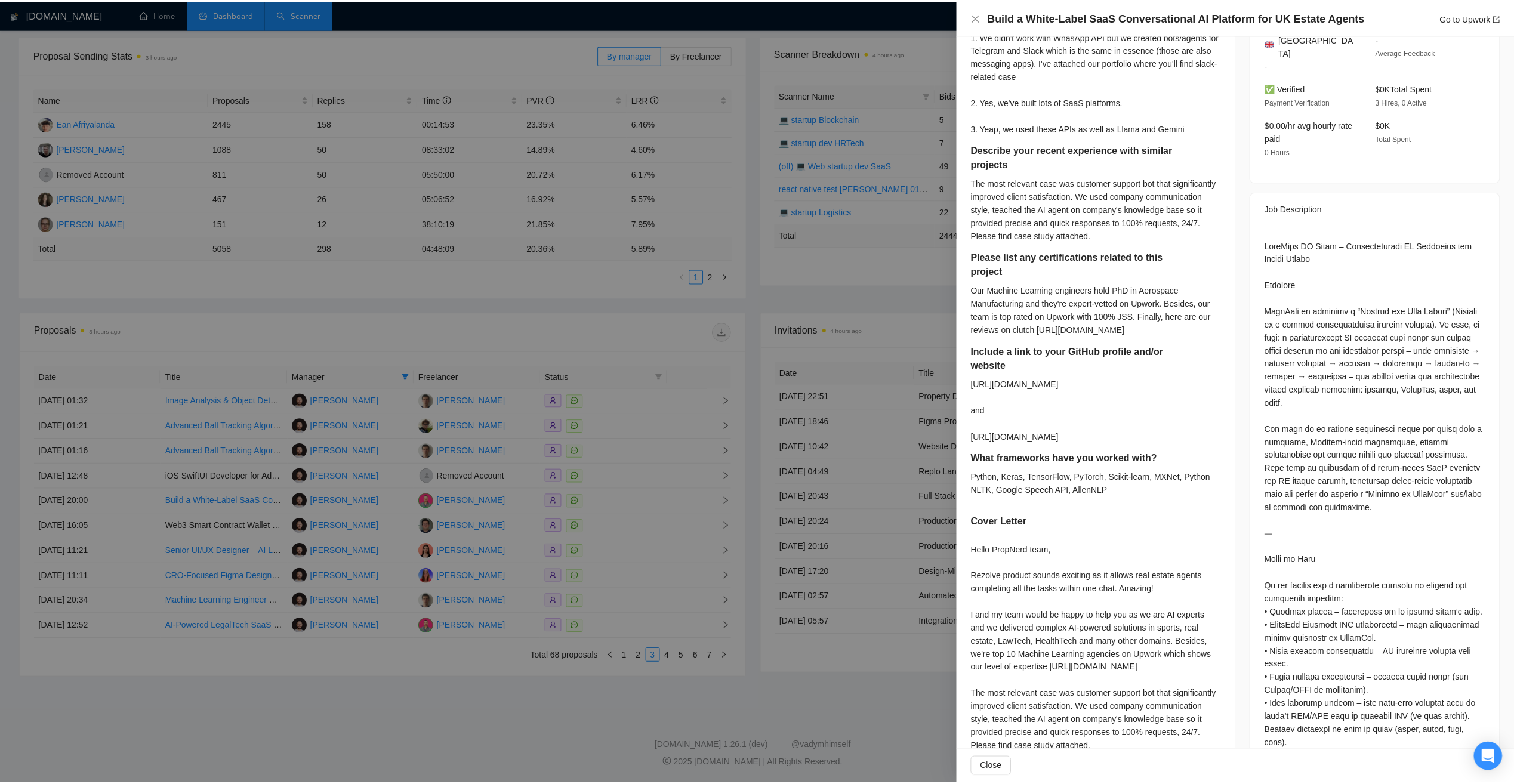
scroll to position [418, 0]
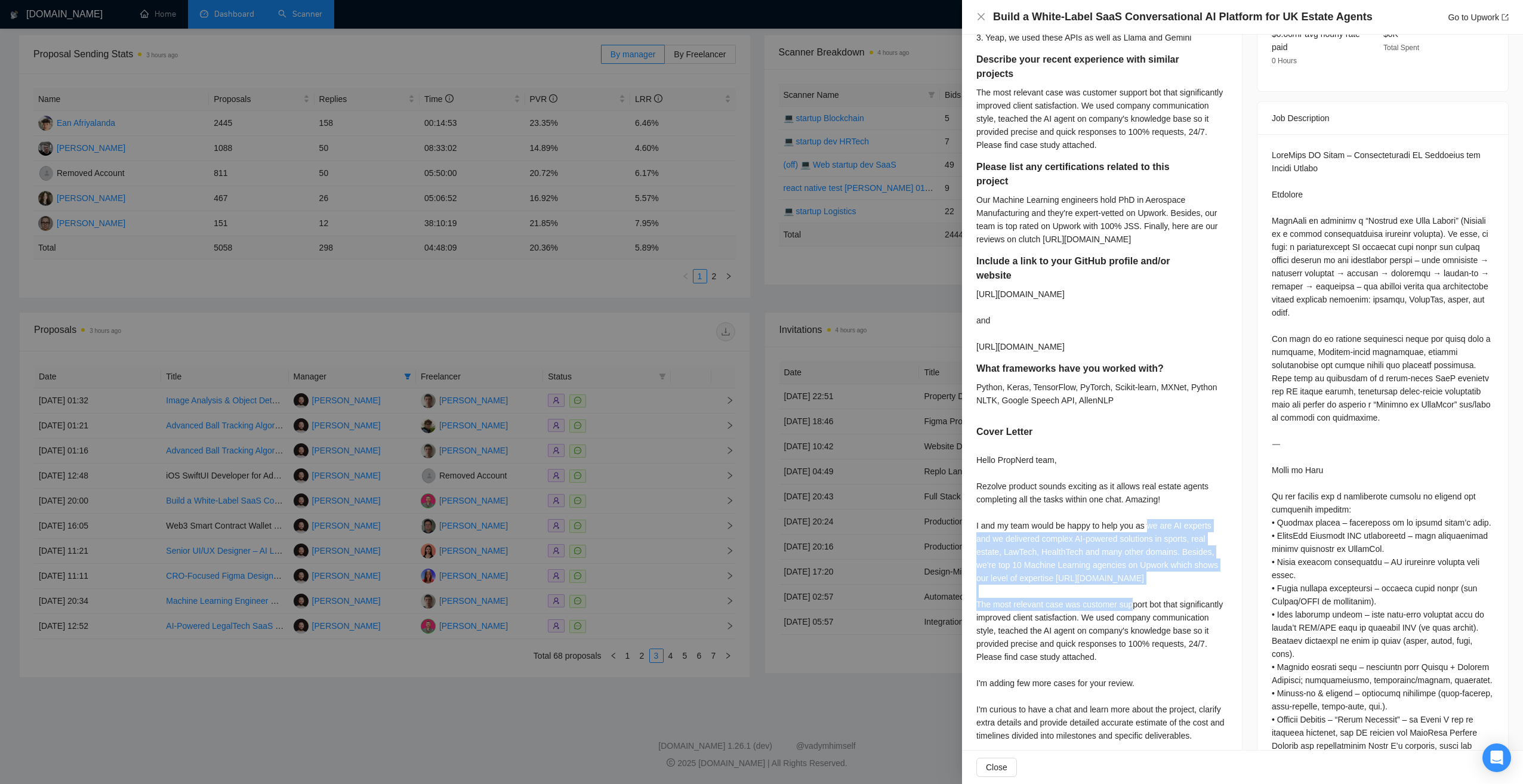
drag, startPoint x: 1148, startPoint y: 527, endPoint x: 1171, endPoint y: 587, distance: 64.3
click at [1171, 587] on div "Hello PropNerd team, Rezolve product sounds exciting as it allows real estate a…" at bounding box center [1102, 617] width 251 height 328
copy div "we are AI experts and we delivered complex AI-powered solutions in sports, real…"
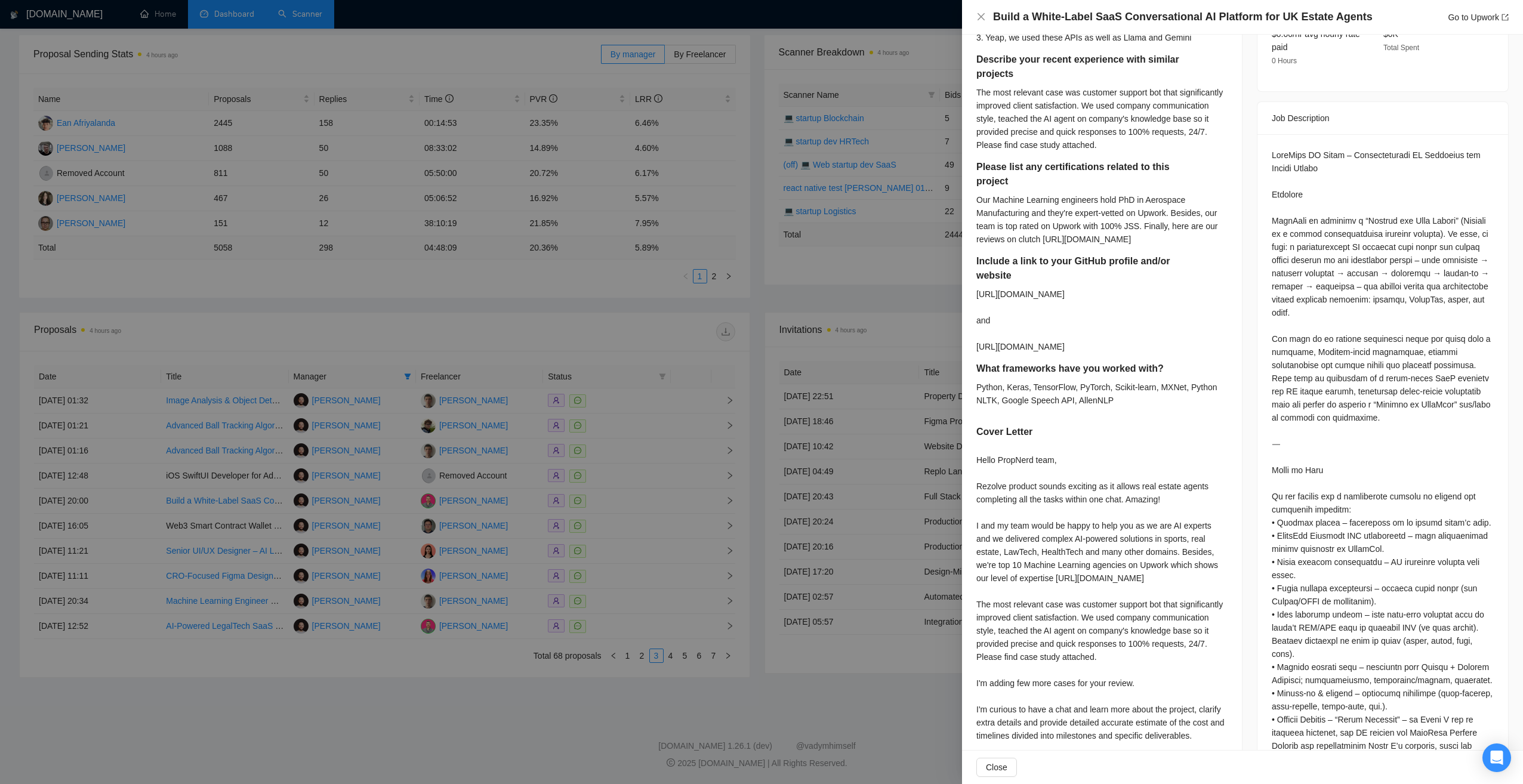
click at [742, 302] on div at bounding box center [761, 392] width 1523 height 784
